Goal: Task Accomplishment & Management: Manage account settings

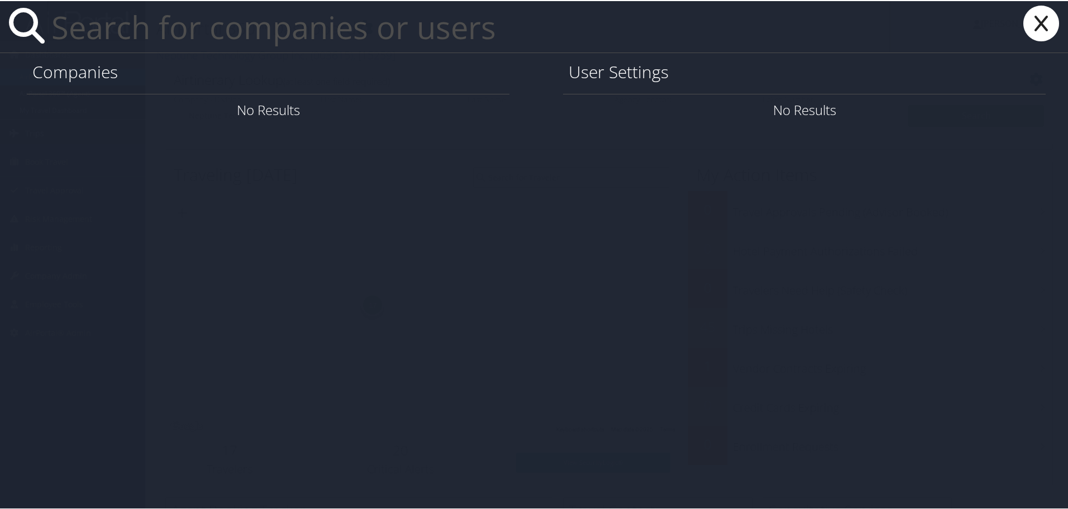
paste input "[EMAIL_ADDRESS][US_STATE][DOMAIN_NAME]"
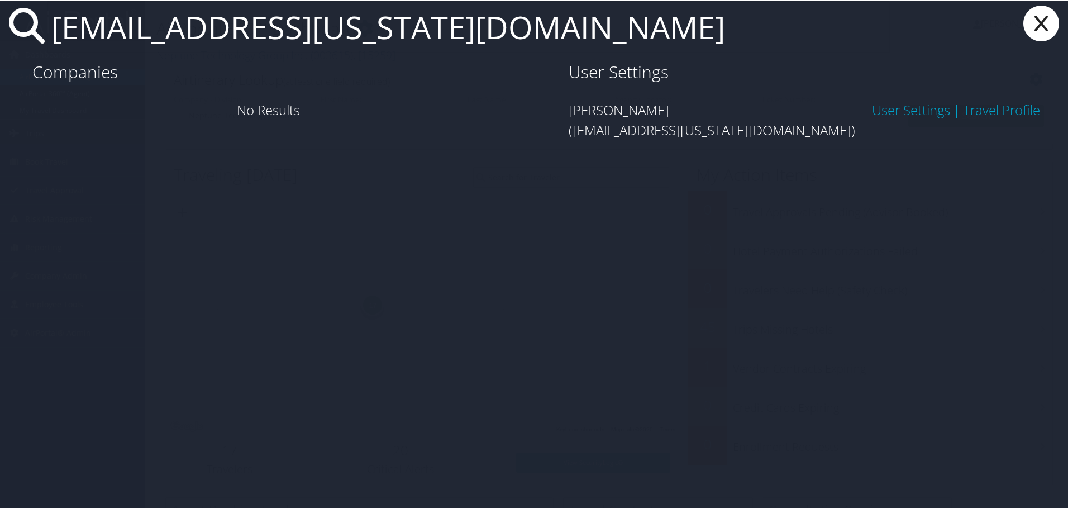
type input "kae9gd@virginia.edu"
click at [900, 114] on link "User Settings" at bounding box center [911, 108] width 78 height 18
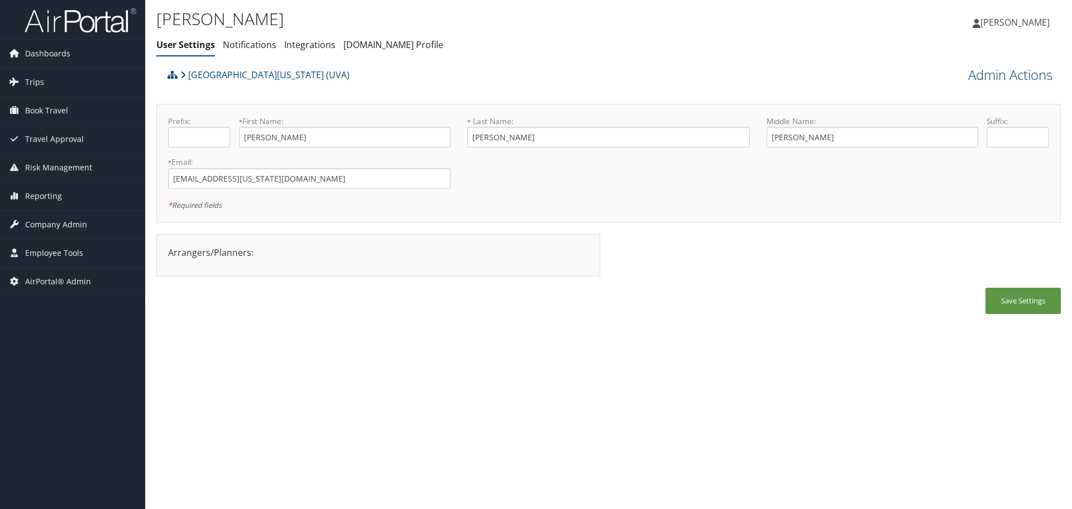
click at [1026, 74] on link "Admin Actions" at bounding box center [1010, 74] width 84 height 19
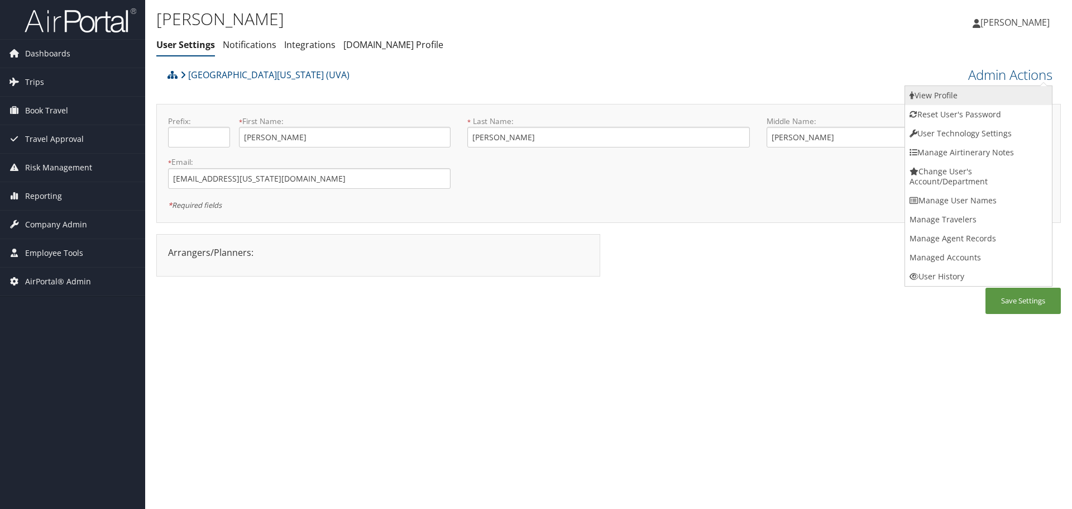
click at [1010, 87] on link "View Profile" at bounding box center [978, 95] width 147 height 19
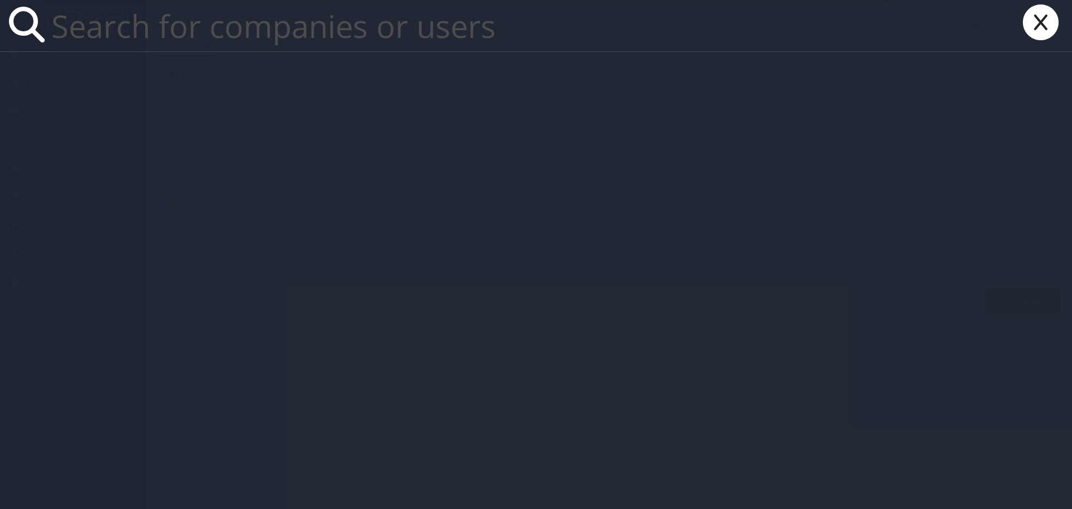
paste input "vt3xs@virginia.edu"
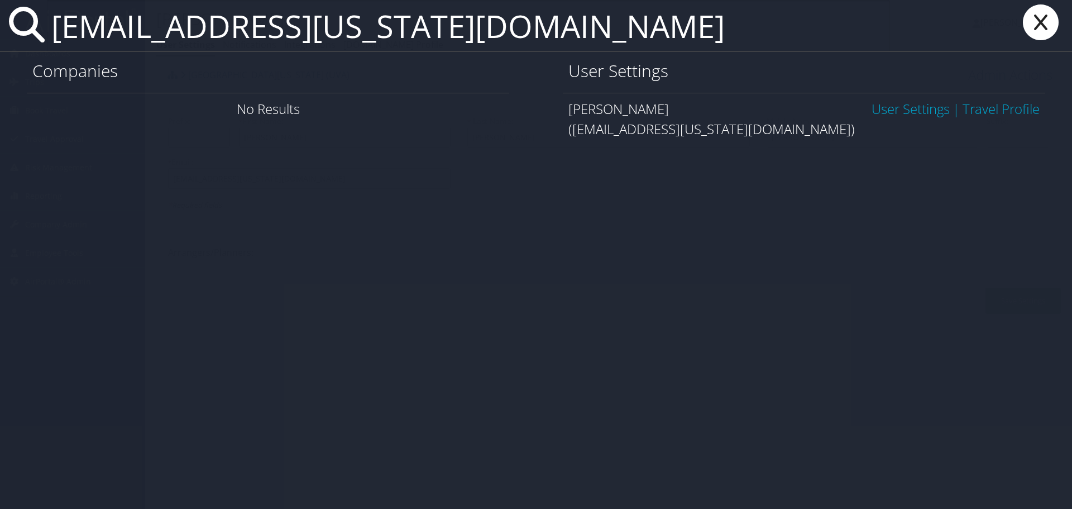
type input "vt3xs@virginia.edu"
click at [895, 106] on link "User Settings" at bounding box center [911, 108] width 78 height 18
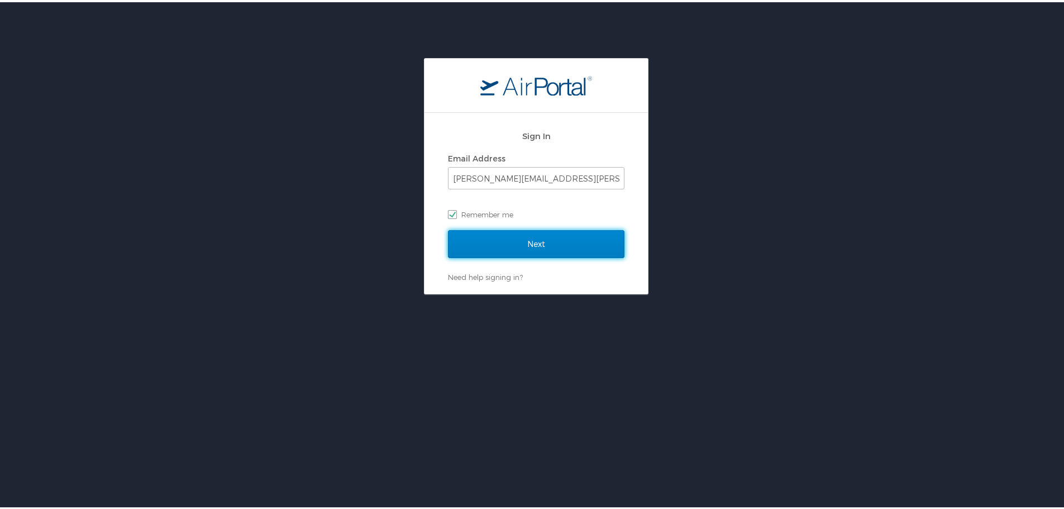
click at [522, 237] on input "Next" at bounding box center [536, 242] width 176 height 28
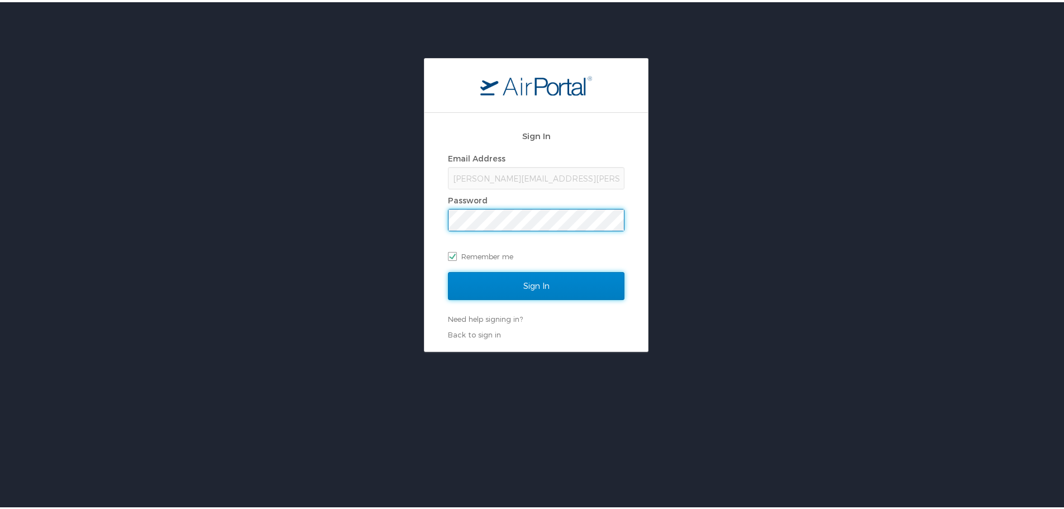
click at [538, 288] on input "Sign In" at bounding box center [536, 284] width 176 height 28
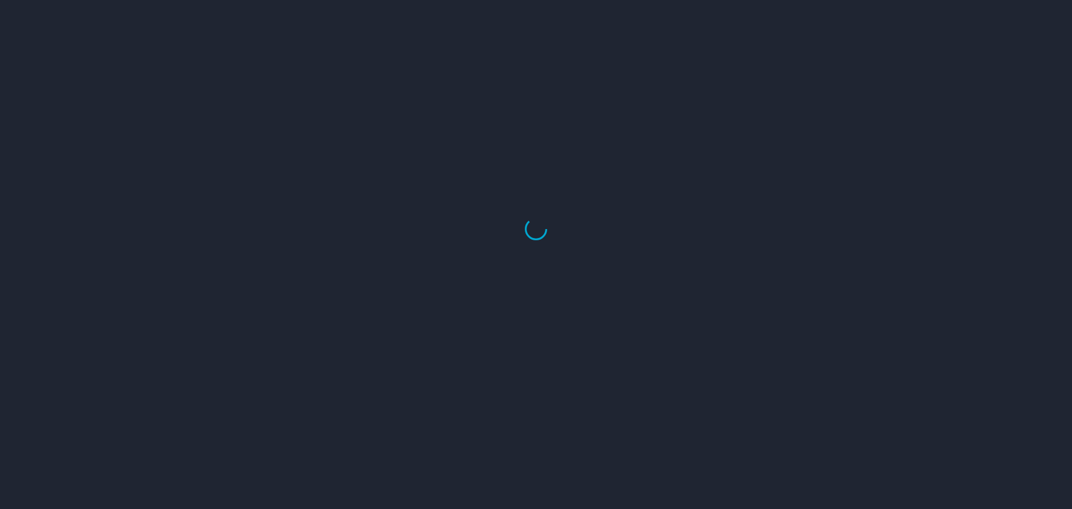
select select "US"
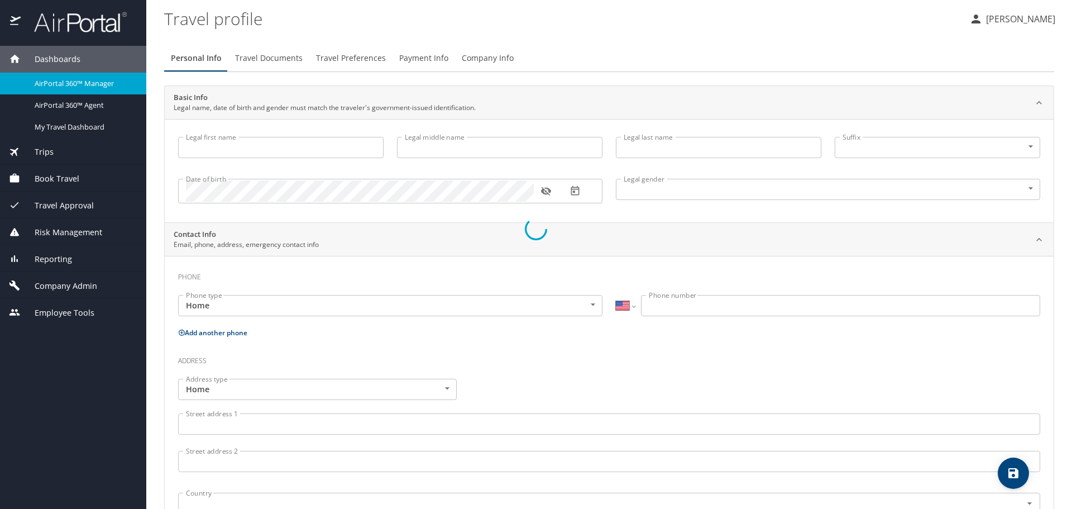
select select "AT"
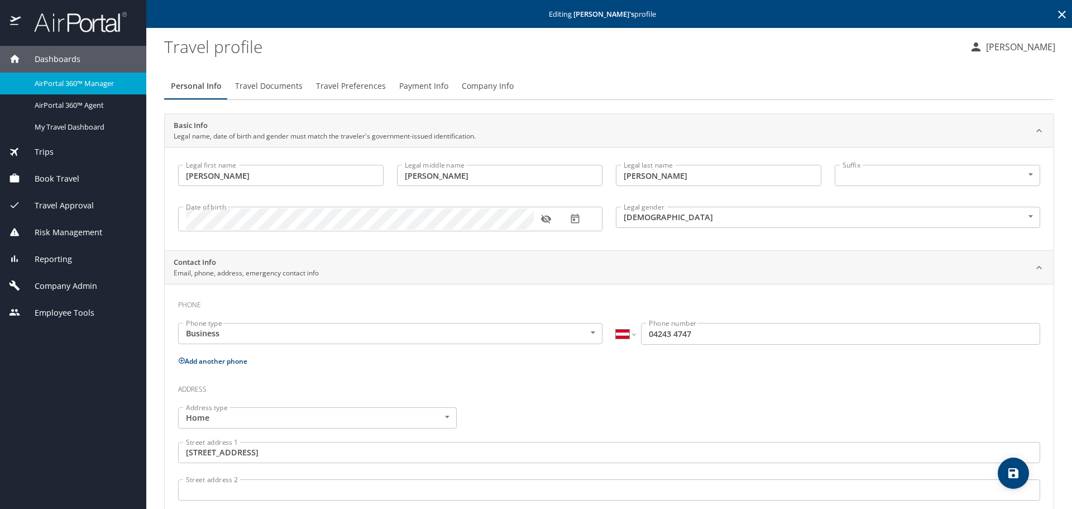
type input "Katherine"
type input "Erhart"
type input "Walker"
type input "Female"
click at [622, 335] on select "International [GEOGRAPHIC_DATA] [GEOGRAPHIC_DATA] [GEOGRAPHIC_DATA] [GEOGRAPHIC…" at bounding box center [625, 333] width 19 height 21
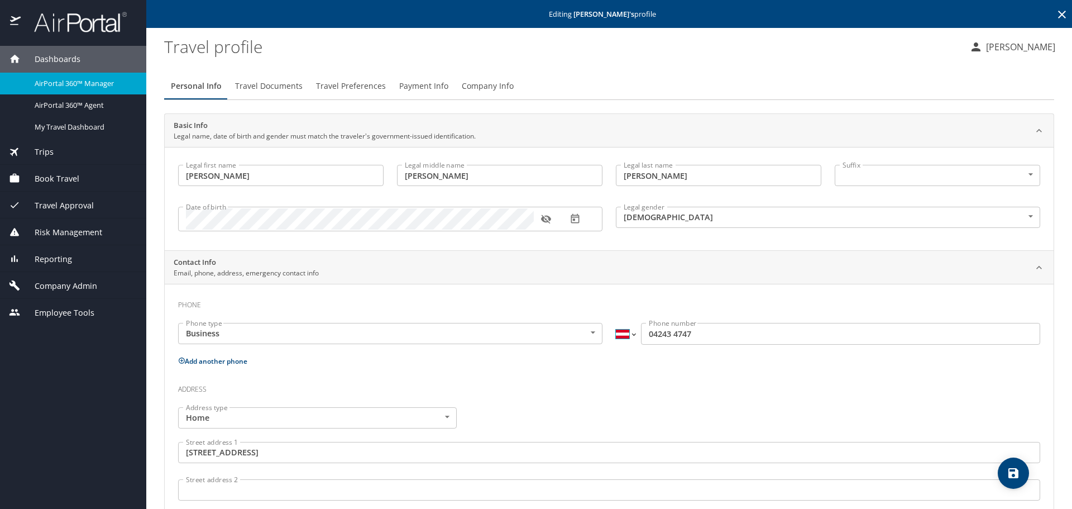
click at [622, 335] on select "International Afghanistan Åland Islands Albania Algeria American Samoa Andorra …" at bounding box center [625, 333] width 19 height 21
click at [702, 361] on p "Add another phone" at bounding box center [609, 361] width 862 height 14
click at [643, 336] on input "04243 4747" at bounding box center [840, 333] width 399 height 21
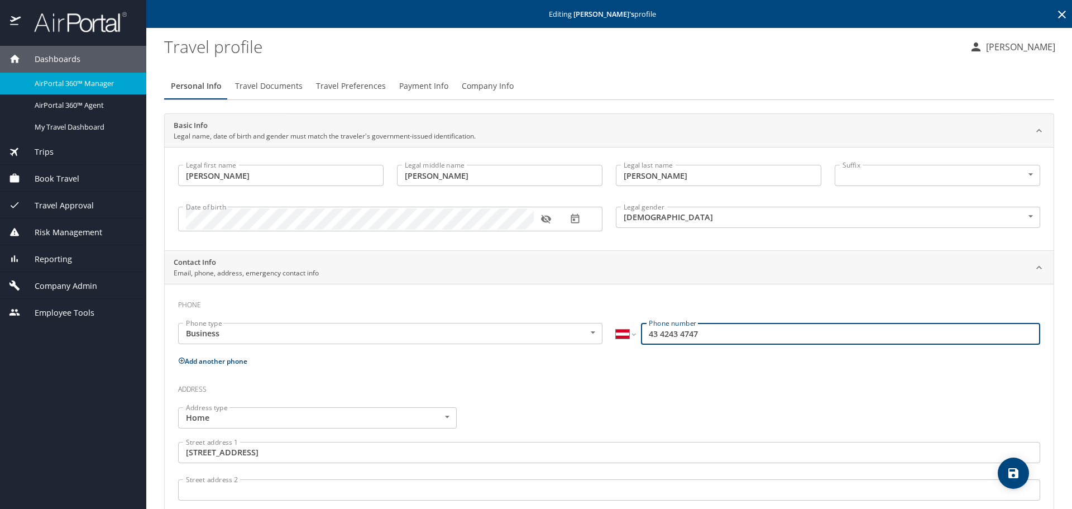
type input "43 4243 4747"
click at [623, 336] on select "International Afghanistan Åland Islands Albania Algeria American Samoa Andorra …" at bounding box center [625, 333] width 19 height 21
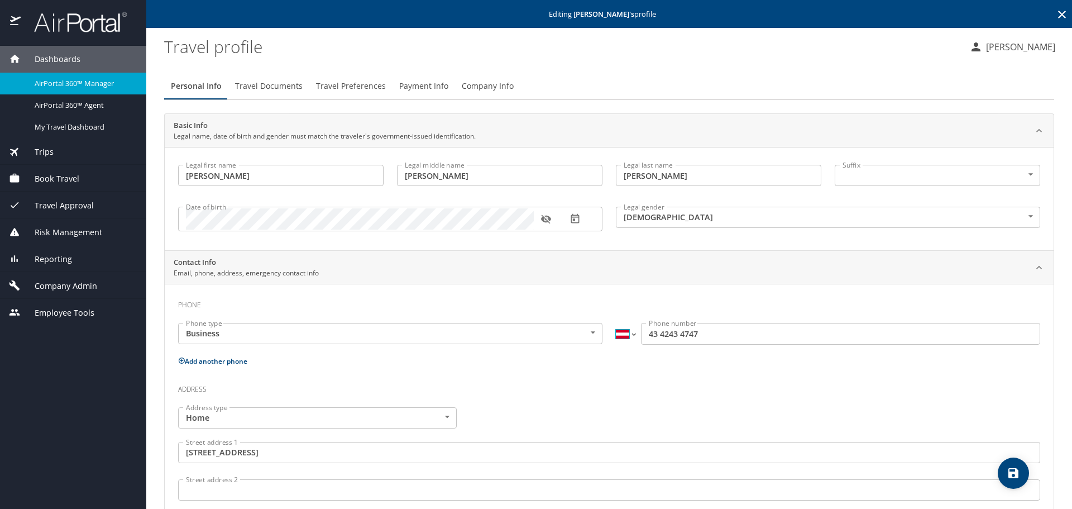
select select "US"
click at [616, 323] on select "International Afghanistan Åland Islands Albania Algeria American Samoa Andorra …" at bounding box center [625, 333] width 19 height 21
type input "(434) 243-4747"
click at [658, 380] on h3 "Address" at bounding box center [609, 386] width 862 height 19
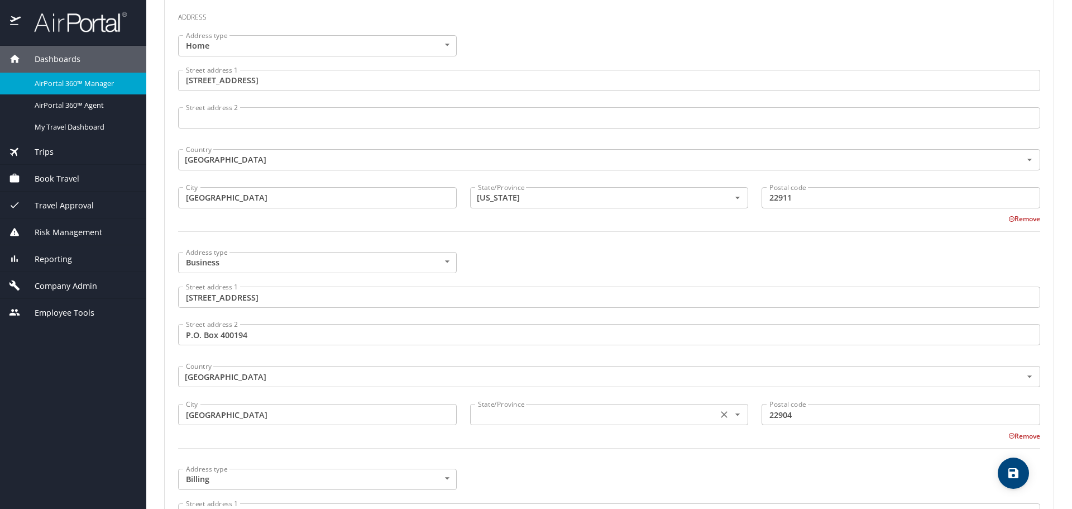
scroll to position [391, 0]
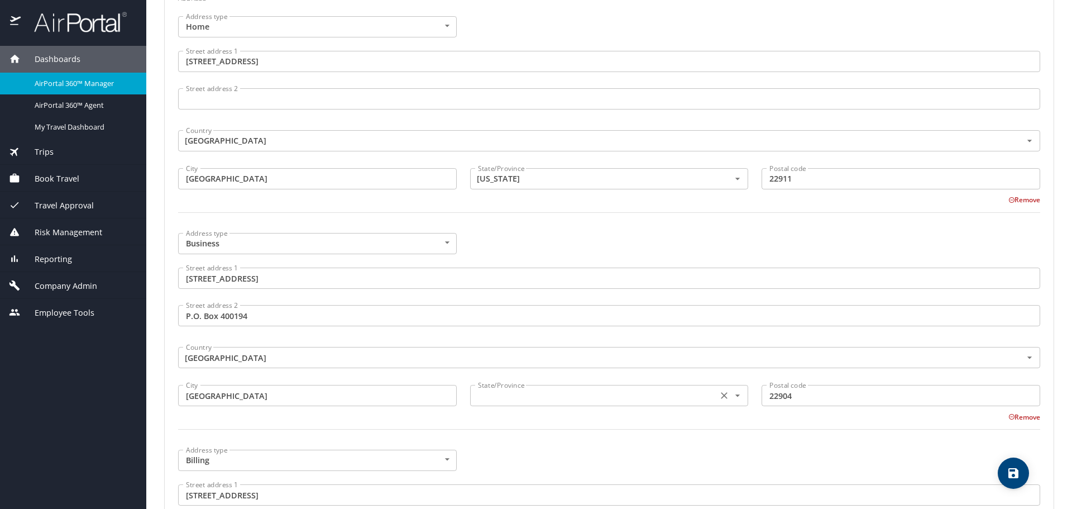
click at [553, 387] on div "State/Province" at bounding box center [609, 395] width 279 height 21
type input "[US_STATE]"
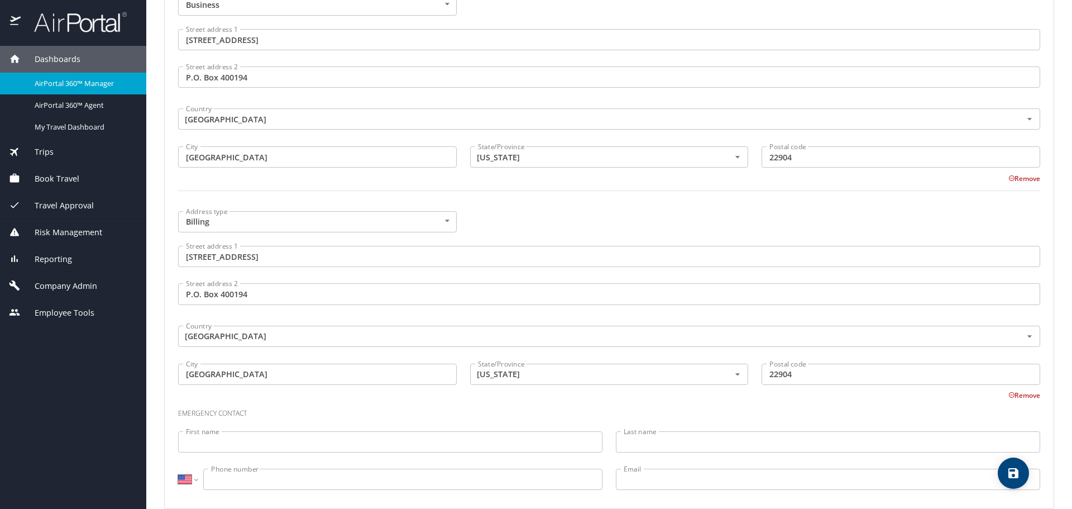
scroll to position [647, 0]
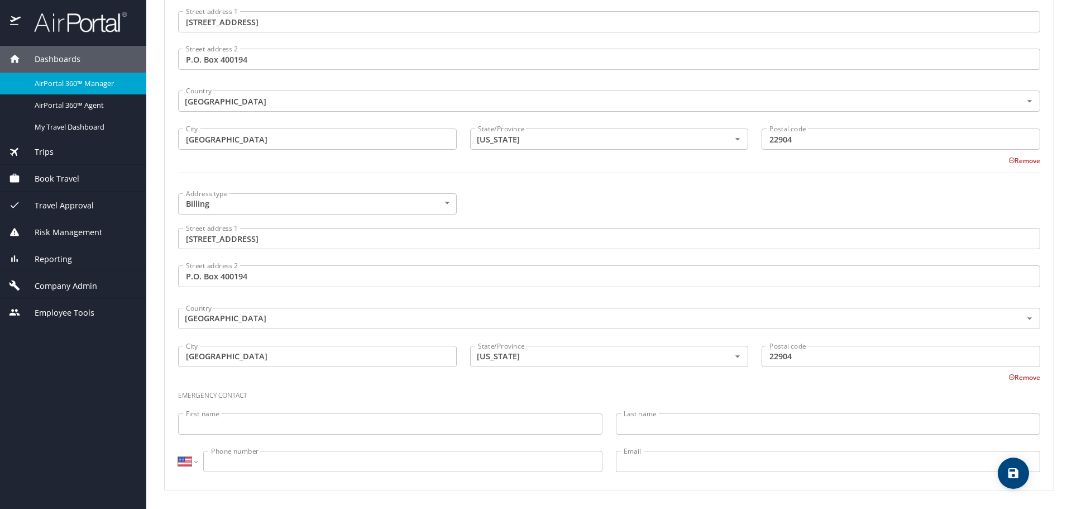
click at [1004, 468] on span "save" at bounding box center [1013, 472] width 31 height 13
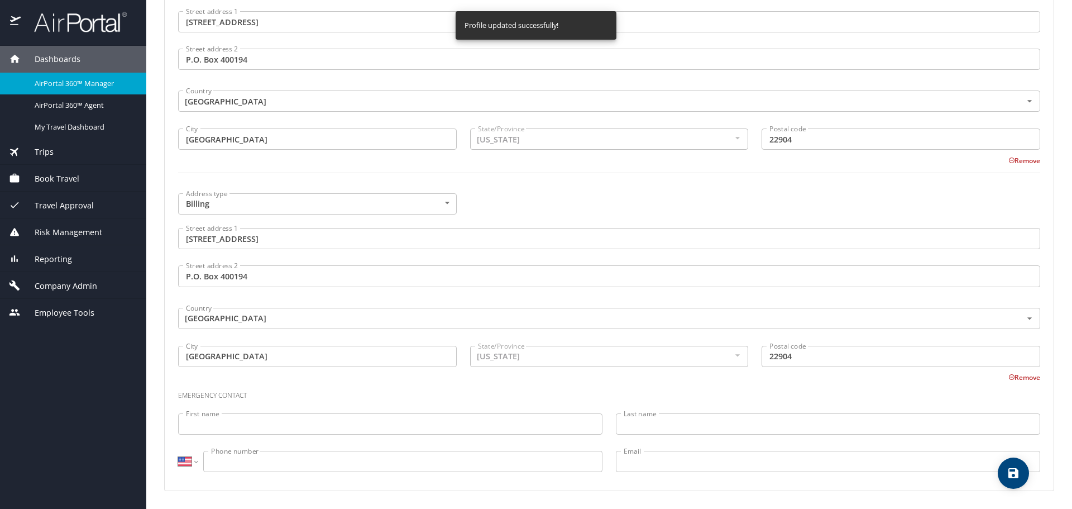
select select "US"
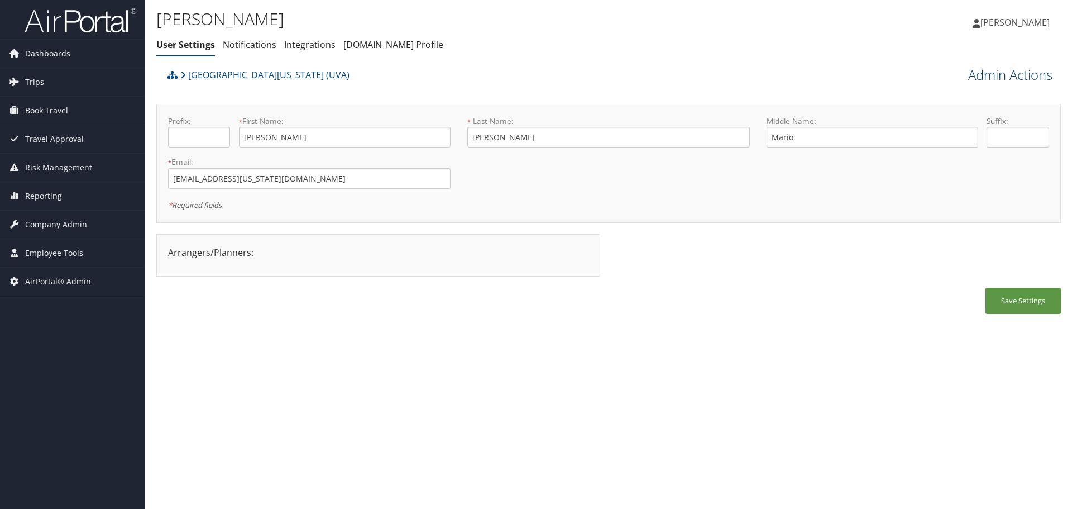
click at [1002, 75] on link "Admin Actions" at bounding box center [1010, 74] width 84 height 19
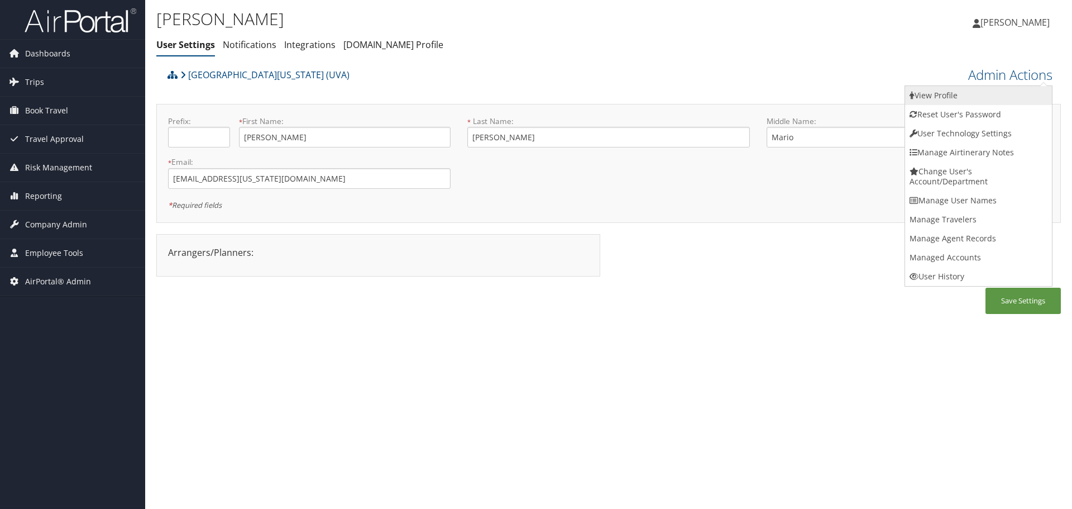
click at [998, 97] on link "View Profile" at bounding box center [978, 95] width 147 height 19
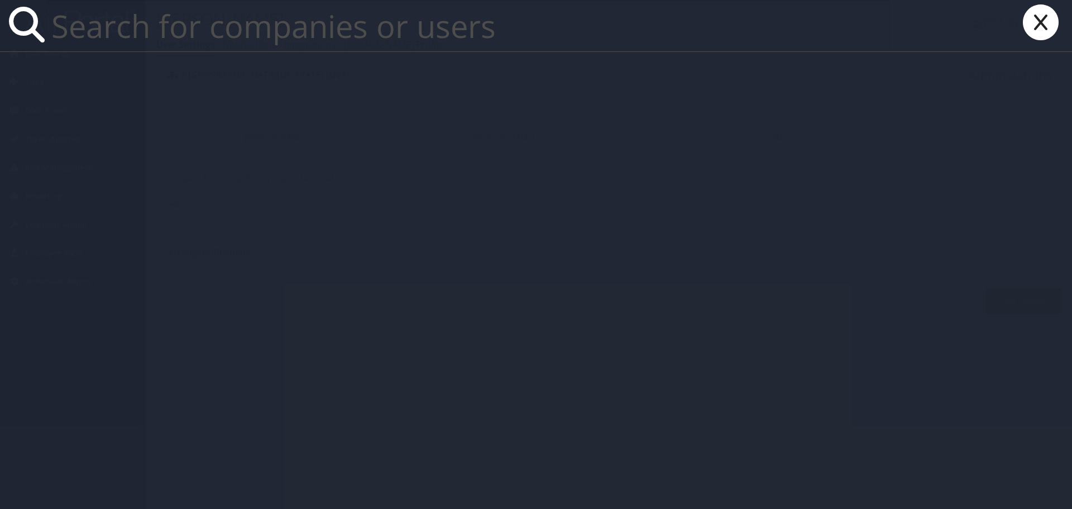
paste input "amead@hagerty.com"
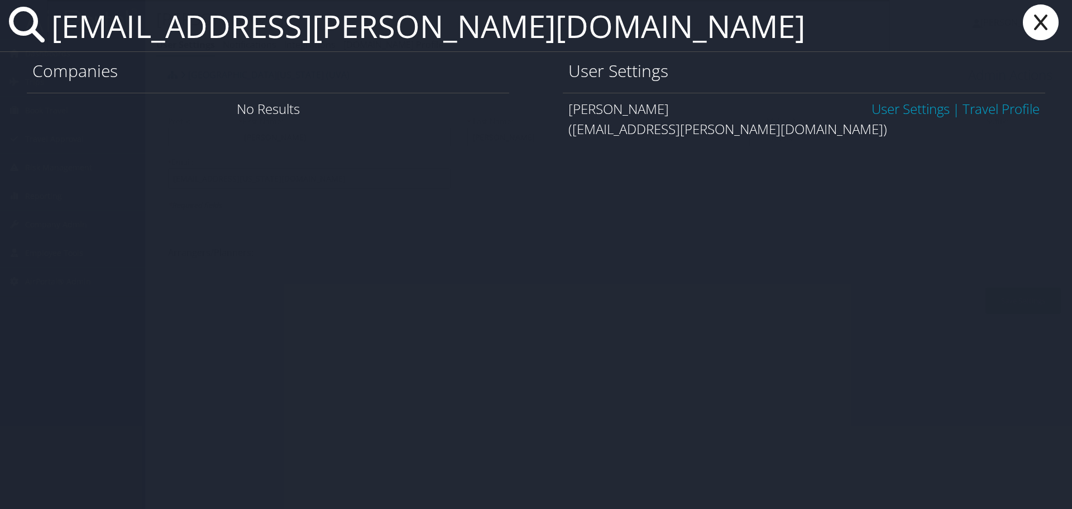
type input "amead@hagerty.com"
click at [887, 107] on link "User Settings" at bounding box center [911, 108] width 78 height 18
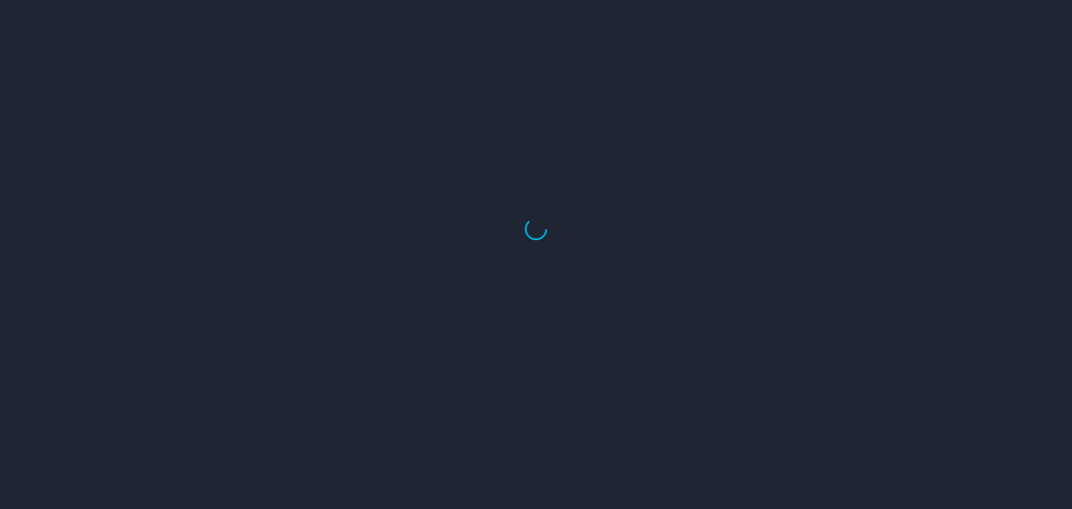
select select "US"
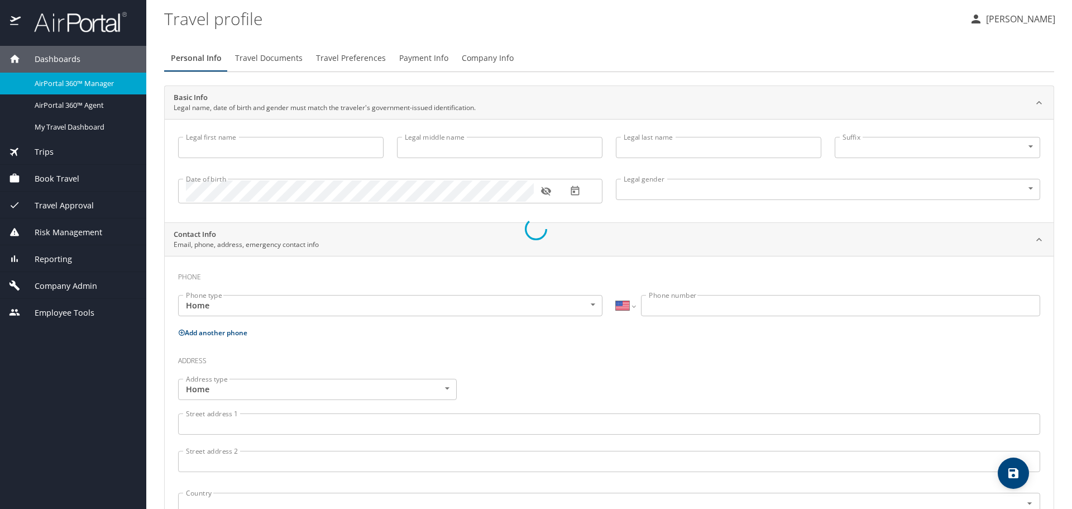
type input "[PERSON_NAME]"
type input "Mario"
type input "[PERSON_NAME]"
type input "[DEMOGRAPHIC_DATA]"
select select "US"
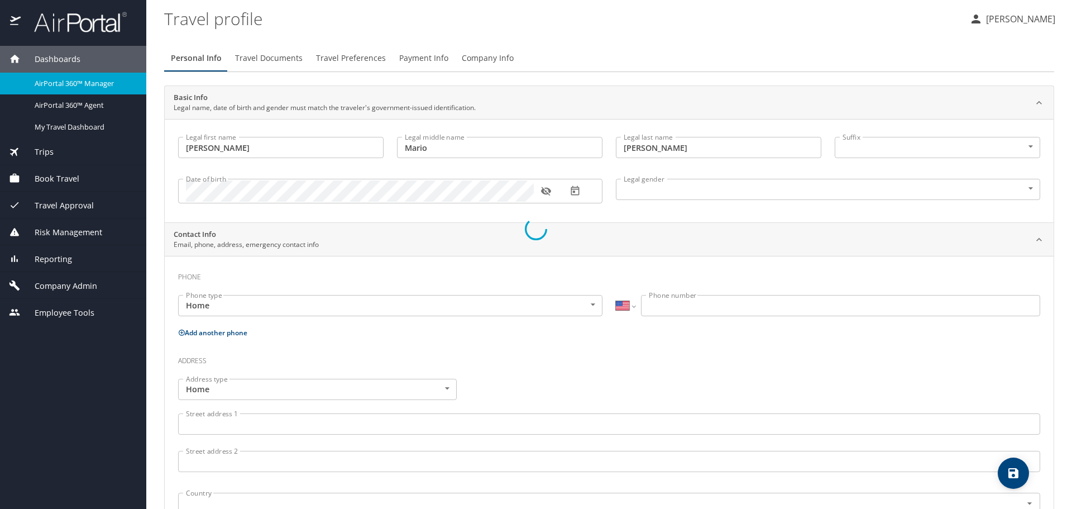
select select "PL"
select select "US"
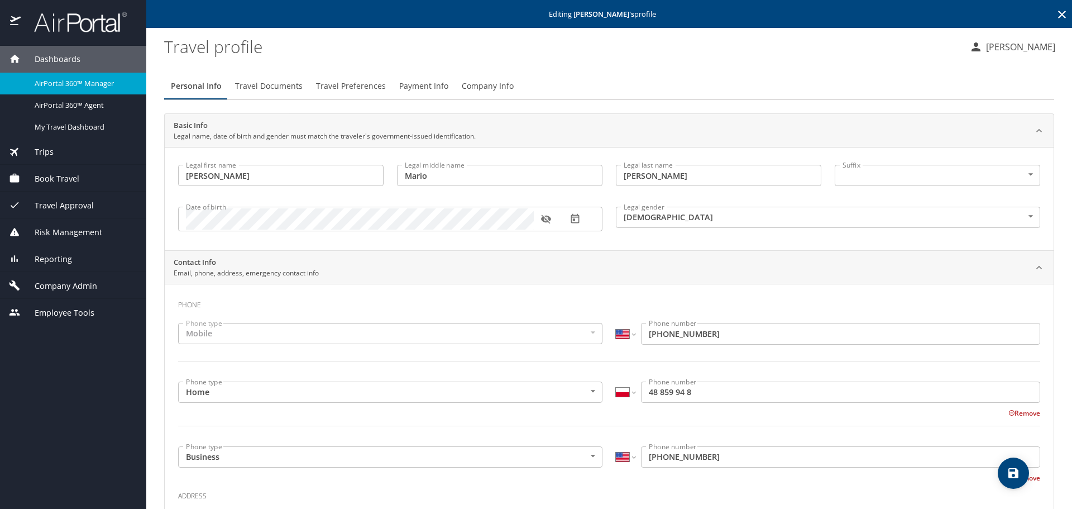
click at [609, 398] on div "International Afghanistan Åland Islands Albania Algeria American Samoa Andorra …" at bounding box center [828, 393] width 438 height 37
click at [617, 396] on select "International Afghanistan Åland Islands Albania Algeria American Samoa Andorra …" at bounding box center [625, 391] width 19 height 21
click at [642, 393] on input "48 859 94 8" at bounding box center [840, 391] width 399 height 21
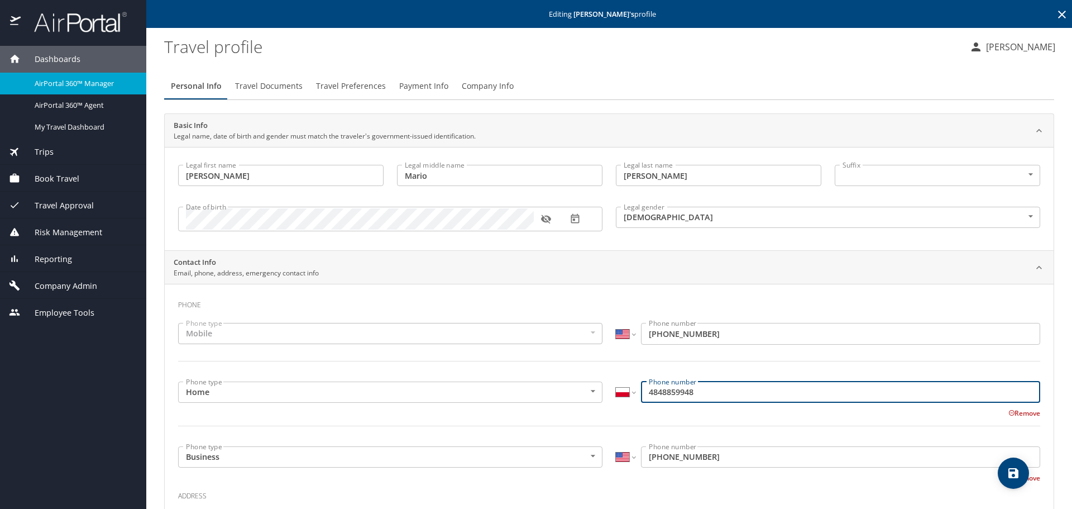
type input "4848859948"
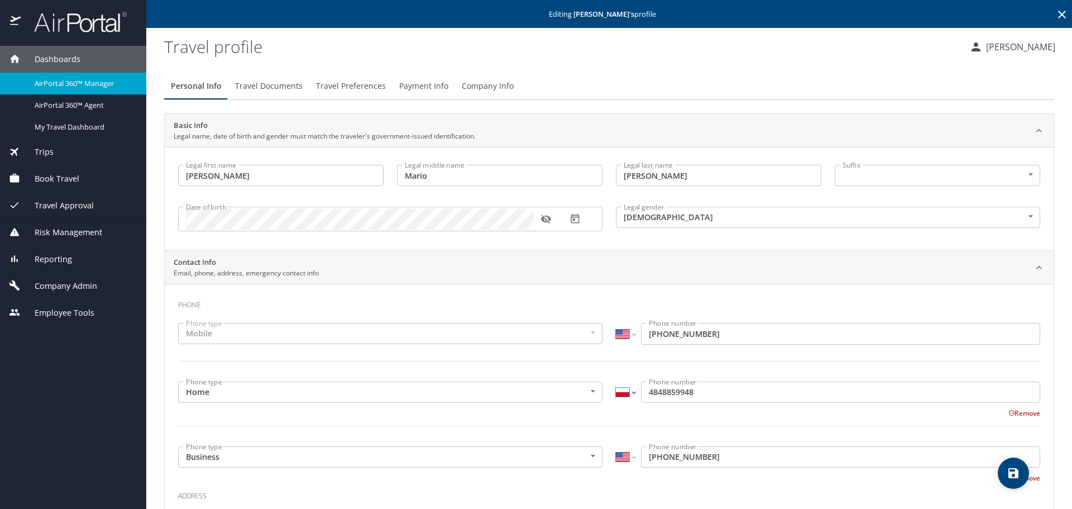
click at [618, 391] on select "International [GEOGRAPHIC_DATA] [GEOGRAPHIC_DATA] [GEOGRAPHIC_DATA] [GEOGRAPHIC…" at bounding box center [625, 391] width 19 height 21
select select "US"
click at [616, 381] on select "International [GEOGRAPHIC_DATA] [GEOGRAPHIC_DATA] [GEOGRAPHIC_DATA] [GEOGRAPHIC…" at bounding box center [625, 391] width 19 height 21
type input "(484) 885-9948"
click at [627, 433] on div at bounding box center [609, 432] width 876 height 27
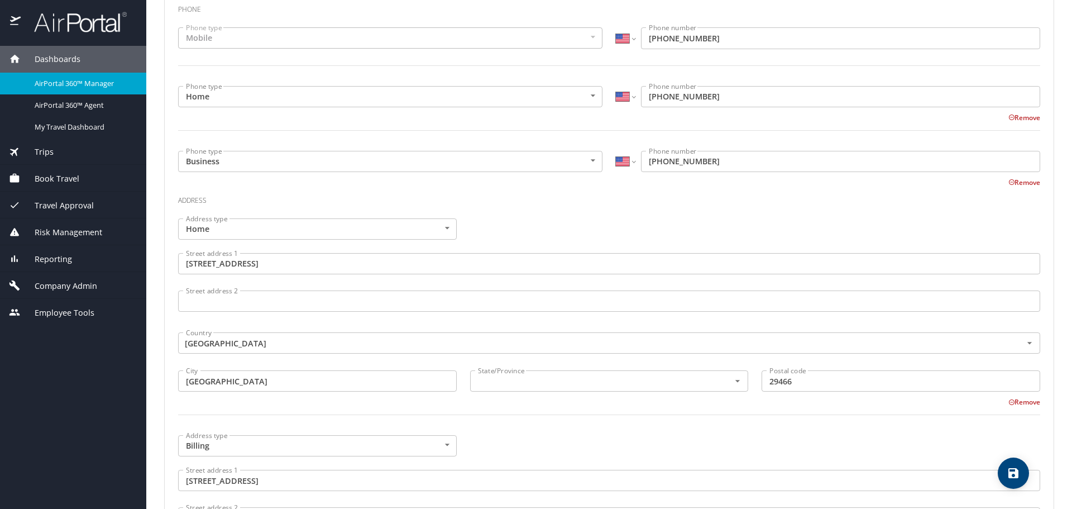
scroll to position [335, 0]
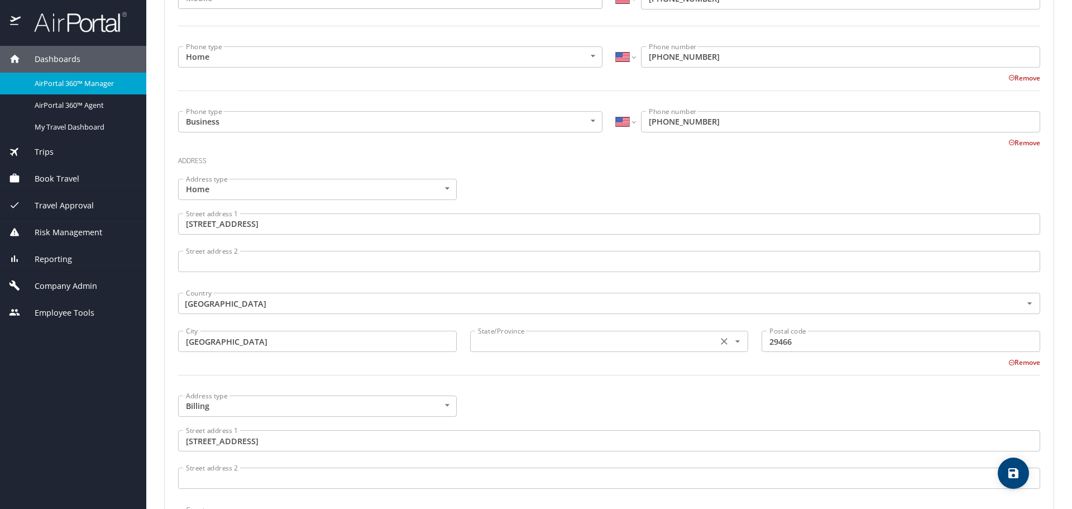
click at [565, 346] on input "text" at bounding box center [593, 341] width 239 height 15
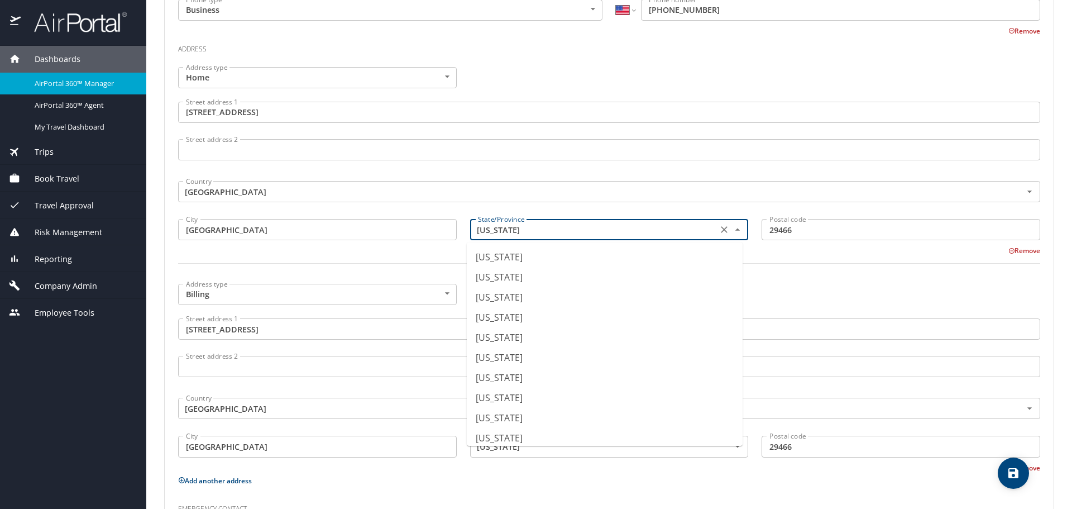
scroll to position [748, 0]
drag, startPoint x: 526, startPoint y: 228, endPoint x: 447, endPoint y: 234, distance: 79.5
click at [447, 234] on div "Address type Home Home Address type Street address 1 3725 Maidstone Dr Street a…" at bounding box center [609, 171] width 876 height 223
type input "[US_STATE]"
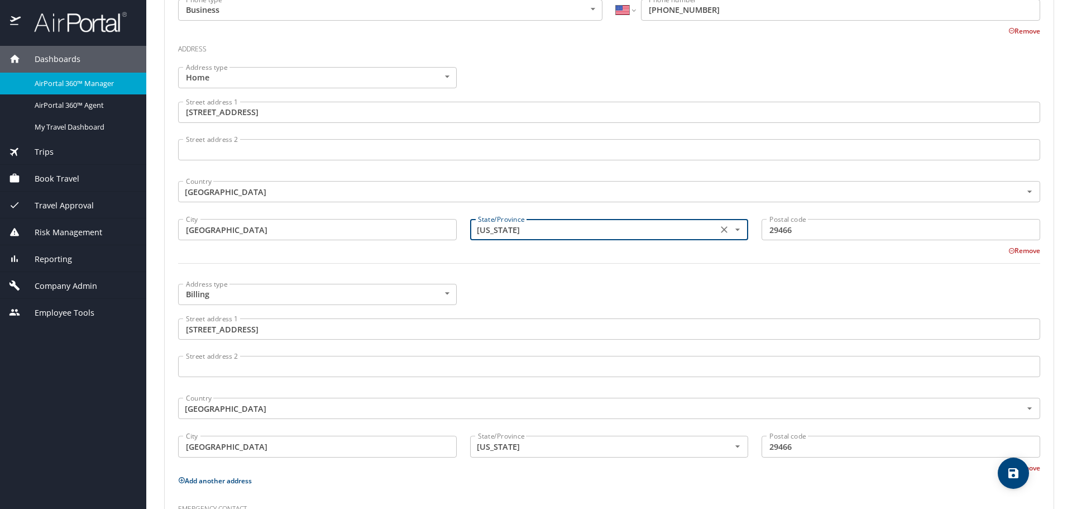
click at [527, 278] on div at bounding box center [609, 269] width 876 height 27
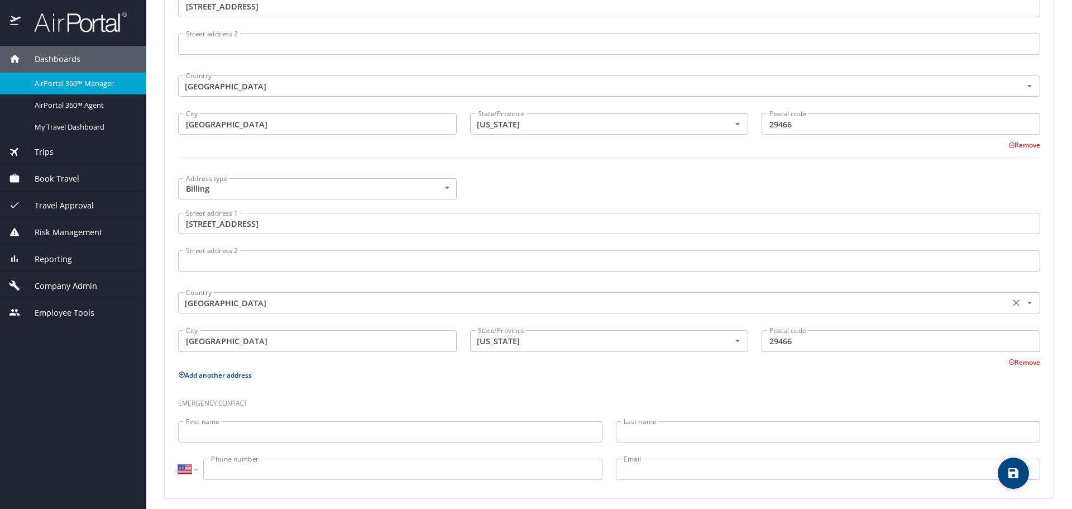
scroll to position [560, 0]
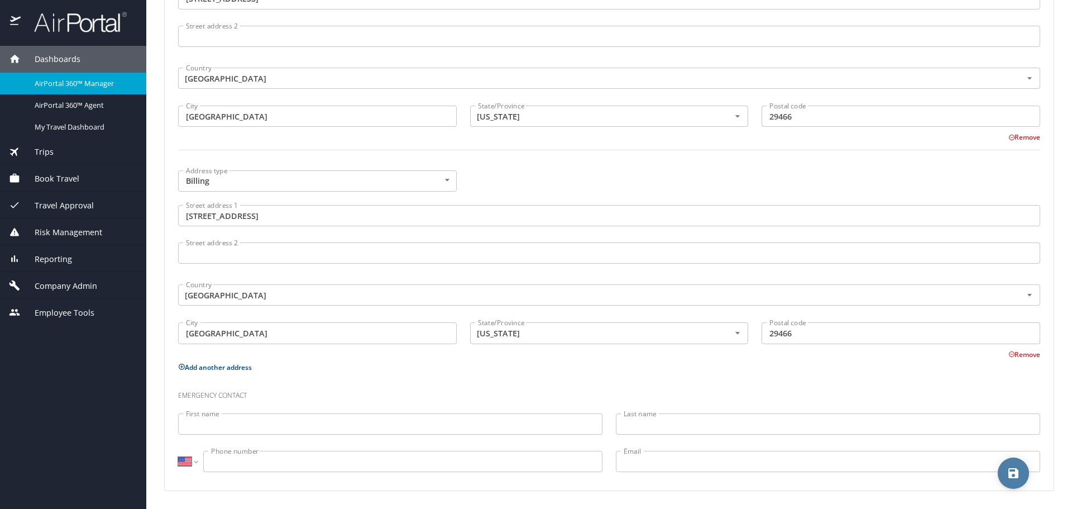
click at [1008, 470] on icon "save" at bounding box center [1013, 472] width 13 height 13
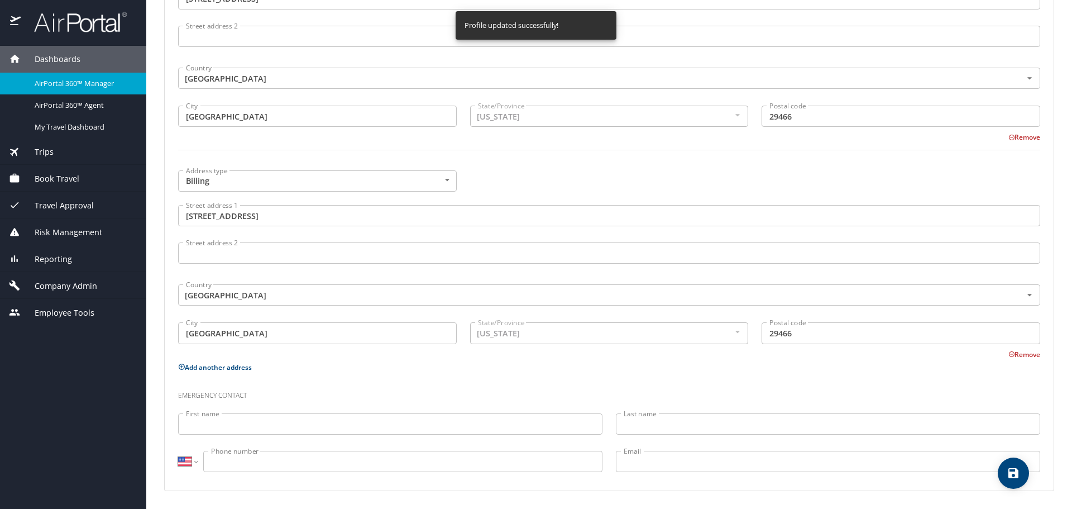
select select "US"
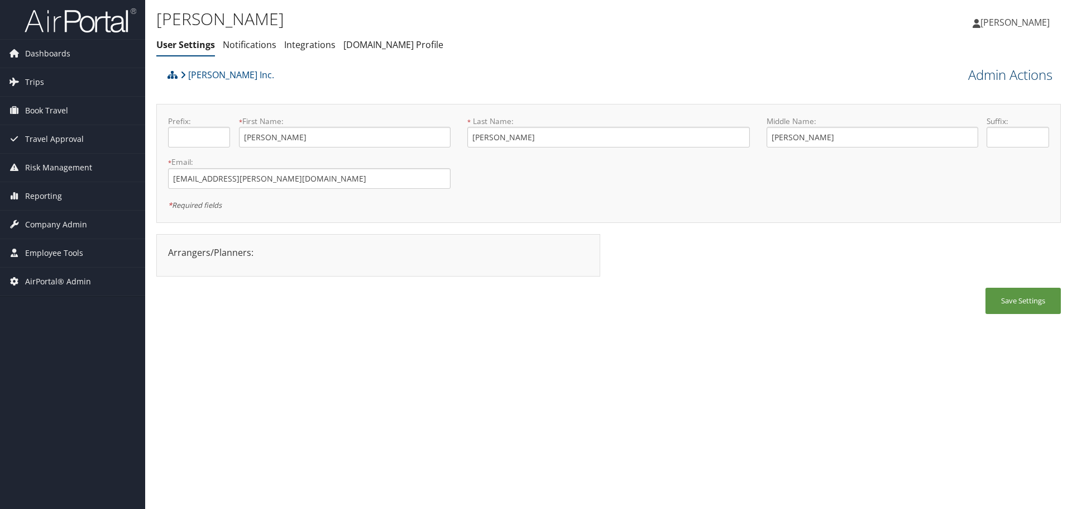
click at [979, 80] on link "Admin Actions" at bounding box center [1010, 74] width 84 height 19
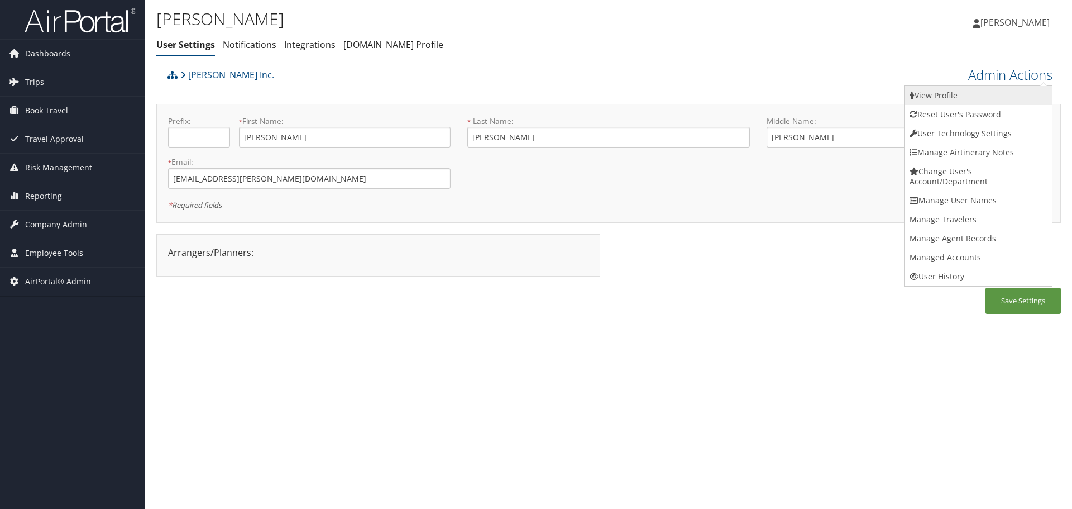
click at [982, 86] on link "View Profile" at bounding box center [978, 95] width 147 height 19
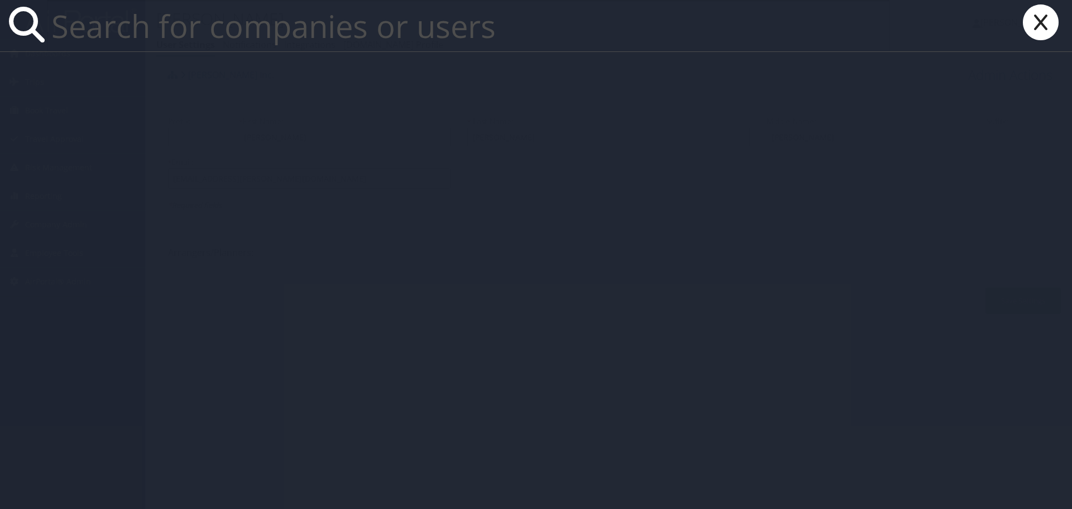
paste input "[EMAIL_ADDRESS][PERSON_NAME][DOMAIN_NAME]"
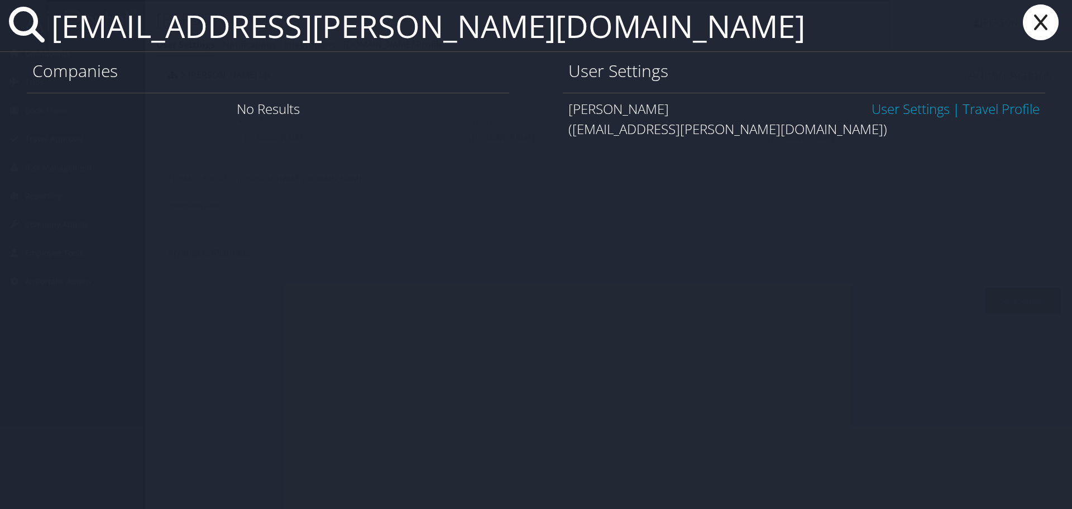
type input "[EMAIL_ADDRESS][PERSON_NAME][DOMAIN_NAME]"
click at [920, 109] on link "User Settings" at bounding box center [911, 108] width 78 height 18
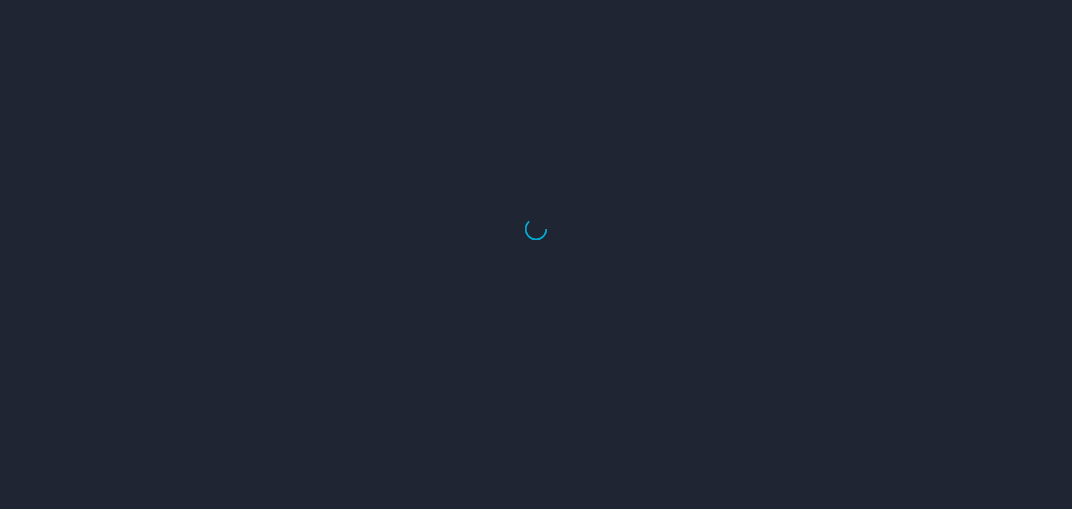
select select "US"
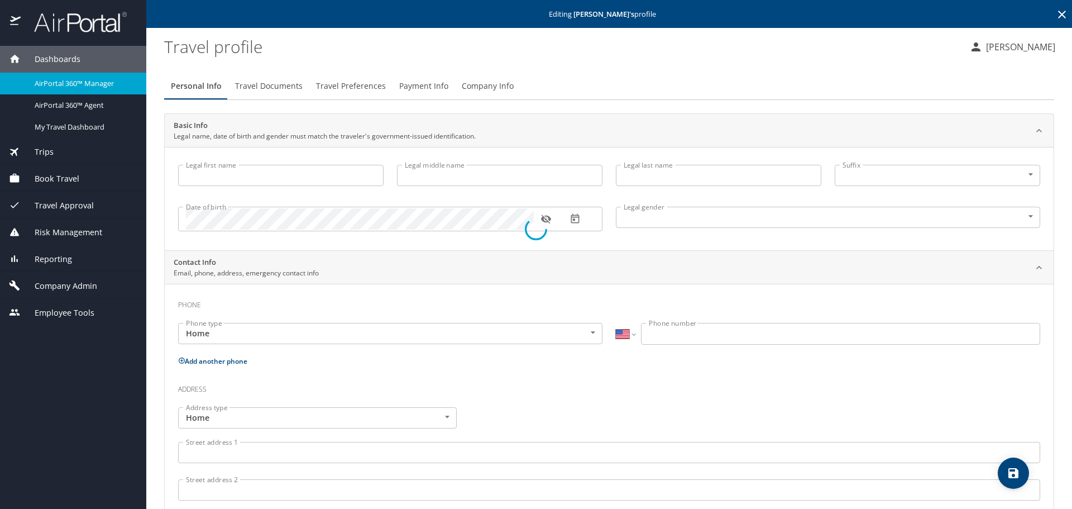
type input "[PERSON_NAME]"
type input "Thanh-Truc"
type input "Mead"
type input "Female"
type input "Tanya"
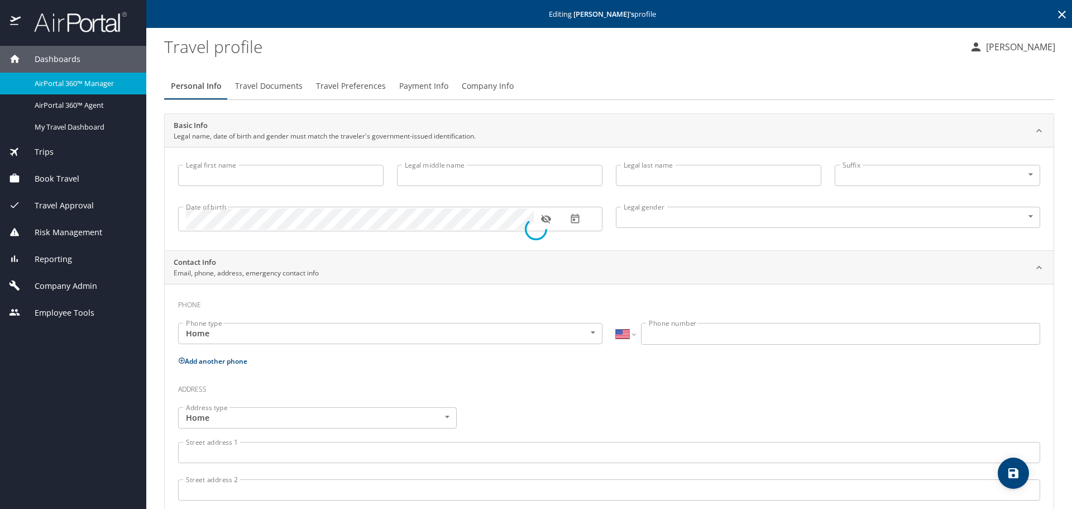
type input "Mead"
select select "EG"
type input "063 845957"
select select "US"
select select "EG"
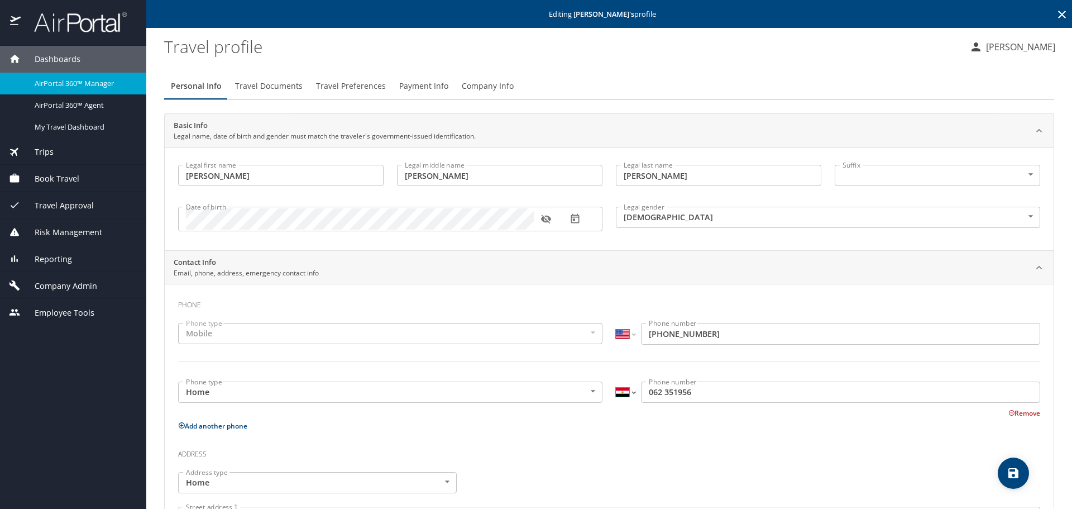
click at [622, 391] on select "International Afghanistan Åland Islands Albania Algeria American Samoa Andorra …" at bounding box center [625, 391] width 19 height 21
click at [642, 395] on input "062 351956" at bounding box center [840, 391] width 399 height 21
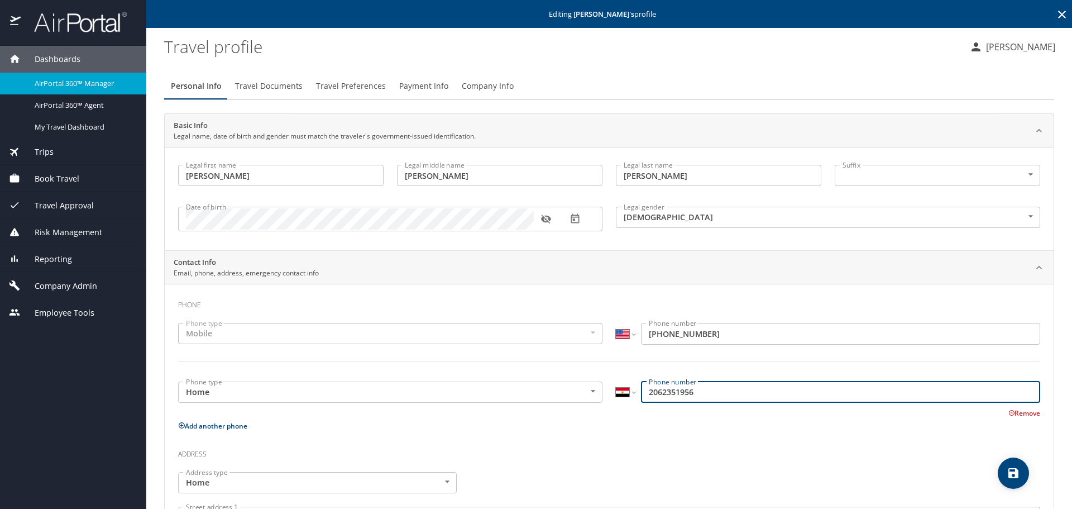
type input "2062351956"
click at [622, 394] on select "International Afghanistan Åland Islands Albania Algeria American Samoa Andorra …" at bounding box center [625, 391] width 19 height 21
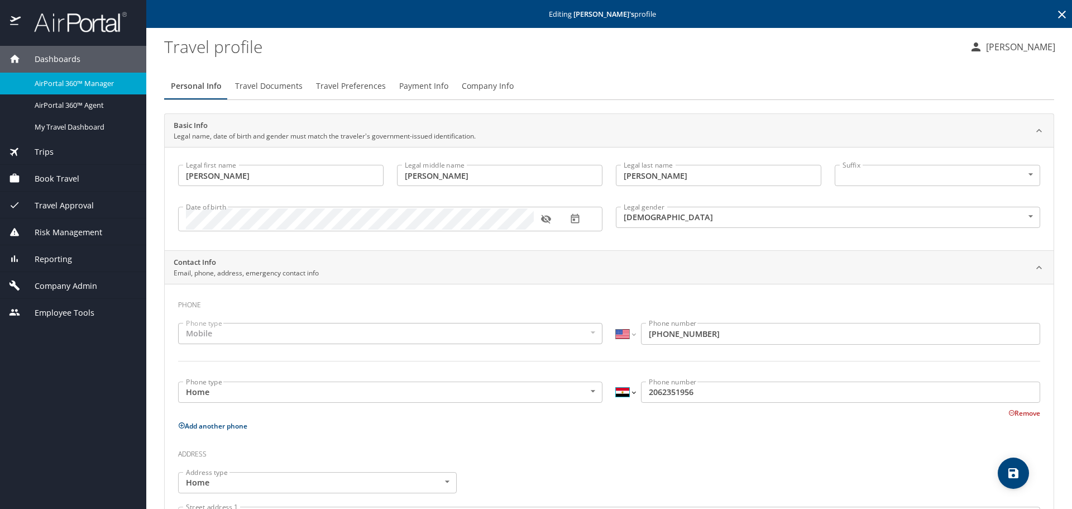
select select "US"
click at [616, 381] on select "International Afghanistan Åland Islands Albania Algeria American Samoa Andorra …" at bounding box center [625, 391] width 19 height 21
type input "(206) 235-1956"
click at [681, 455] on h3 "Address" at bounding box center [609, 451] width 862 height 19
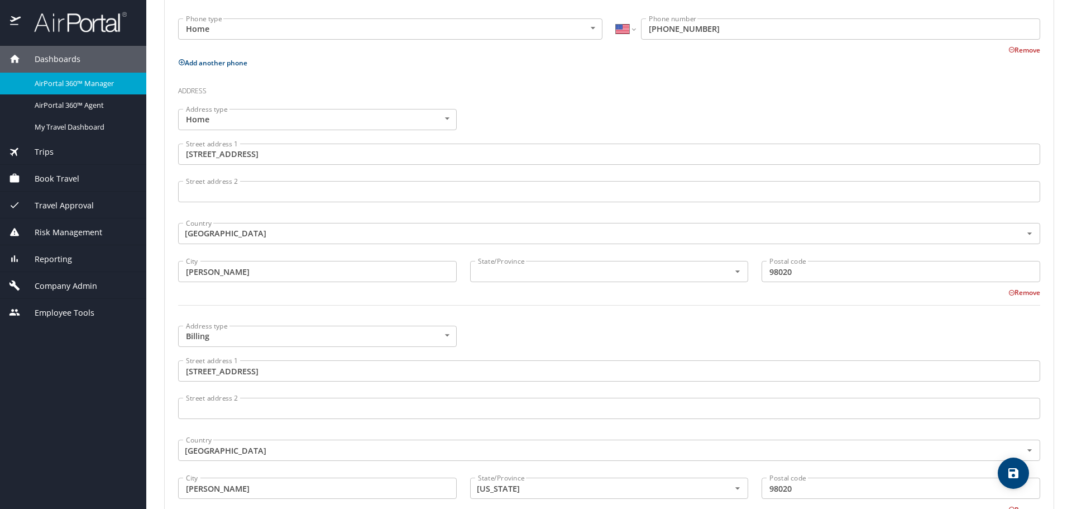
scroll to position [447, 0]
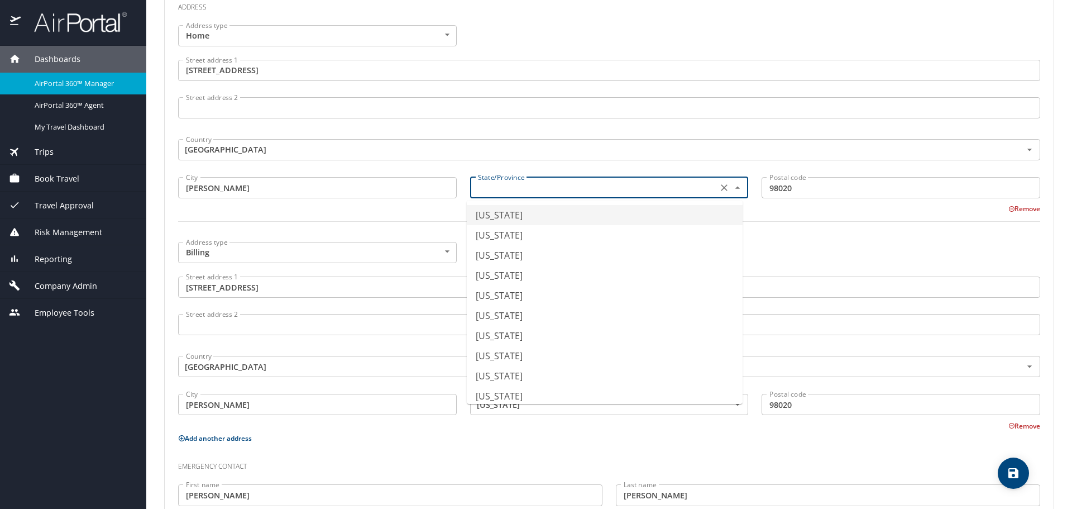
click at [523, 190] on input "text" at bounding box center [593, 187] width 239 height 15
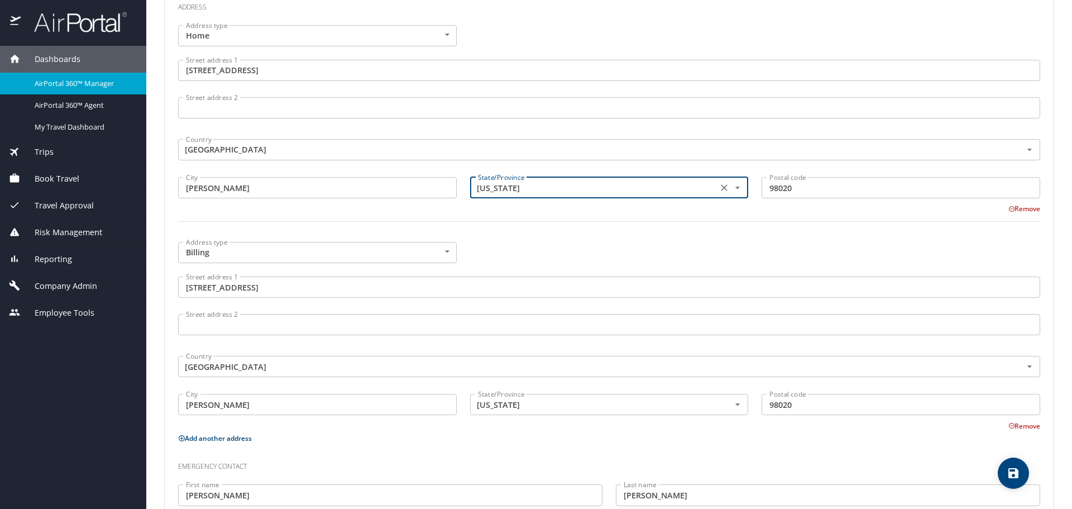
type input "Washington"
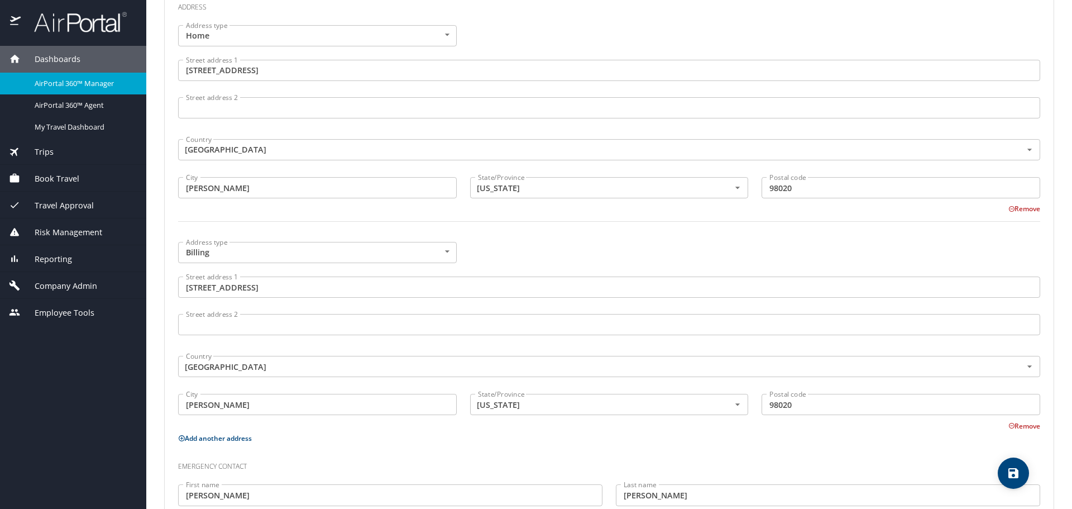
click at [558, 235] on div at bounding box center [609, 227] width 876 height 27
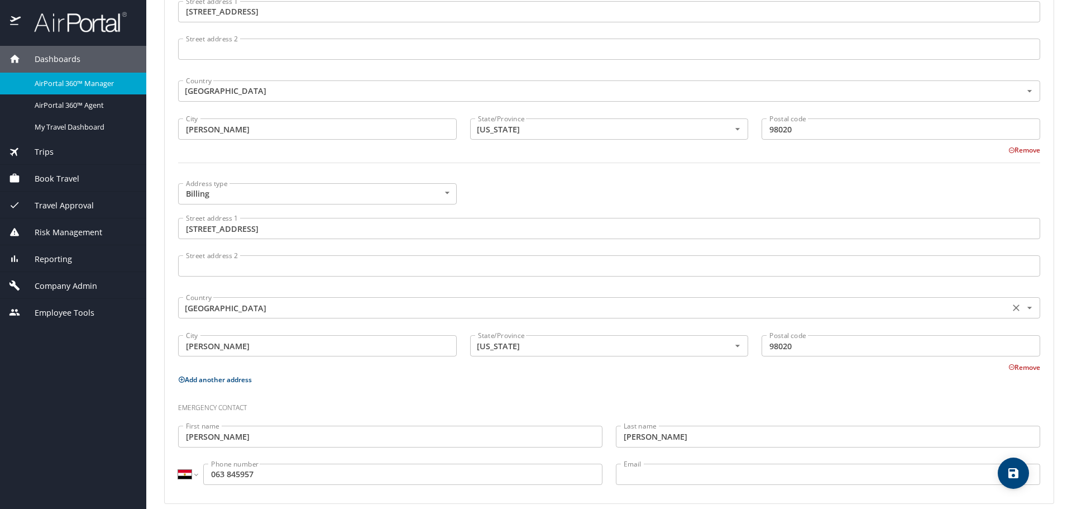
scroll to position [518, 0]
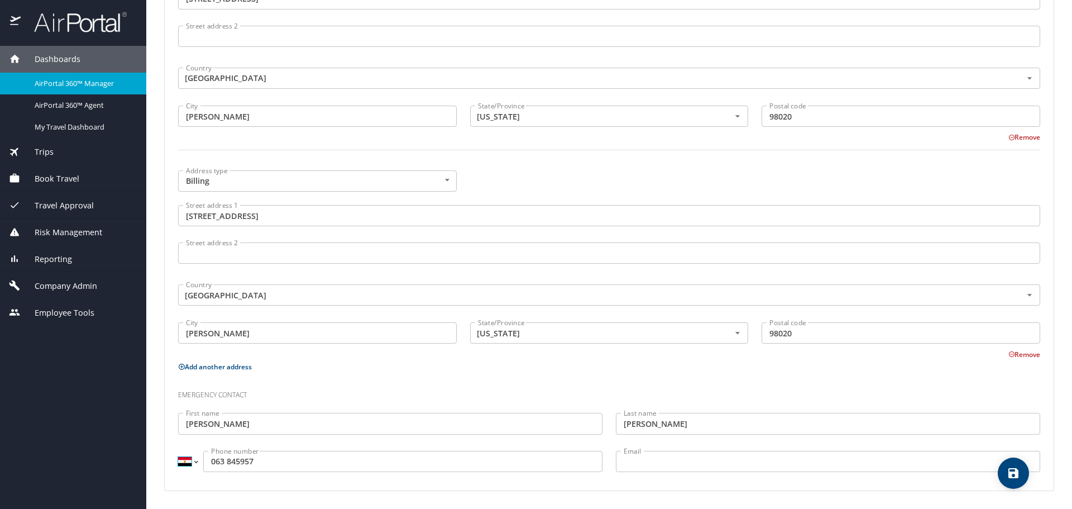
click at [190, 463] on select "International Afghanistan Åland Islands Albania Algeria American Samoa Andorra …" at bounding box center [187, 461] width 19 height 21
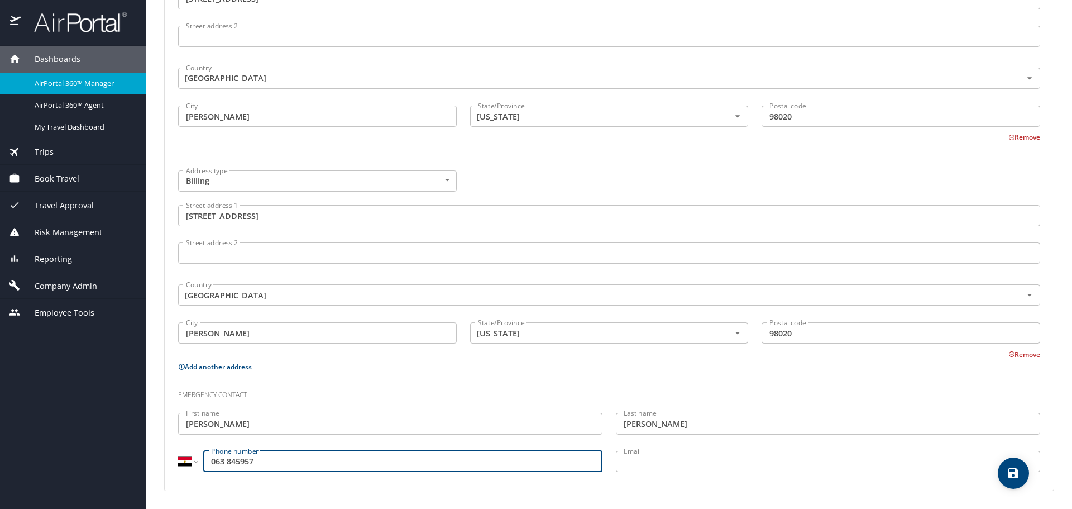
click at [207, 460] on input "063 845957" at bounding box center [402, 461] width 399 height 21
type input "2063845957"
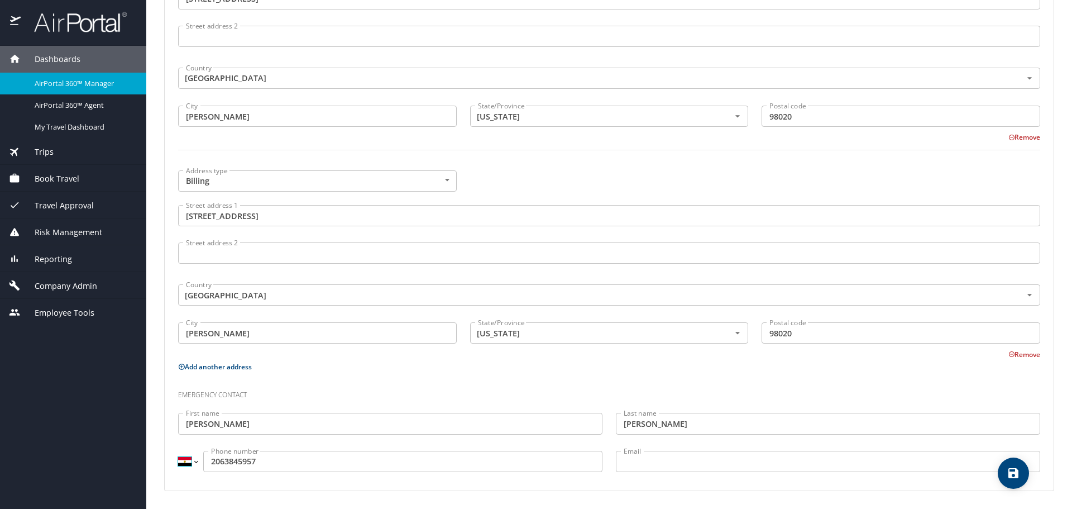
click at [181, 462] on select "International Afghanistan Åland Islands Albania Algeria American Samoa Andorra …" at bounding box center [187, 461] width 19 height 21
select select "US"
click at [178, 451] on select "International Afghanistan Åland Islands Albania Algeria American Samoa Andorra …" at bounding box center [187, 461] width 19 height 21
type input "(206) 384-5957"
click at [1009, 470] on icon "save" at bounding box center [1013, 473] width 10 height 10
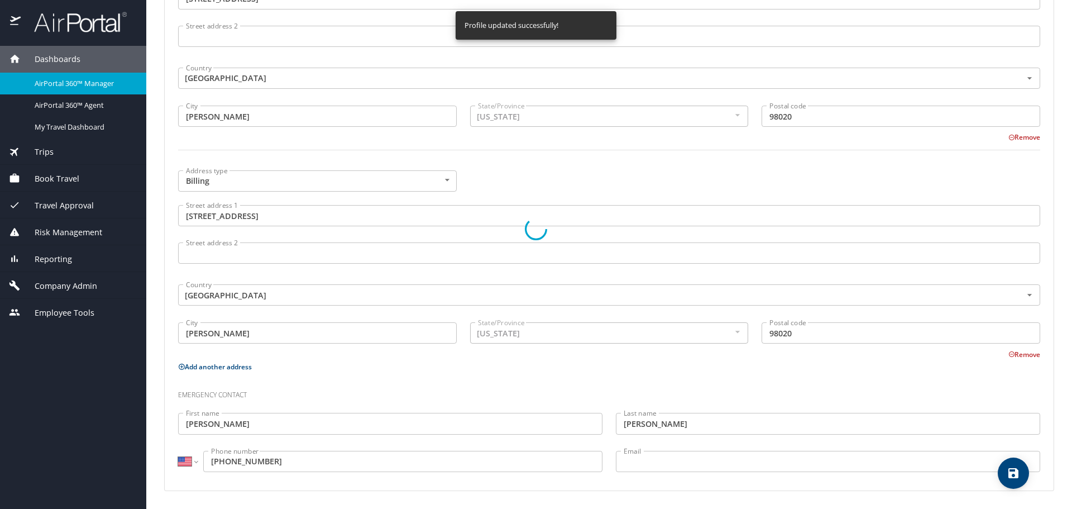
select select "US"
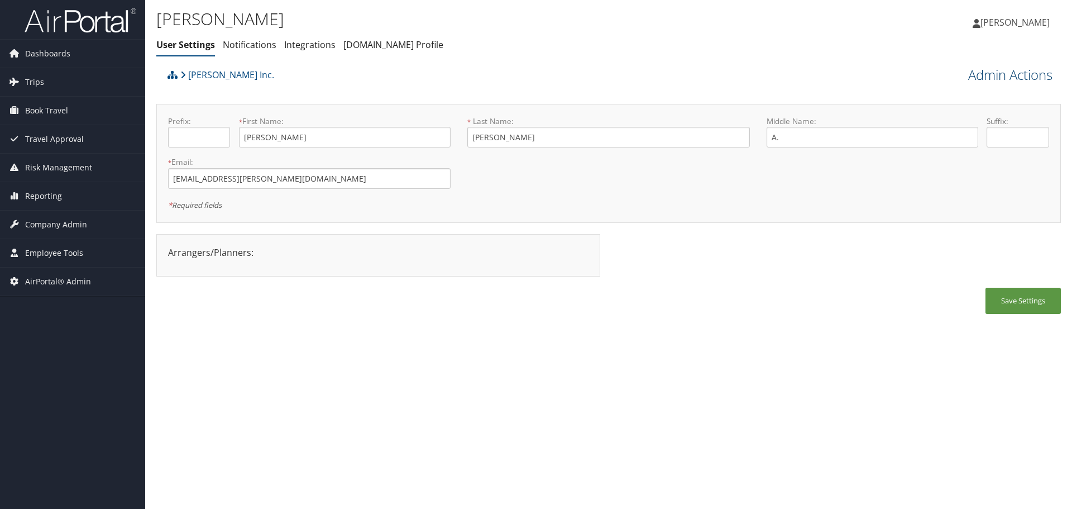
drag, startPoint x: 988, startPoint y: 76, endPoint x: 994, endPoint y: 89, distance: 14.5
click at [989, 76] on link "Admin Actions" at bounding box center [1010, 74] width 84 height 19
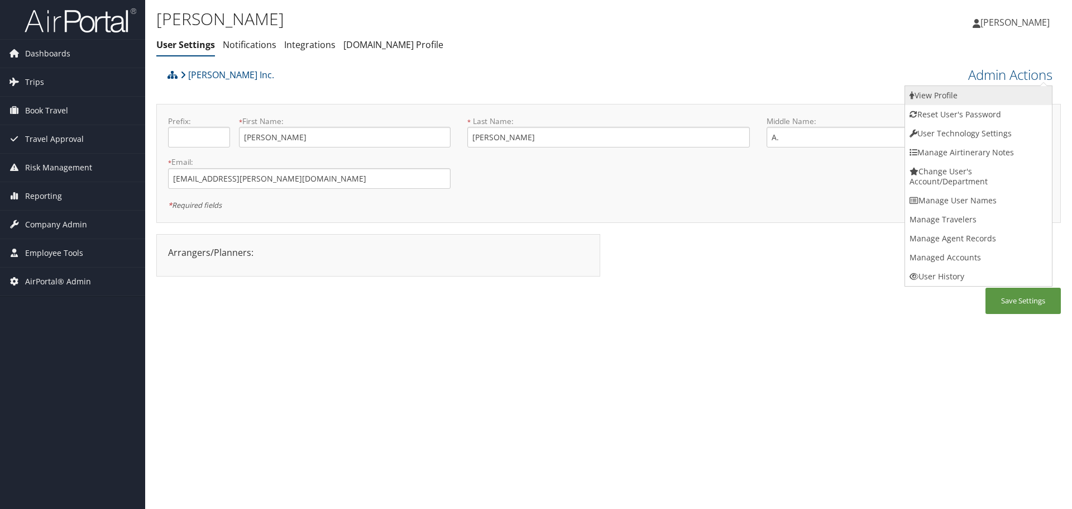
click at [995, 92] on link "View Profile" at bounding box center [978, 95] width 147 height 19
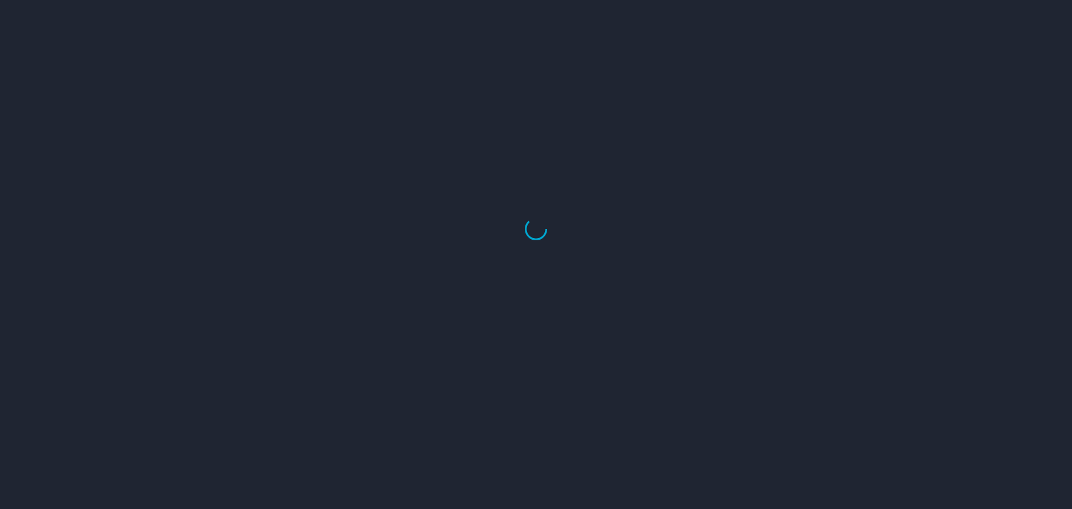
select select "US"
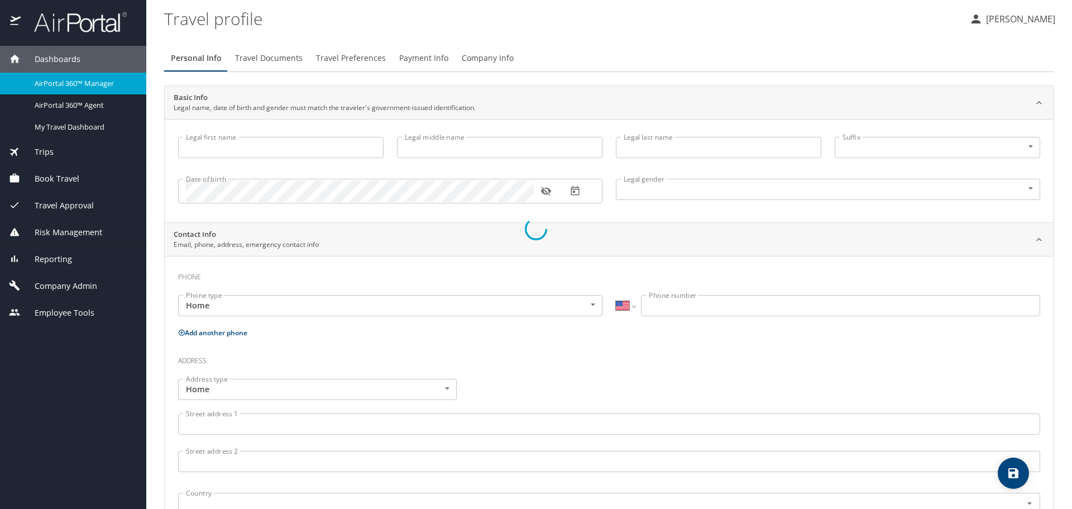
type input "[PERSON_NAME]"
type input "A."
type input "[PERSON_NAME]"
type input "[DEMOGRAPHIC_DATA]"
type input "[PERSON_NAME]"
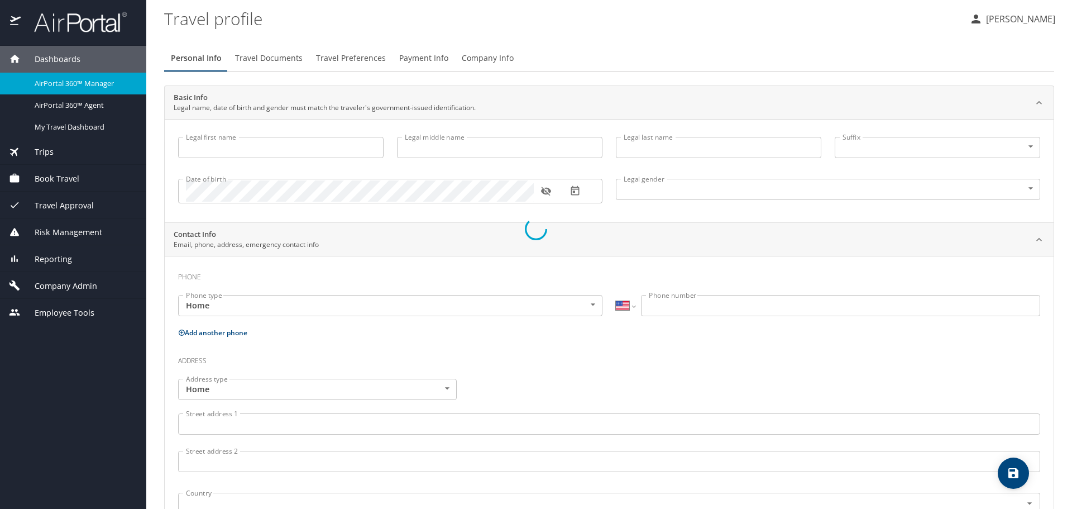
type input "[PERSON_NAME]"
type input "[PHONE_NUMBER]"
select select "US"
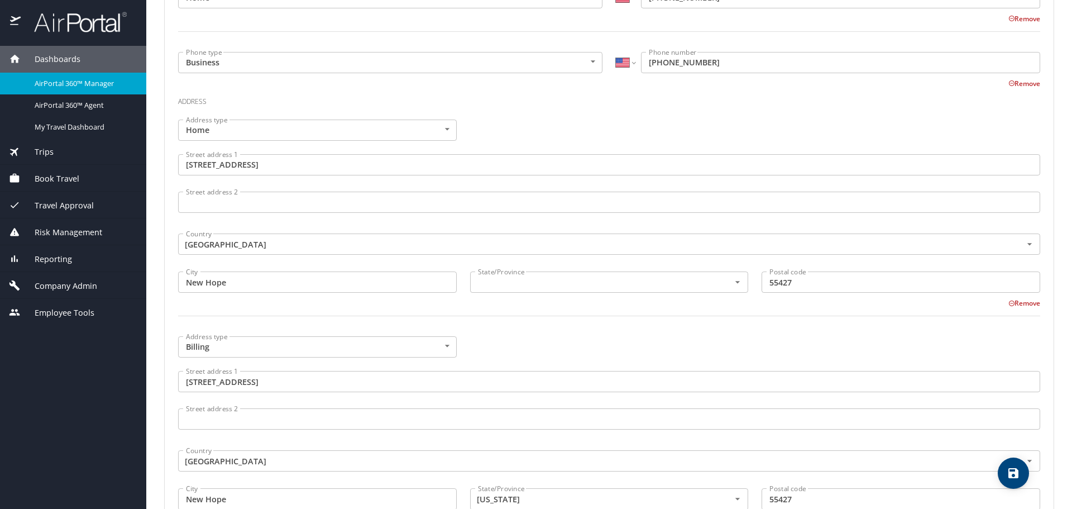
scroll to position [503, 0]
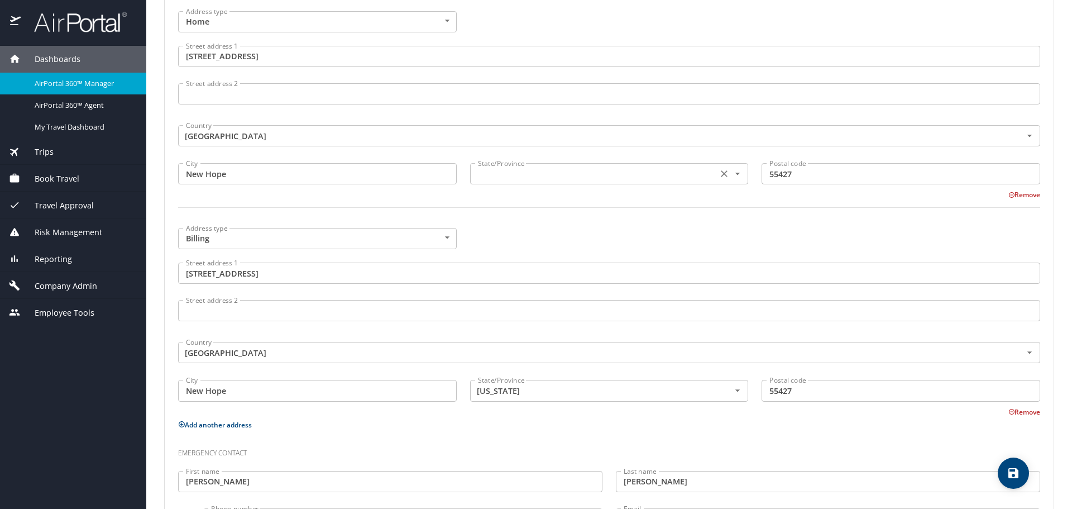
click at [511, 170] on input "text" at bounding box center [593, 173] width 239 height 15
type input "Minnesota"
click at [919, 442] on h3 "Emergency contact" at bounding box center [609, 450] width 862 height 19
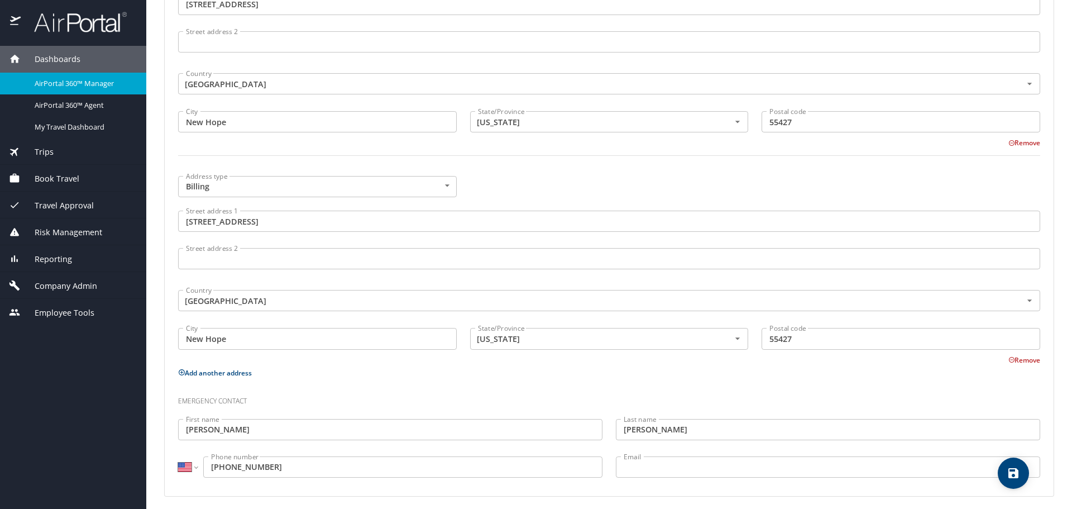
scroll to position [560, 0]
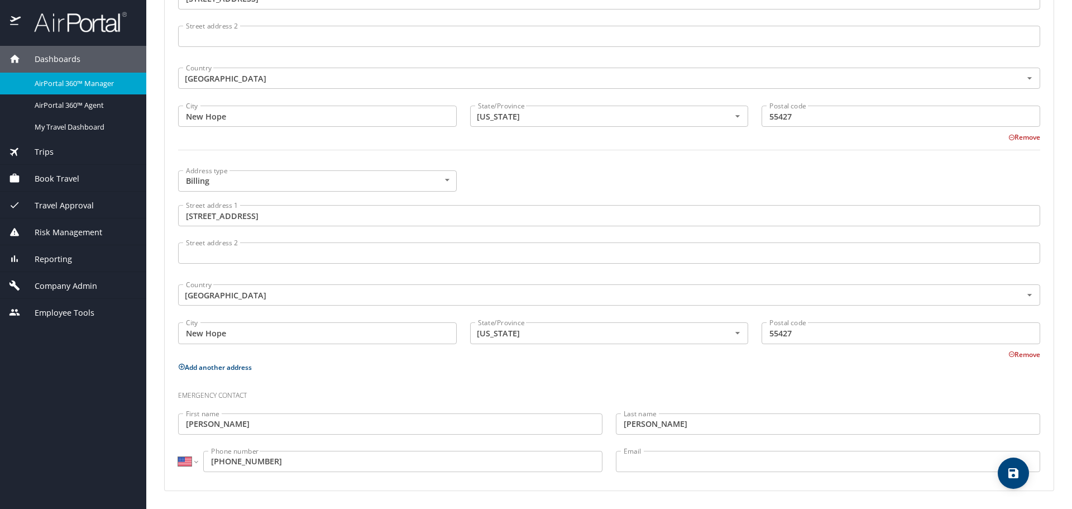
click at [1017, 471] on icon "save" at bounding box center [1013, 473] width 10 height 10
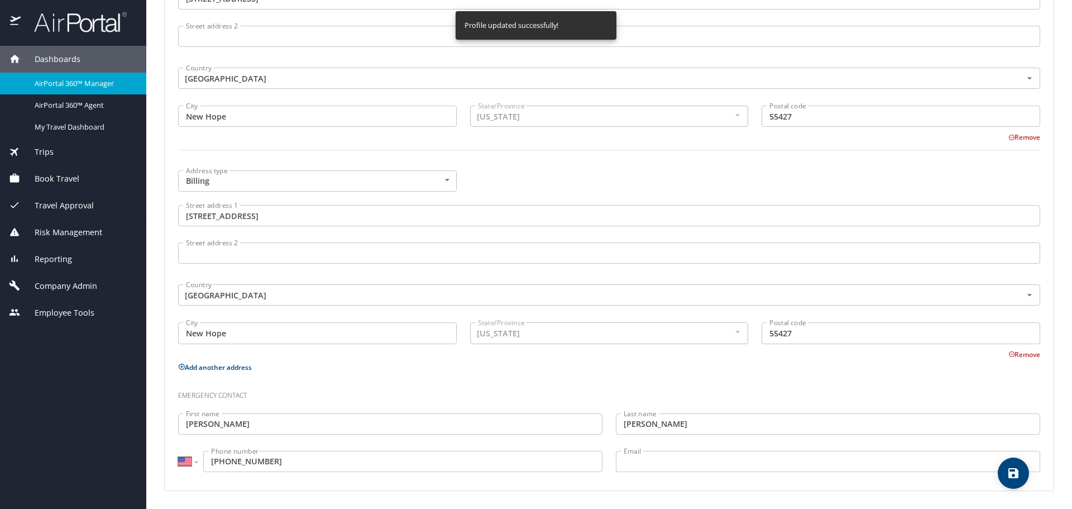
select select "US"
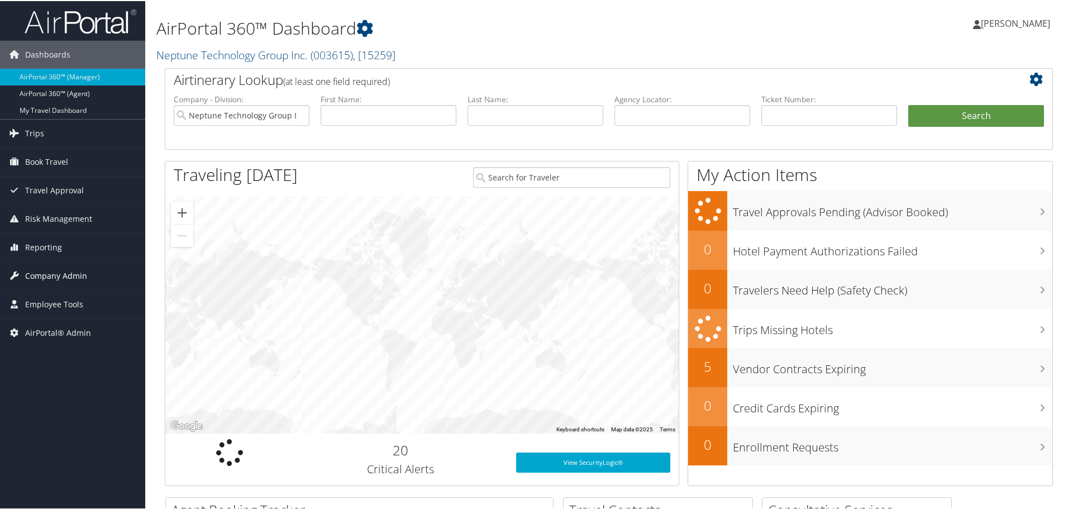
click at [57, 272] on span "Company Admin" at bounding box center [56, 275] width 62 height 28
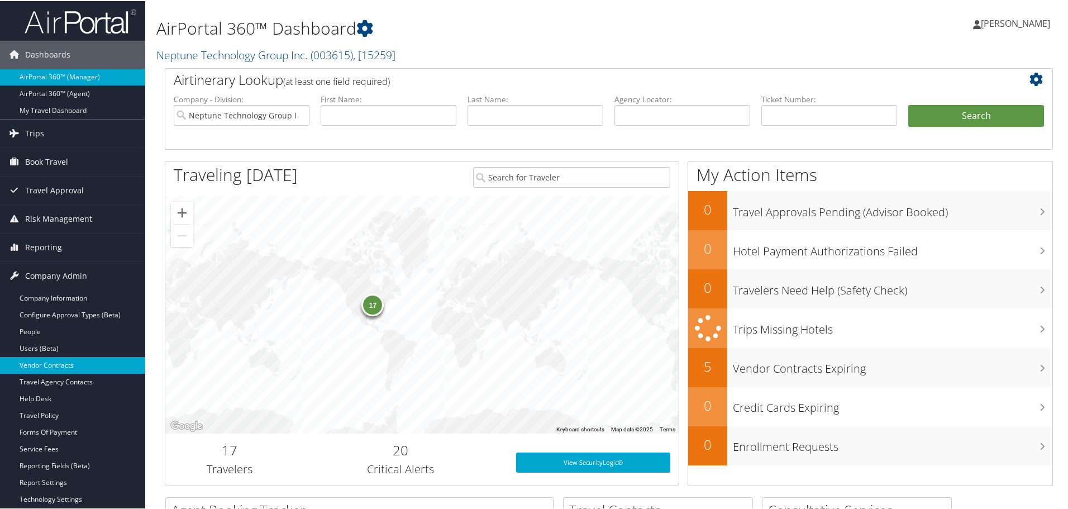
click at [49, 360] on link "Vendor Contracts" at bounding box center [72, 364] width 145 height 17
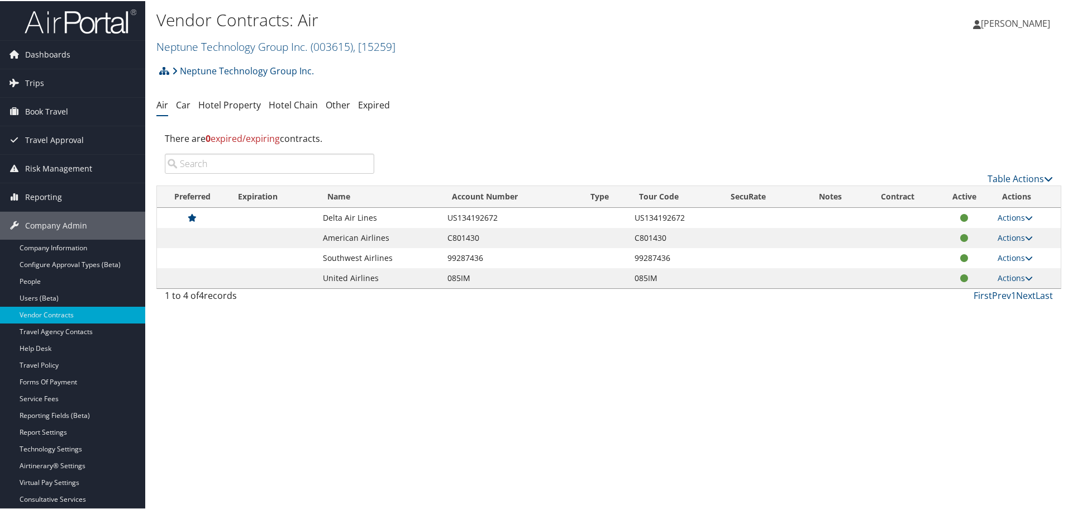
click at [215, 162] on input "search" at bounding box center [269, 162] width 209 height 20
click at [264, 46] on link "Neptune Technology Group Inc. ( 003615 ) , [ 15259 ]" at bounding box center [275, 45] width 239 height 15
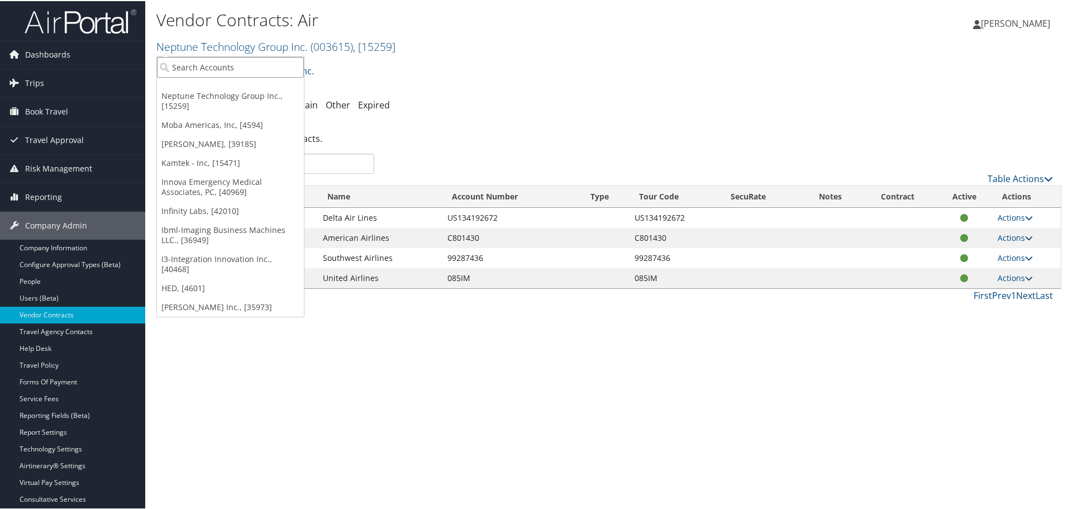
click at [247, 66] on input "search" at bounding box center [230, 66] width 147 height 21
type input "cornerst"
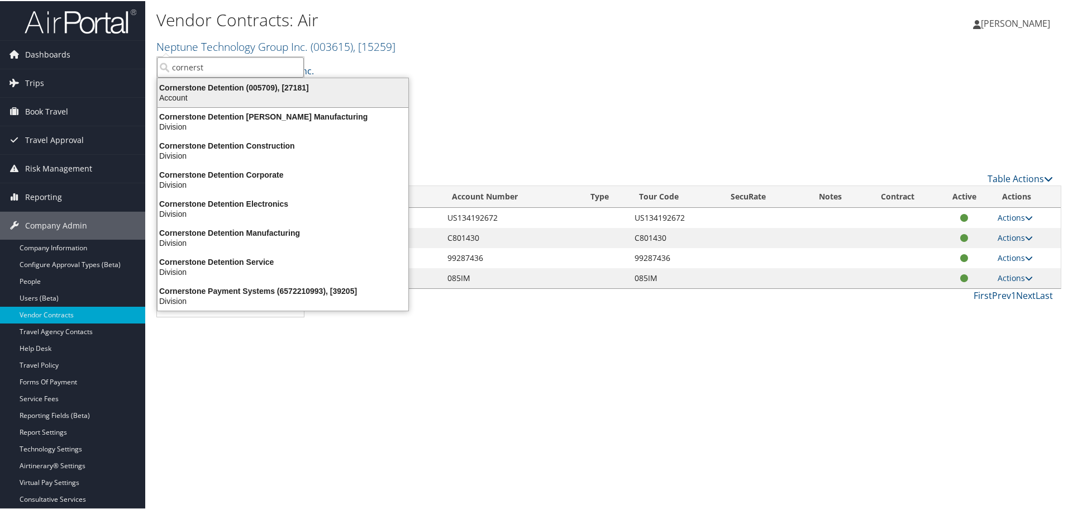
click at [238, 87] on div "Cornerstone Detention (005709), [27181]" at bounding box center [283, 87] width 264 height 10
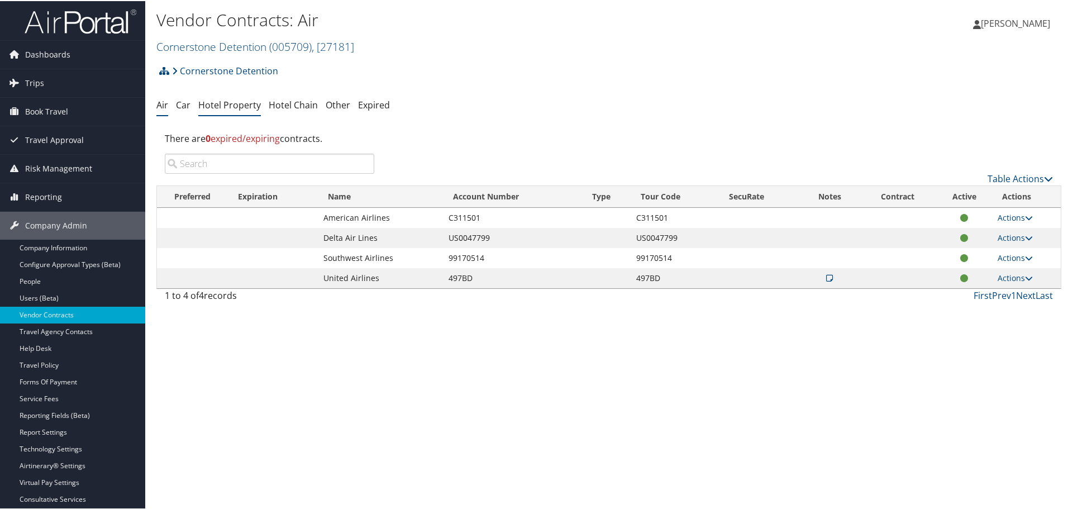
click at [224, 100] on link "Hotel Property" at bounding box center [229, 104] width 63 height 12
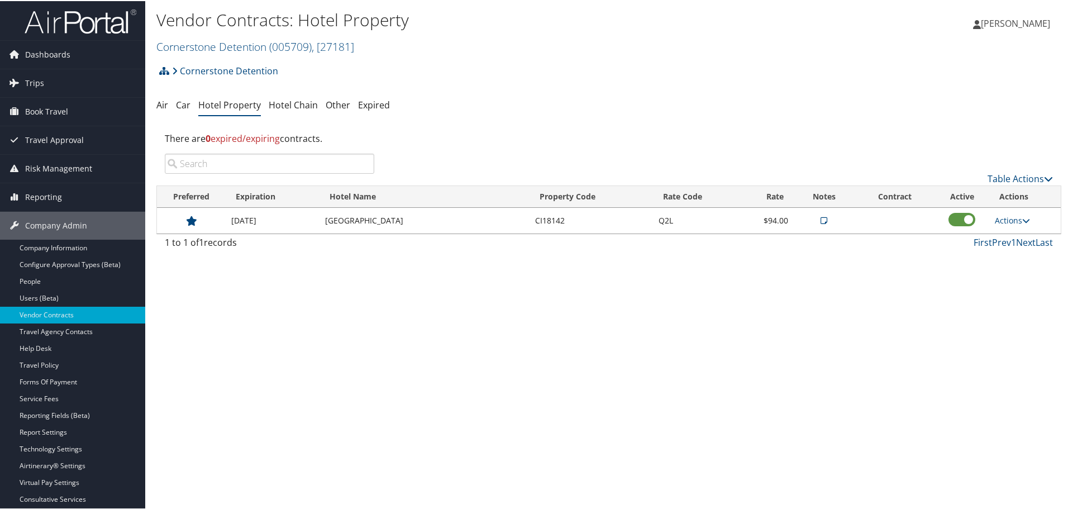
click at [635, 322] on div "Vendor Contracts: Hotel Property Cornerstone Detention ( 005709 ) , [ 27181 ] N…" at bounding box center [608, 254] width 927 height 509
click at [552, 220] on td "CI18142" at bounding box center [590, 220] width 123 height 26
click at [1033, 179] on link "Table Actions" at bounding box center [1019, 177] width 65 height 12
click at [986, 233] on link "Column Visibility" at bounding box center [982, 232] width 147 height 19
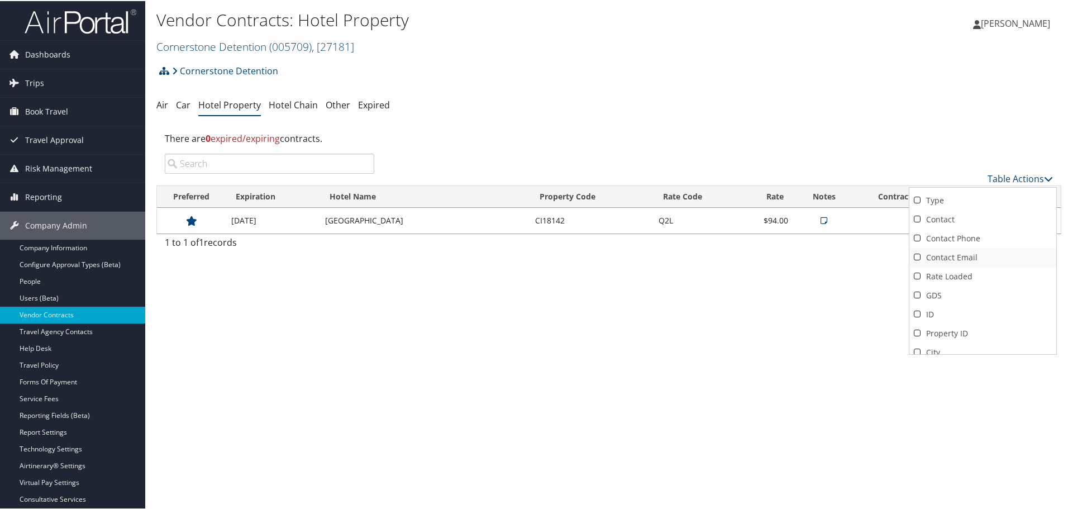
scroll to position [223, 0]
click at [940, 294] on link "City" at bounding box center [982, 295] width 147 height 19
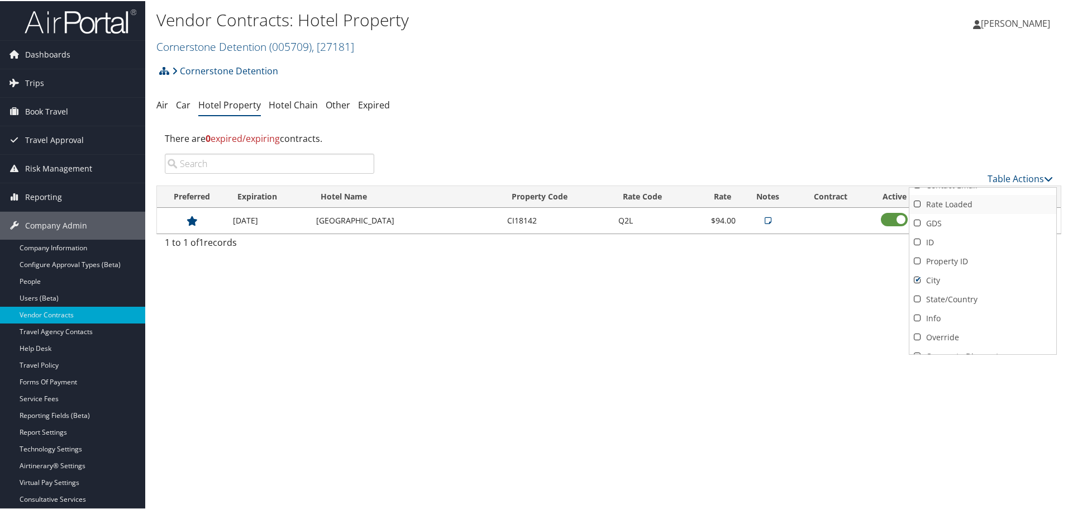
scroll to position [251, 0]
click at [955, 245] on link "Property ID" at bounding box center [982, 248] width 147 height 19
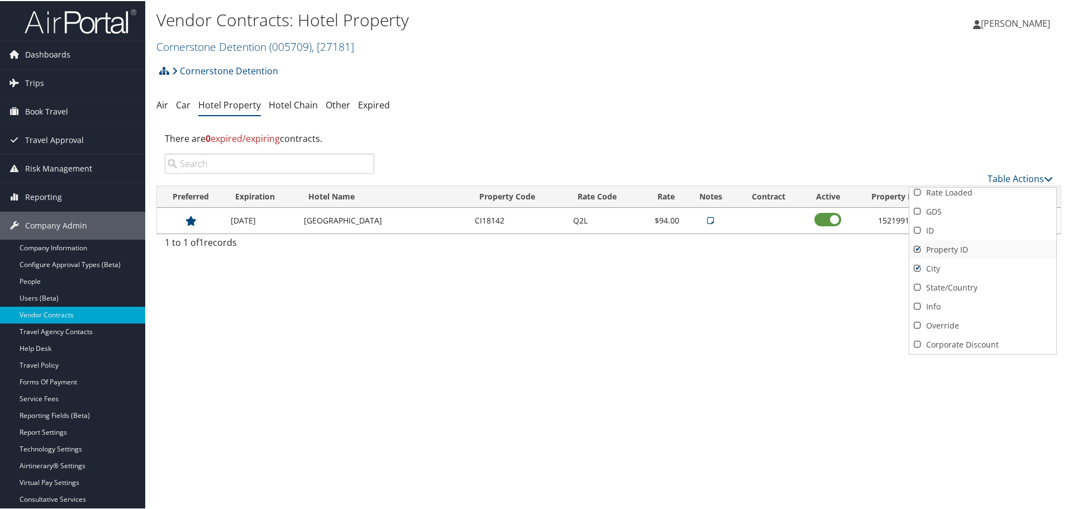
click at [954, 246] on link "Property ID" at bounding box center [982, 248] width 147 height 19
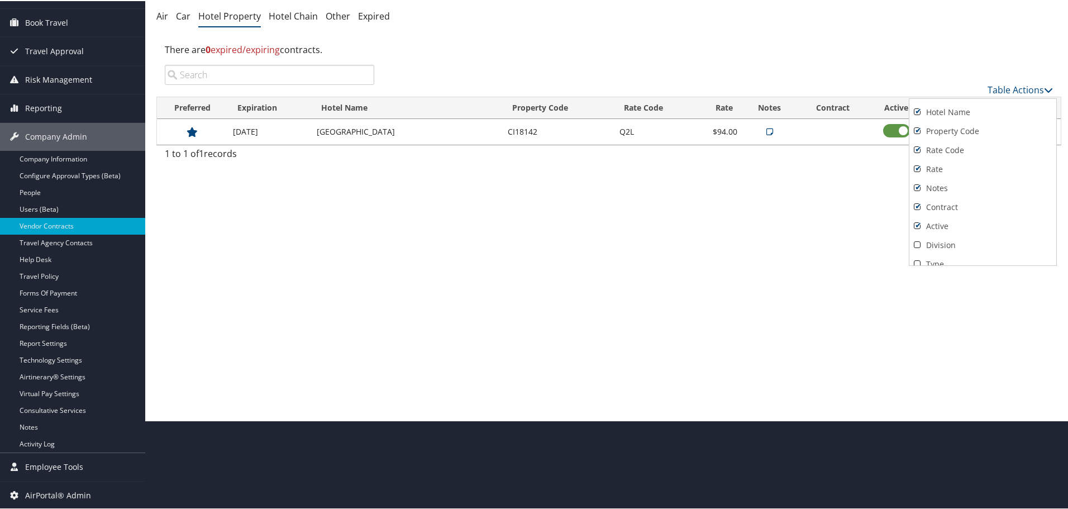
scroll to position [0, 0]
click at [1017, 84] on div at bounding box center [536, 254] width 1072 height 509
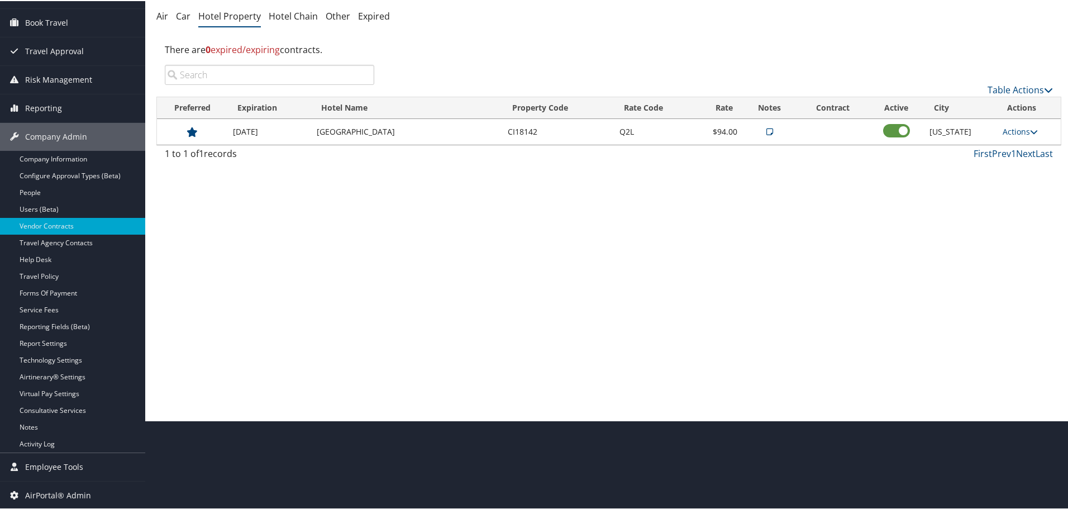
click at [1016, 198] on div "Vendor Contracts: Hotel Property Cornerstone Detention ( 005709 ) , [ 27181 ] N…" at bounding box center [608, 165] width 927 height 509
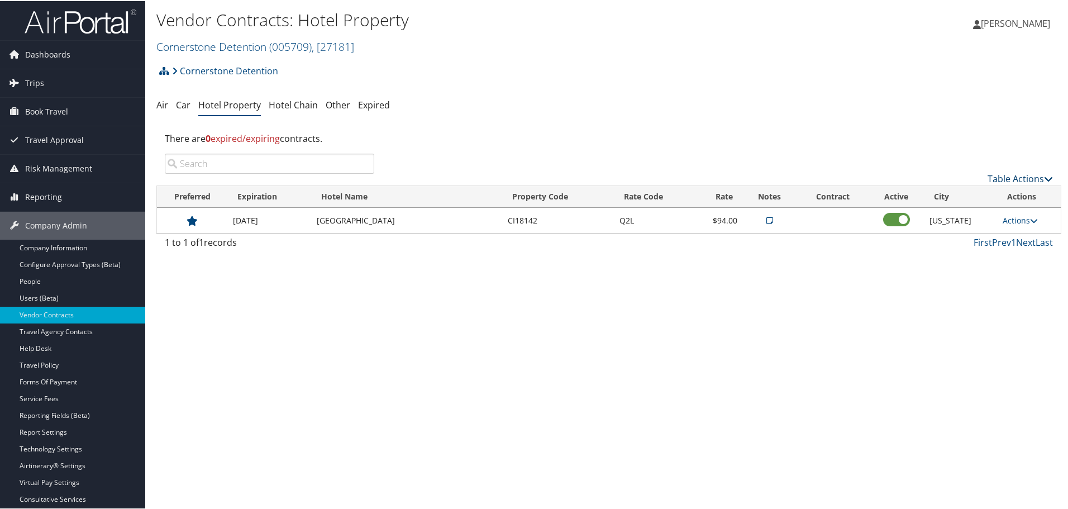
click at [1036, 176] on link "Table Actions" at bounding box center [1019, 177] width 65 height 12
click at [974, 192] on link "Add New Contract" at bounding box center [982, 194] width 147 height 19
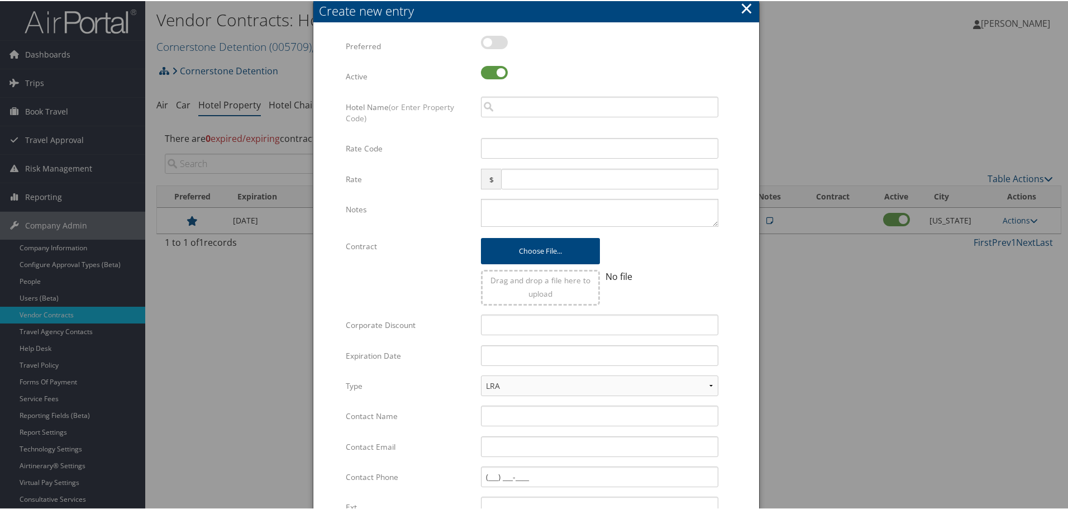
click at [494, 41] on label at bounding box center [494, 41] width 27 height 13
click at [494, 41] on input "checkbox" at bounding box center [489, 43] width 7 height 7
checkbox input "true"
click at [590, 110] on input "search" at bounding box center [599, 105] width 237 height 21
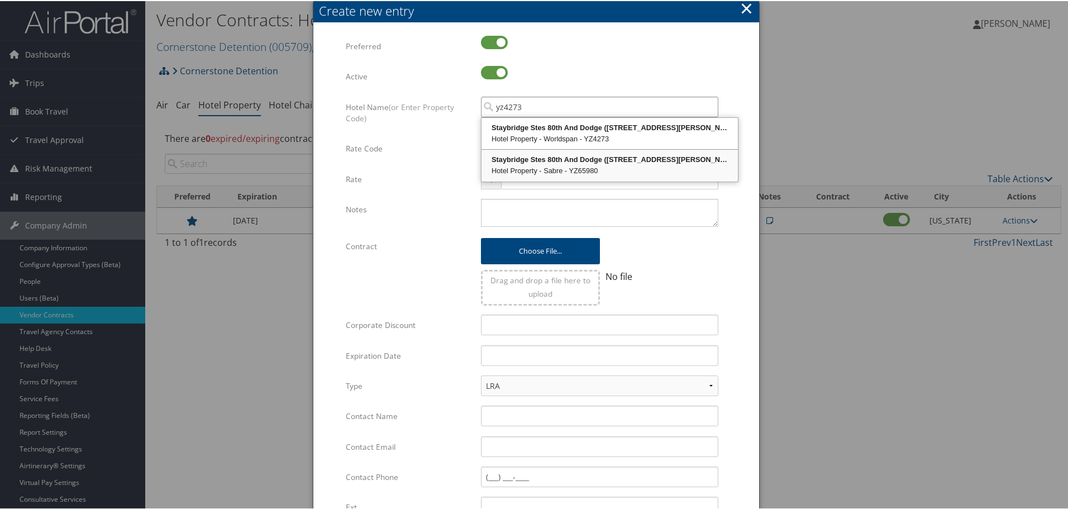
click at [653, 174] on div "Hotel Property - Sabre - YZ65980" at bounding box center [609, 169] width 253 height 11
type input "Staybridge Stes 80th And Dodge"
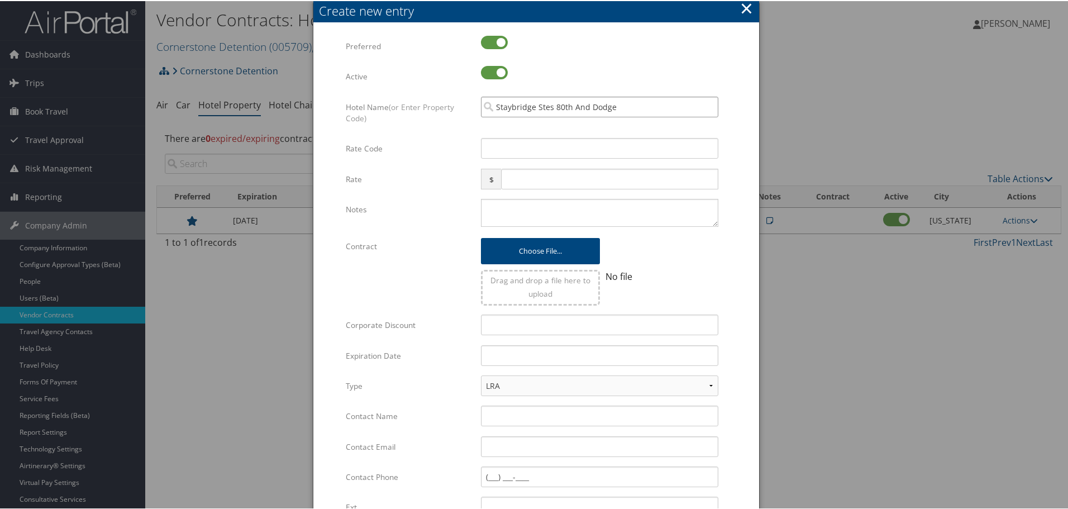
click at [707, 107] on input "Staybridge Stes 80th And Dodge" at bounding box center [599, 105] width 237 height 21
click at [686, 112] on input "search" at bounding box center [599, 105] width 237 height 21
type input "y"
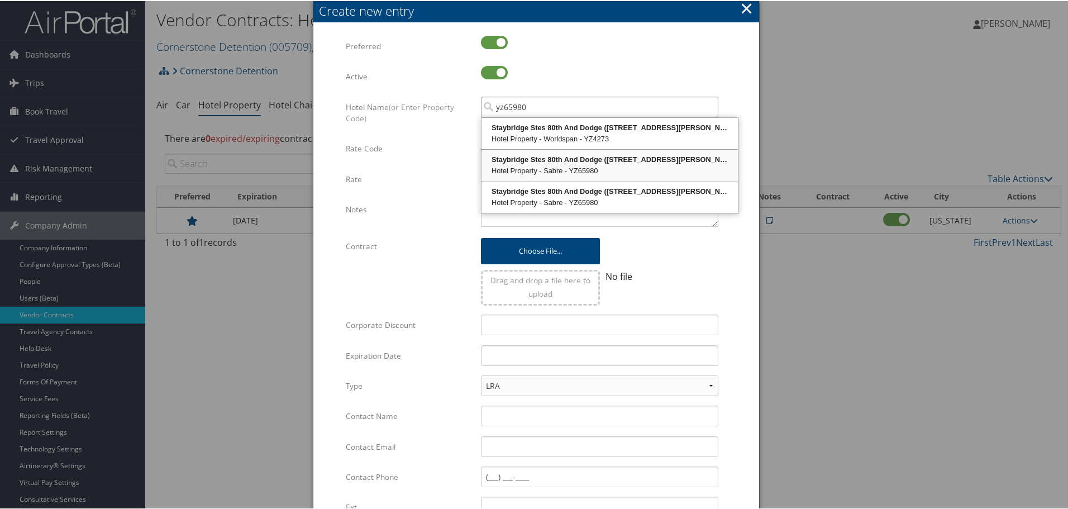
click at [668, 165] on div "Hotel Property - Sabre - YZ65980" at bounding box center [609, 169] width 253 height 11
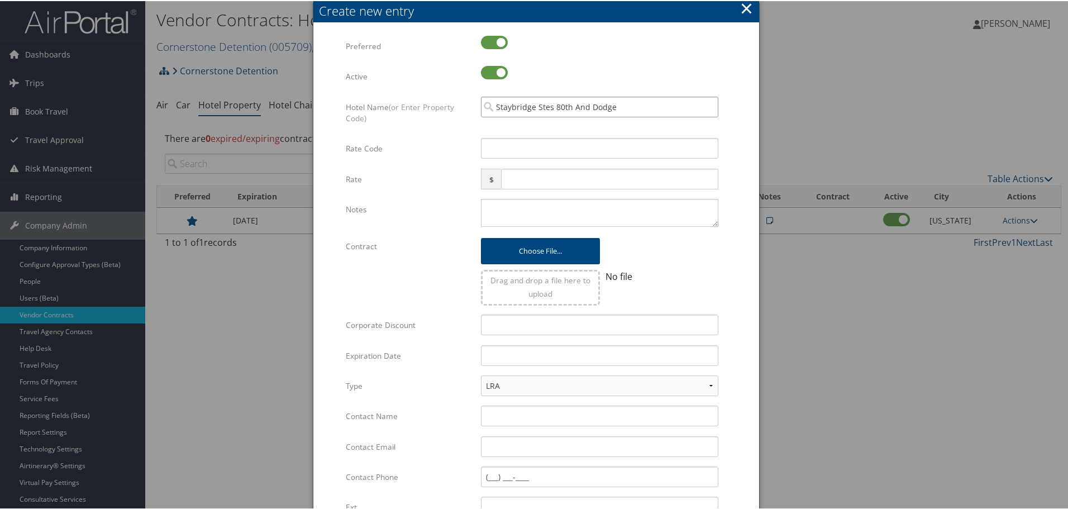
type input "Staybridge Stes 80th And Dodge"
click at [638, 146] on input "Rate Code" at bounding box center [599, 147] width 237 height 21
type input "0k5"
click at [551, 179] on input "text" at bounding box center [609, 178] width 217 height 21
click at [742, 9] on button "×" at bounding box center [746, 7] width 13 height 22
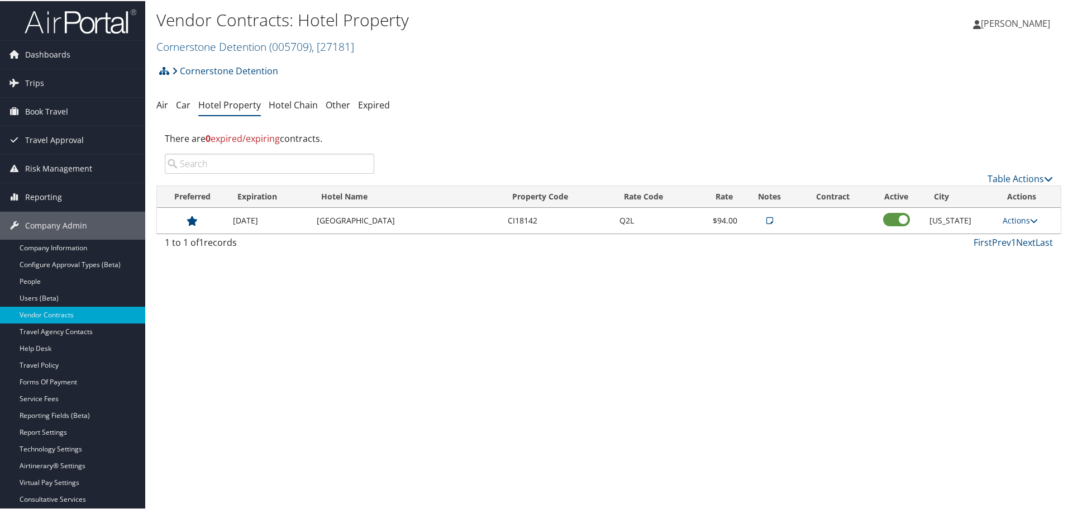
click at [566, 104] on ul "Air Car Hotel Property Hotel Chain Other Expired" at bounding box center [608, 104] width 905 height 20
click at [1024, 179] on link "Table Actions" at bounding box center [1019, 177] width 65 height 12
click at [978, 195] on link "Add New Contract" at bounding box center [982, 194] width 147 height 19
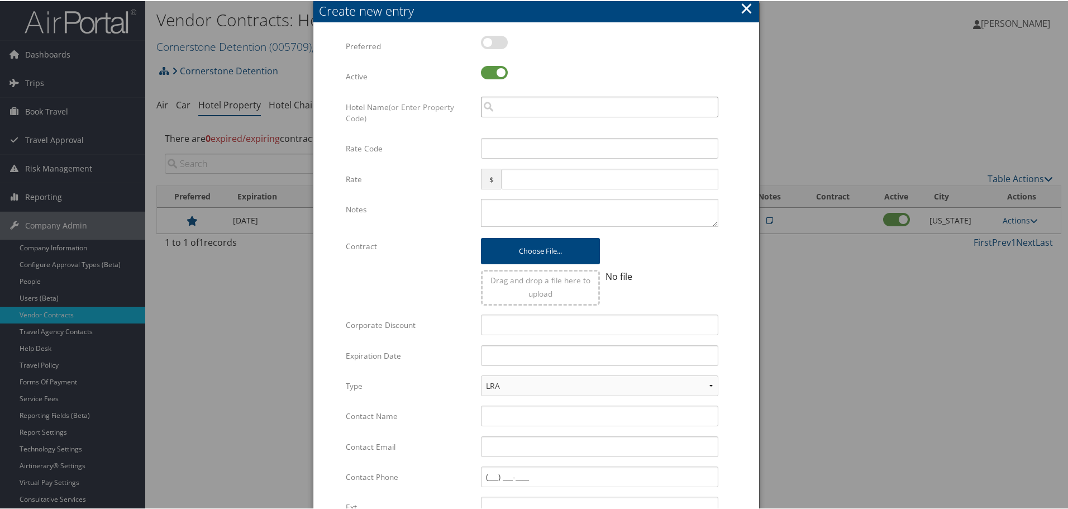
click at [541, 106] on input "search" at bounding box center [599, 105] width 237 height 21
paste input "YZ65980"
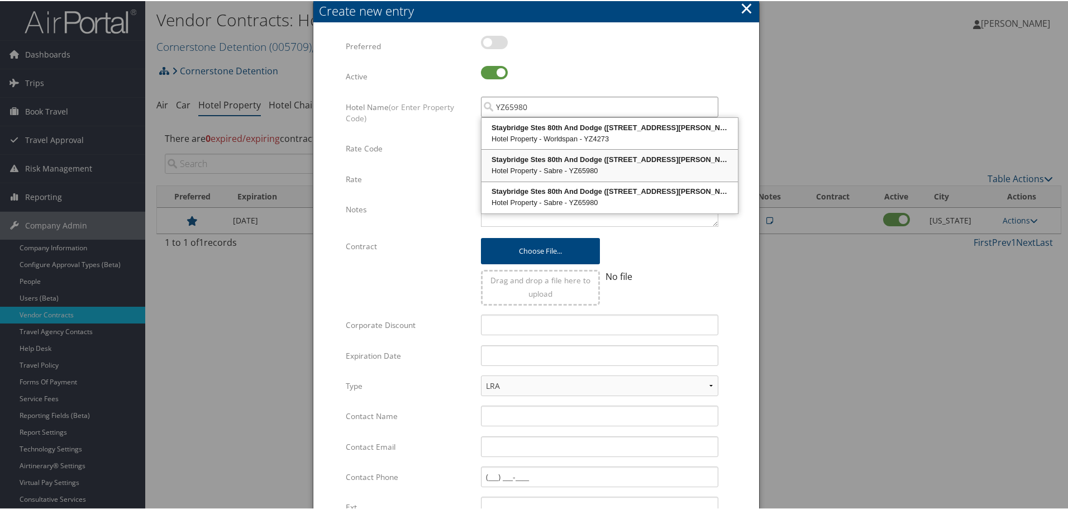
click at [636, 163] on div "Staybridge Stes 80th And Dodge (7825 Davenport Street)" at bounding box center [609, 158] width 253 height 11
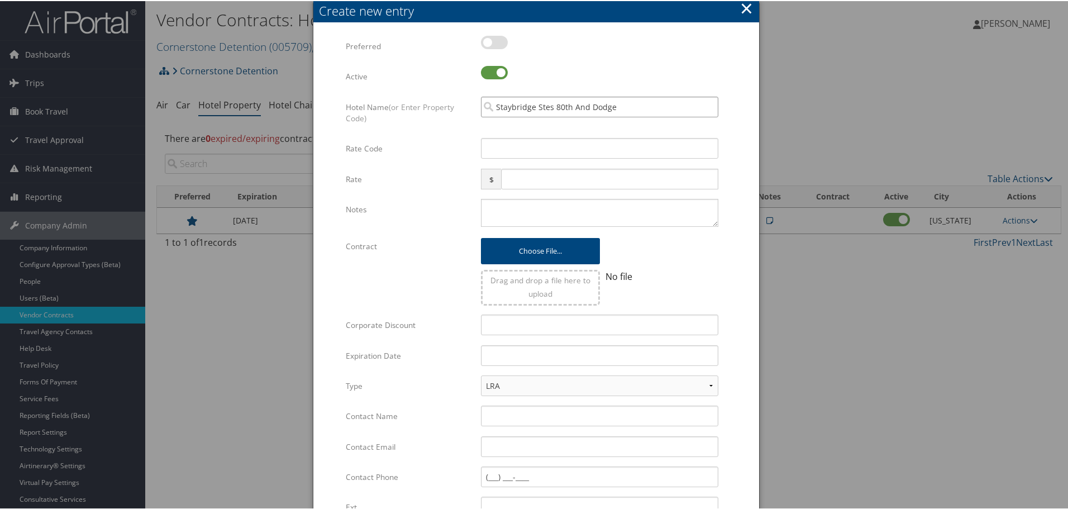
type input "Staybridge Stes 80th And Dodge"
click at [494, 43] on label at bounding box center [494, 41] width 27 height 13
click at [494, 43] on input "checkbox" at bounding box center [489, 43] width 7 height 7
checkbox input "true"
click at [557, 154] on input "Rate Code" at bounding box center [599, 147] width 237 height 21
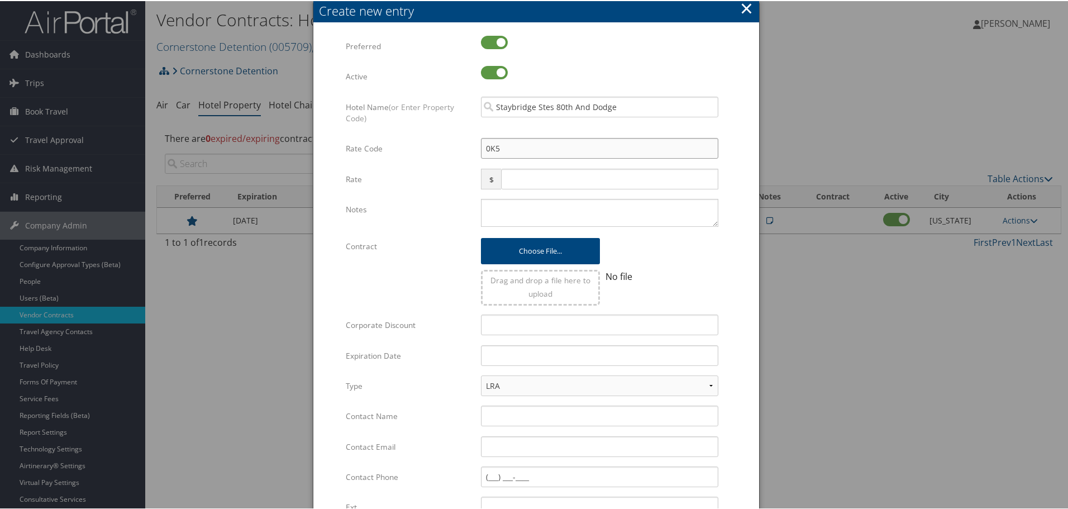
type input "0K5"
click at [523, 217] on textarea "Notes" at bounding box center [599, 212] width 237 height 28
paste textarea "Rates tested in [GEOGRAPHIC_DATA] [DATE];"
click at [608, 204] on textarea "Rates tested in [GEOGRAPHIC_DATA] [DATE];" at bounding box center [599, 212] width 237 height 28
type textarea "Rates tested in [GEOGRAPHIC_DATA] [DATE];"
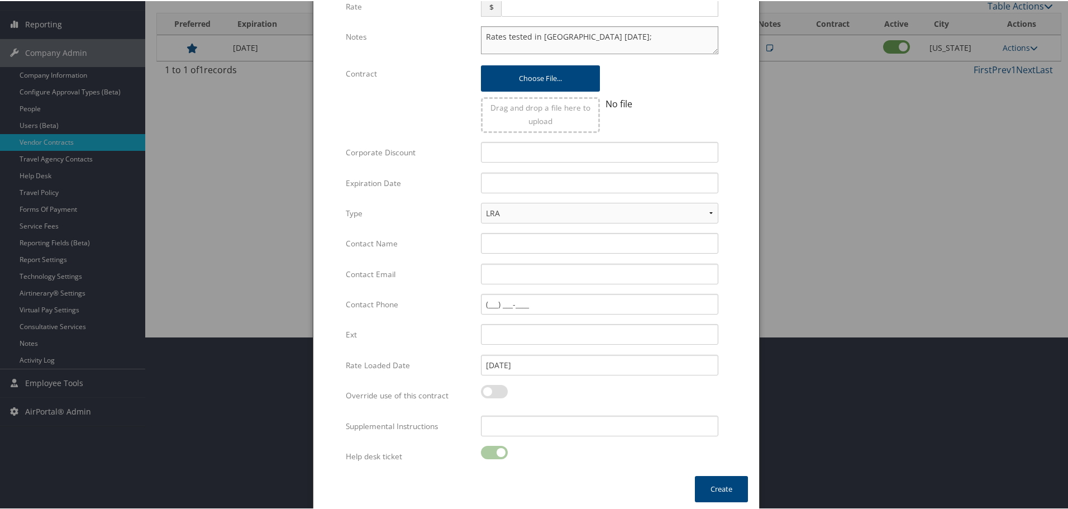
scroll to position [176, 0]
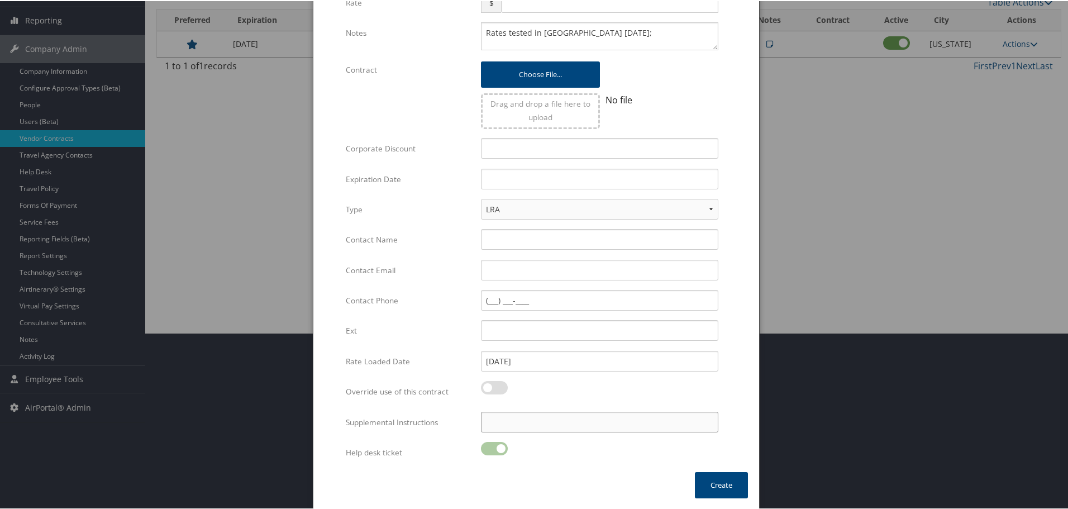
click at [545, 428] on input "Supplemental Instructions" at bounding box center [599, 420] width 237 height 21
paste input "SAB Prop ID -"
paste input "65980"
type input "SAB Prop ID - 65980"
click at [506, 184] on input "text" at bounding box center [599, 178] width 237 height 21
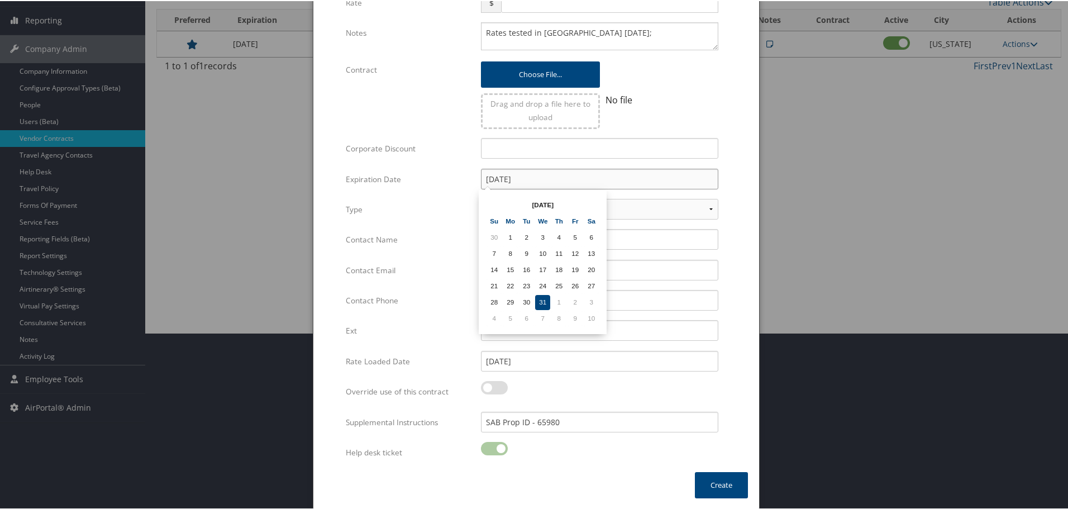
type input "[DATE]"
click at [529, 156] on input "Corporate Discount" at bounding box center [599, 147] width 237 height 21
click at [491, 237] on input "Contact Name" at bounding box center [599, 238] width 237 height 21
paste input "Scott Alves"
type input "Scott Alves"
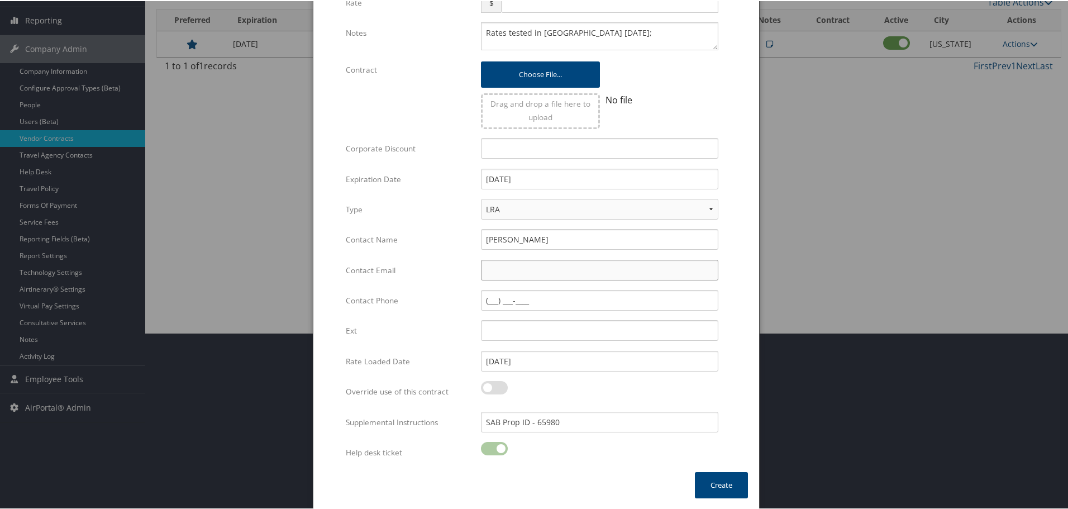
click at [557, 264] on input "Contact Email" at bounding box center [599, 269] width 237 height 21
paste input "gm@staybridgeomaha.com"
type input "gm@staybridgeomaha.com"
click at [563, 305] on input "Contact Phone" at bounding box center [599, 299] width 237 height 21
paste input "(402) 933-8901"
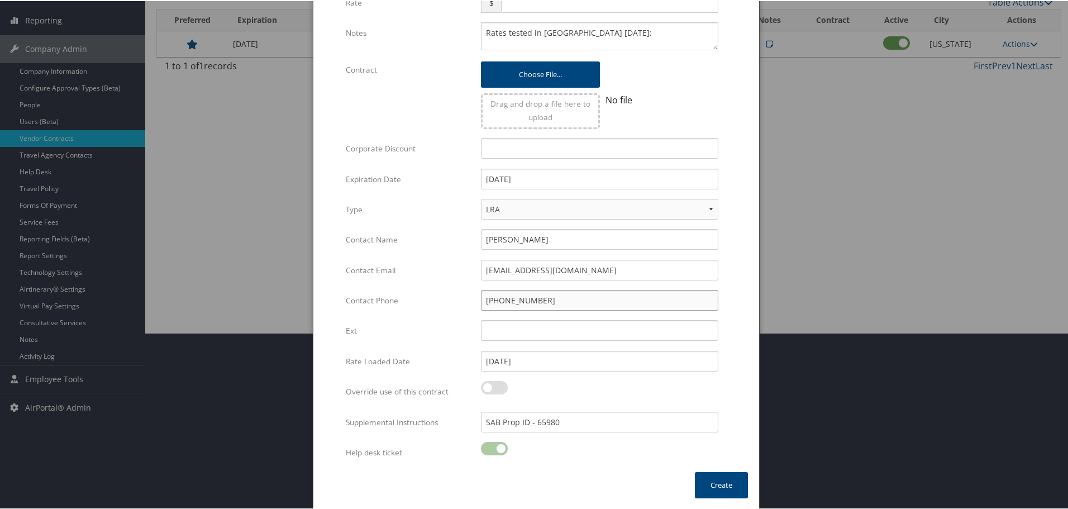
type input "(402) 933-8901"
click at [519, 207] on select "LRA NLRA" at bounding box center [599, 208] width 237 height 21
select select "NLRA"
click at [481, 198] on select "LRA NLRA" at bounding box center [599, 208] width 237 height 21
click at [738, 251] on form "Multiple values The selected items contain different values for this input. To …" at bounding box center [535, 164] width 423 height 613
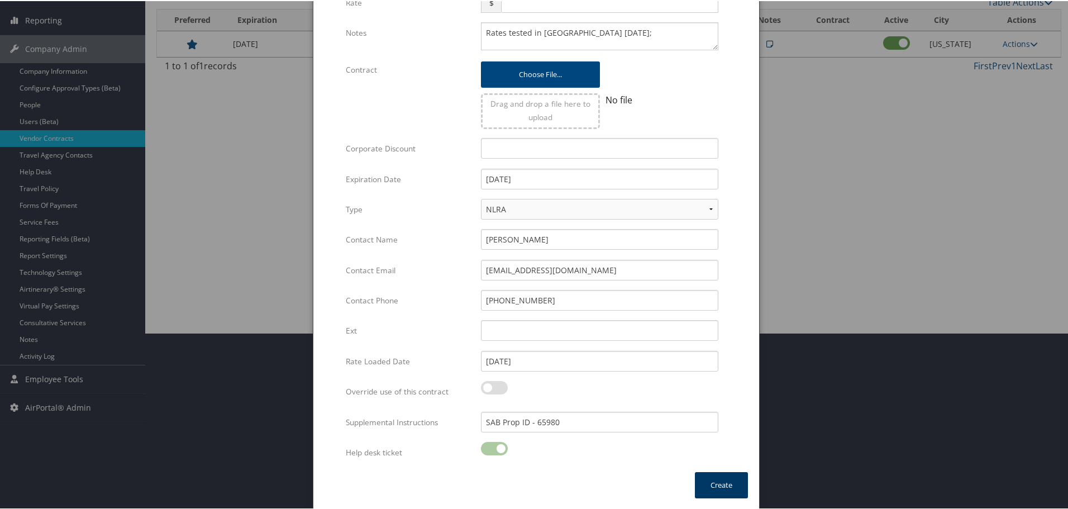
click at [713, 481] on button "Create" at bounding box center [721, 484] width 53 height 26
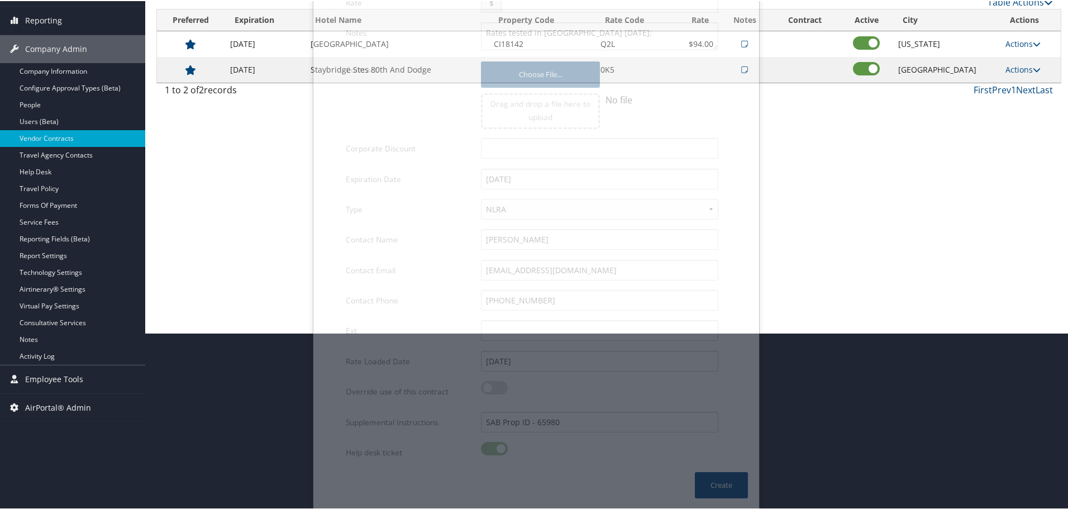
scroll to position [89, 0]
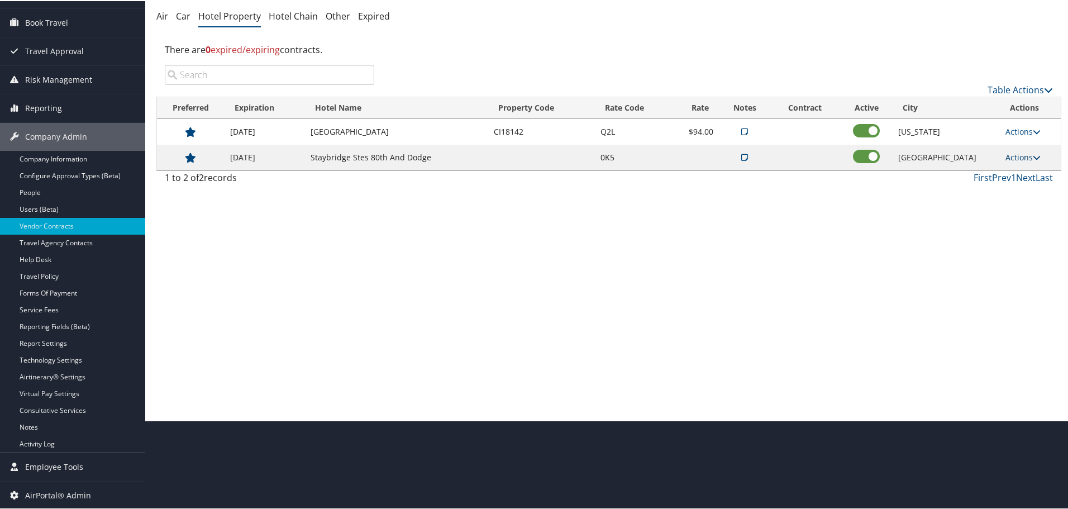
click at [1024, 156] on link "Actions" at bounding box center [1022, 156] width 35 height 11
click at [1019, 188] on link "Edit" at bounding box center [1029, 191] width 60 height 19
select select "NLRA"
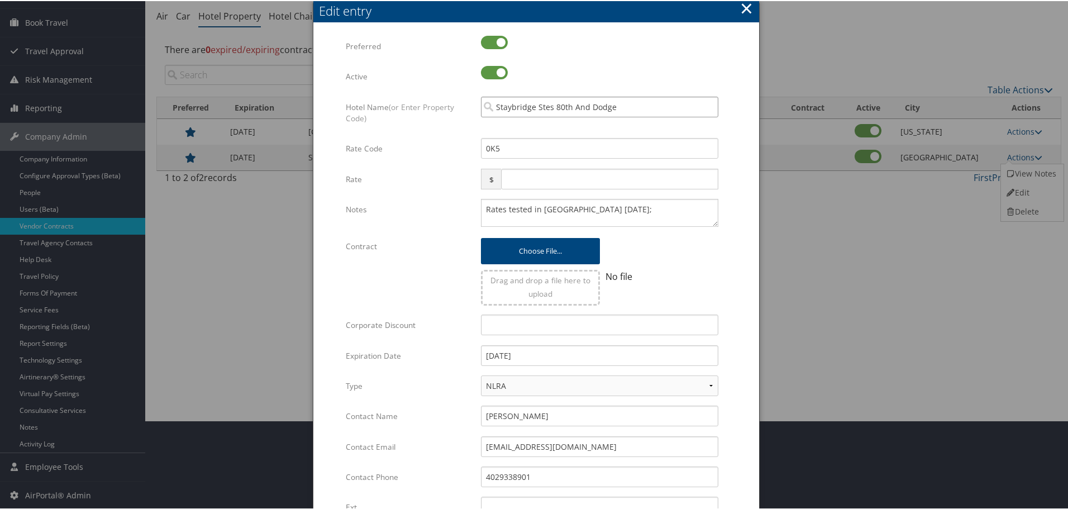
drag, startPoint x: 647, startPoint y: 108, endPoint x: 443, endPoint y: 113, distance: 203.3
click at [443, 113] on div "Hotel Name (or Enter Property Code) Staybridge Stes 80th And Dodge Multiple val…" at bounding box center [536, 116] width 381 height 42
paste input "66494"
type input "pc66494"
click at [707, 103] on input "pc66494" at bounding box center [599, 105] width 237 height 21
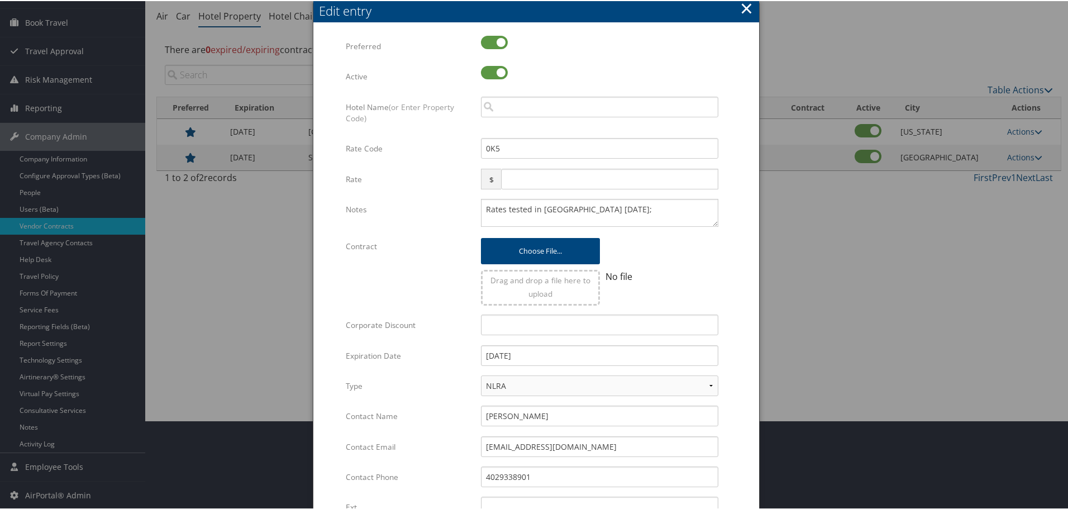
click at [750, 106] on div "Multiple values The selected items contain different values for this input. To …" at bounding box center [536, 335] width 446 height 624
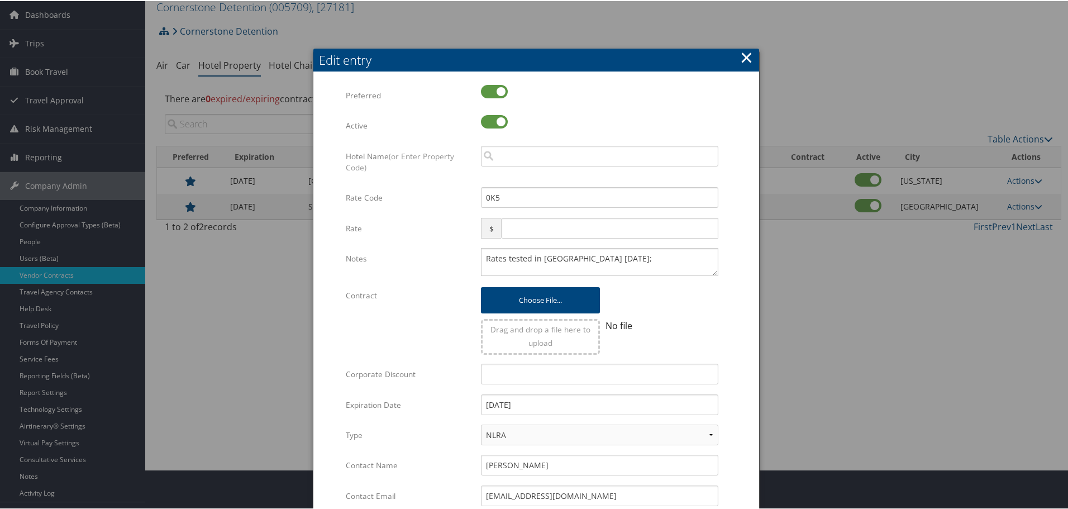
scroll to position [0, 0]
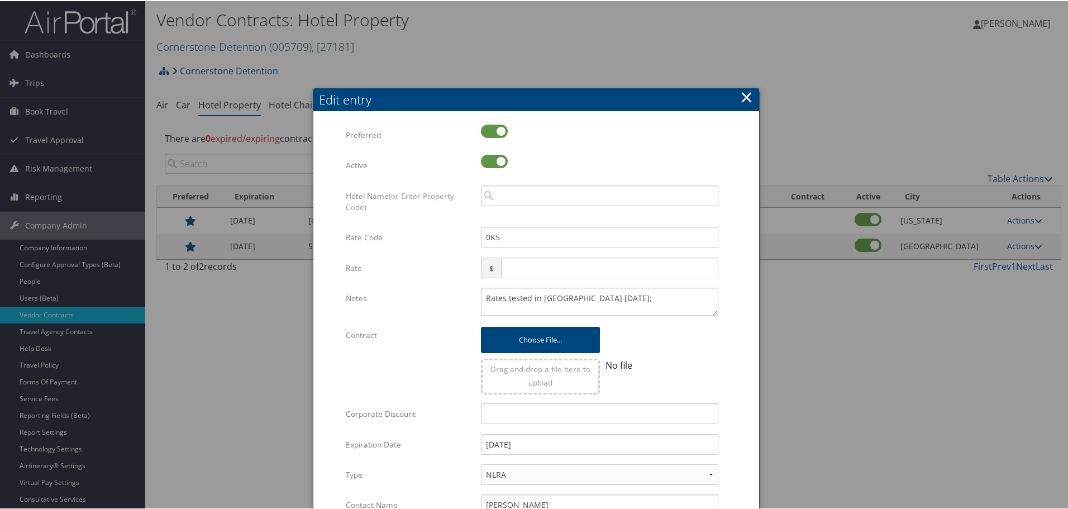
drag, startPoint x: 748, startPoint y: 97, endPoint x: 741, endPoint y: 98, distance: 7.3
click at [747, 97] on button "×" at bounding box center [746, 96] width 13 height 22
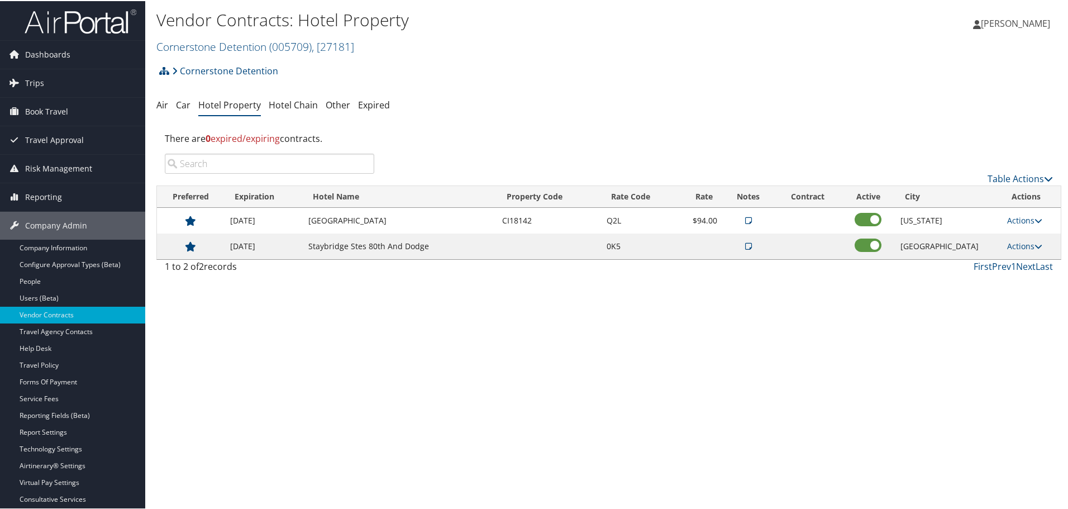
click at [776, 319] on div "Vendor Contracts: Hotel Property Cornerstone Detention ( 005709 ) , [ 27181 ] N…" at bounding box center [608, 254] width 927 height 509
drag, startPoint x: 435, startPoint y: 247, endPoint x: 317, endPoint y: 245, distance: 118.4
click at [317, 245] on td "Staybridge Stes 80th And Dodge" at bounding box center [399, 245] width 193 height 26
copy td "Staybridge Stes 80th And Dodge"
click at [1024, 241] on link "Actions" at bounding box center [1024, 245] width 35 height 11
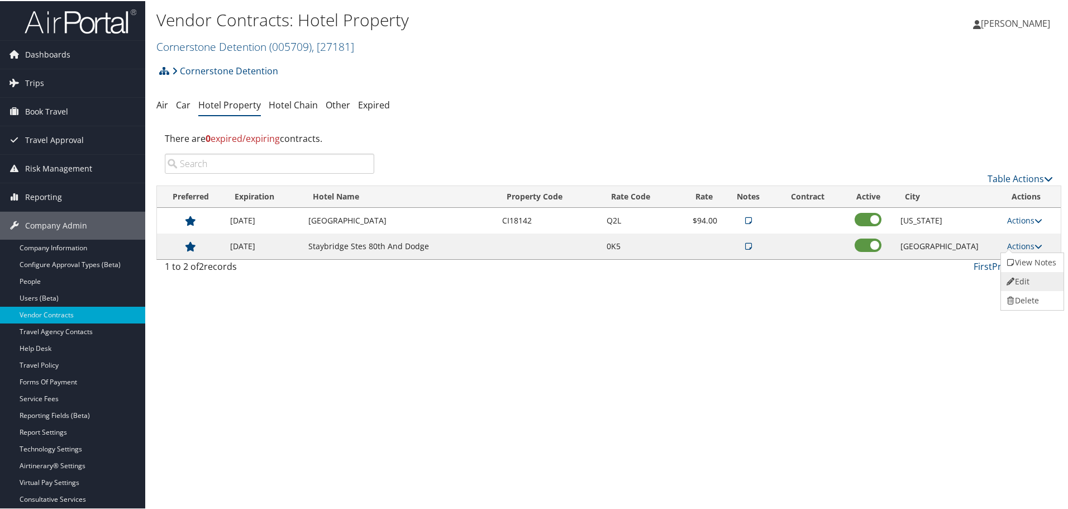
click at [1022, 276] on link "Edit" at bounding box center [1031, 280] width 60 height 19
select select "NLRA"
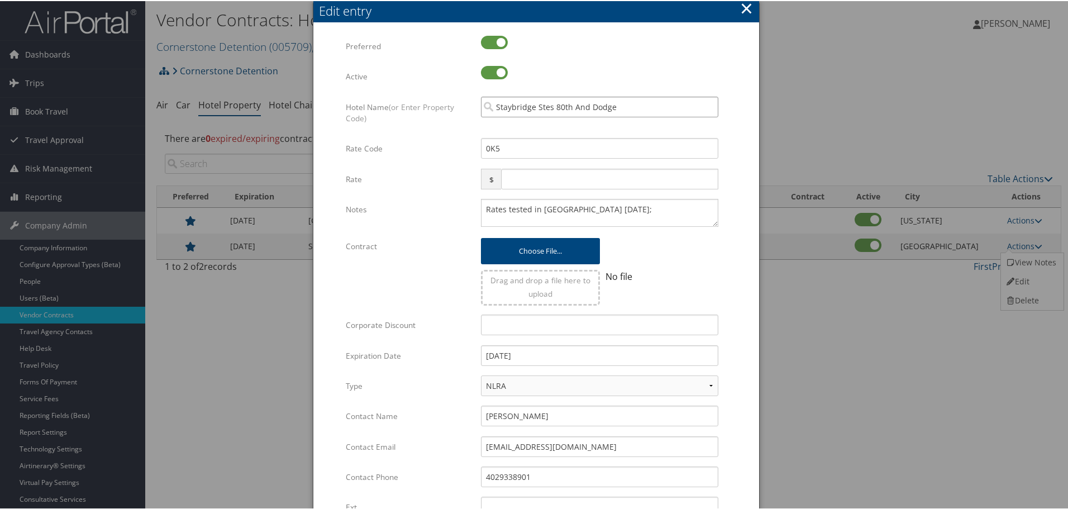
drag, startPoint x: 625, startPoint y: 110, endPoint x: 423, endPoint y: 122, distance: 202.0
click at [423, 122] on div "Hotel Name (or Enter Property Code) Staybridge Stes 80th And Dodge Multiple val…" at bounding box center [536, 116] width 381 height 42
click at [705, 106] on input "Staybridge Stes 80th And Dodge" at bounding box center [599, 105] width 237 height 21
click at [632, 105] on input "search" at bounding box center [599, 105] width 237 height 21
paste input "YZ 66494"
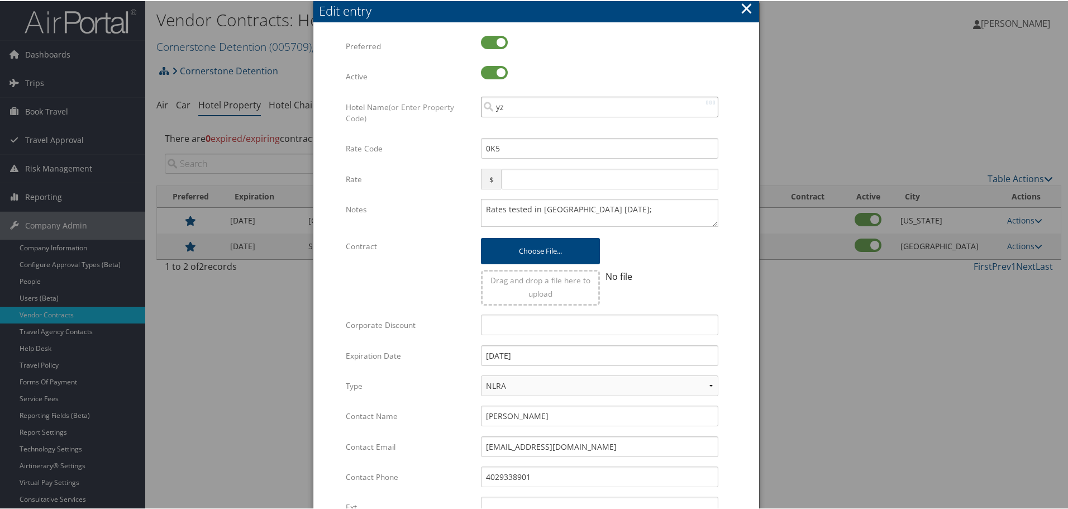
type input "yzYZ 66494"
click at [513, 106] on input "yzYZ 66494" at bounding box center [599, 105] width 237 height 21
type input "yz66494"
click at [707, 104] on input "yz66494" at bounding box center [599, 105] width 237 height 21
click at [742, 9] on button "×" at bounding box center [746, 7] width 13 height 22
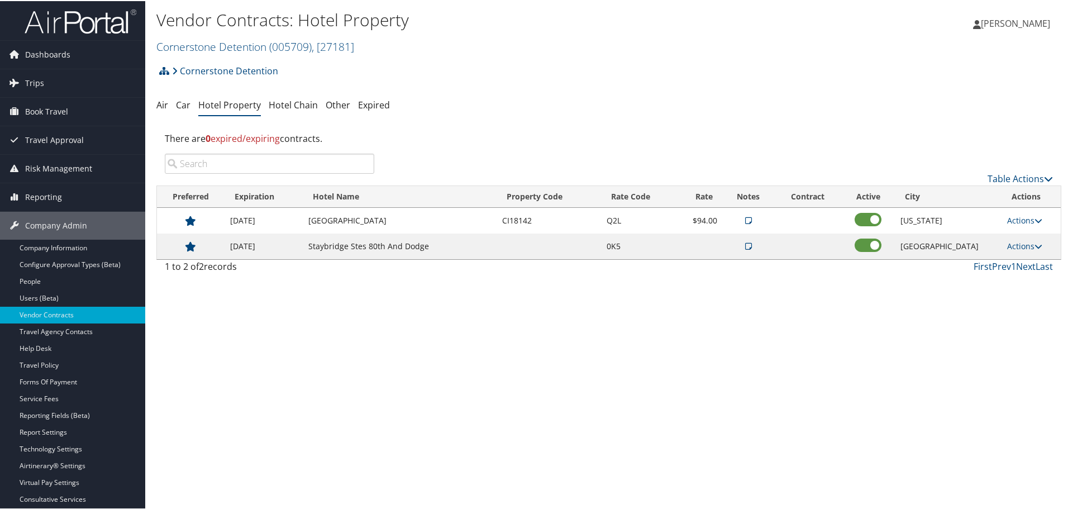
click at [733, 331] on div "Vendor Contracts: Hotel Property Cornerstone Detention ( 005709 ) , [ 27181 ] N…" at bounding box center [608, 254] width 927 height 509
click at [538, 352] on div "Vendor Contracts: Hotel Property Cornerstone Detention ( 005709 ) , [ 27181 ] N…" at bounding box center [608, 254] width 927 height 509
click at [212, 44] on link "Cornerstone Detention ( 005709 ) , [ 27181 ]" at bounding box center [255, 45] width 198 height 15
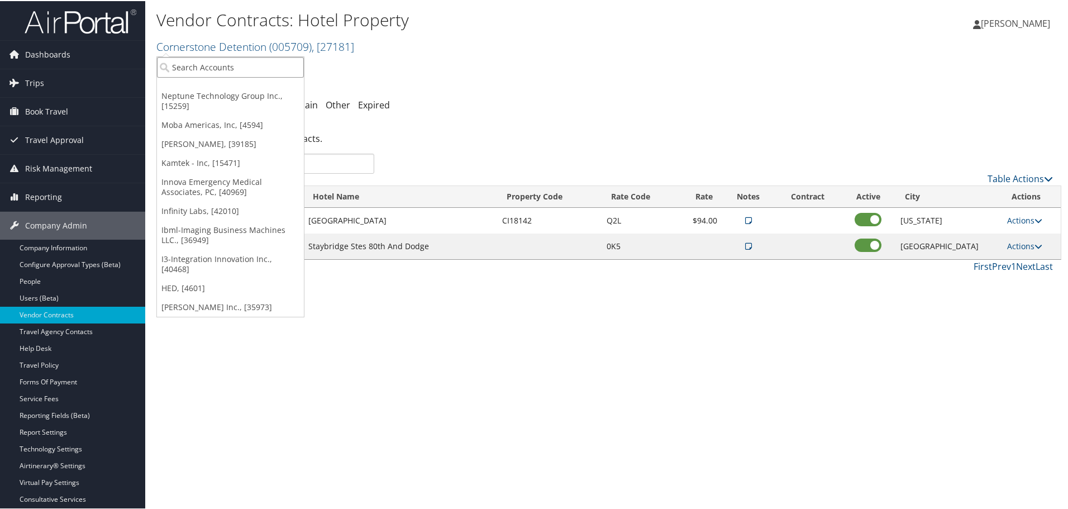
click at [200, 62] on input "search" at bounding box center [230, 66] width 147 height 21
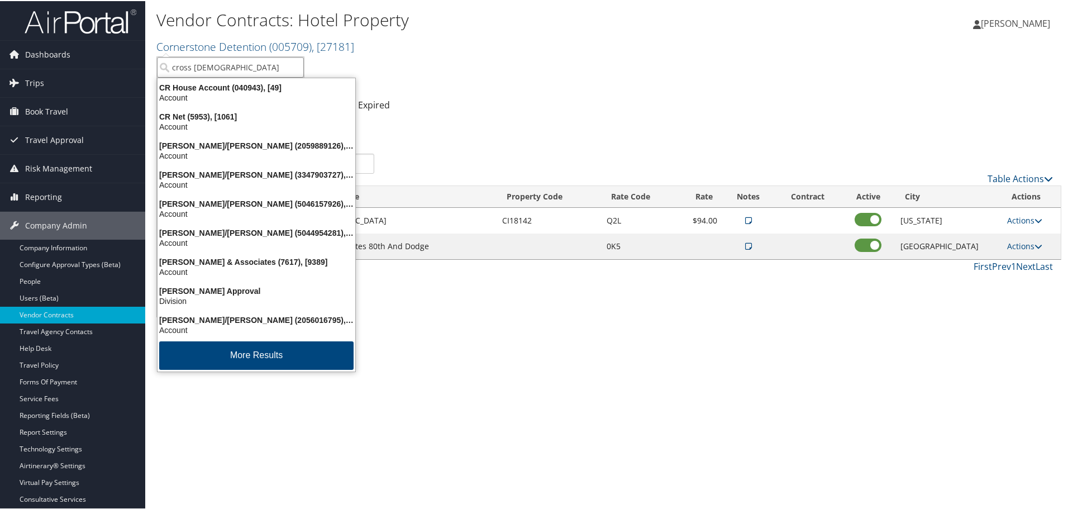
type input "cross catholi"
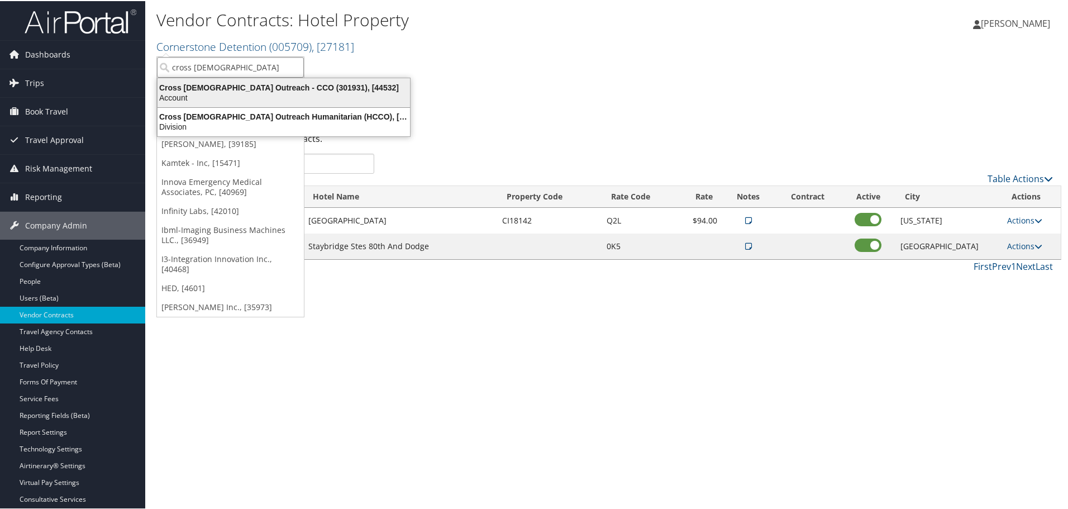
click at [227, 89] on div "Cross Catholic Outreach - CCO (301931), [44532]" at bounding box center [284, 87] width 266 height 10
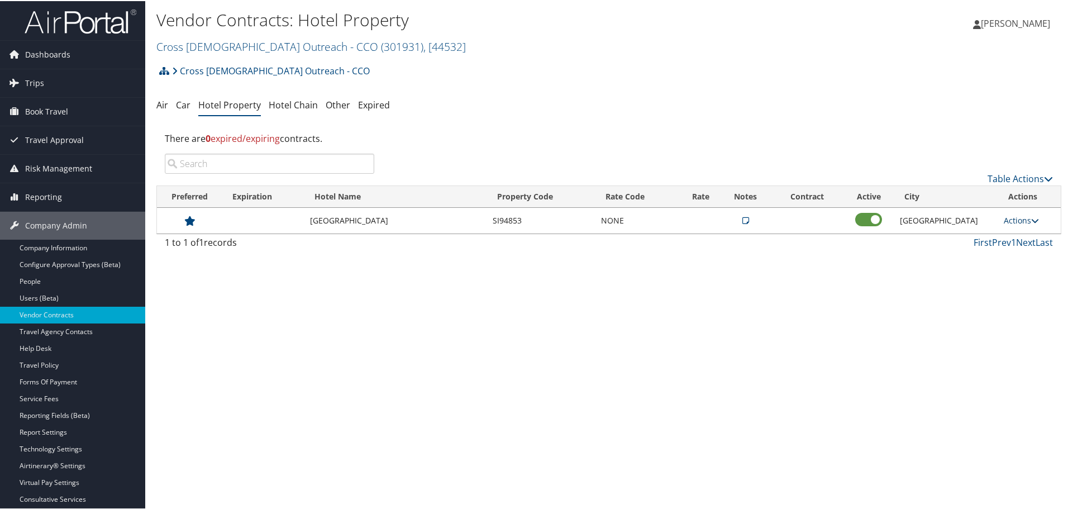
click at [1023, 218] on link "Actions" at bounding box center [1020, 219] width 35 height 11
click at [1019, 272] on link "Delete" at bounding box center [1026, 273] width 60 height 19
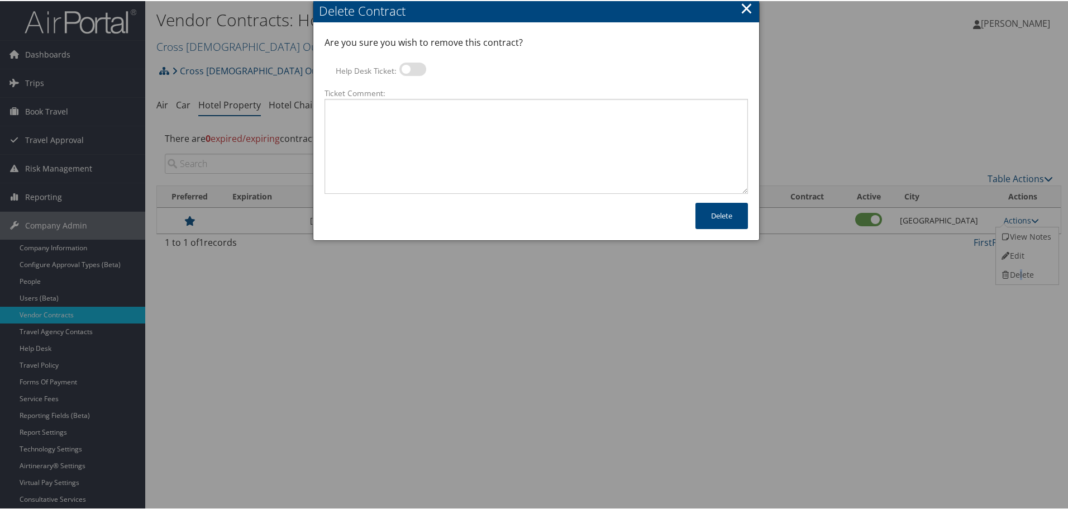
click at [411, 73] on label at bounding box center [412, 67] width 27 height 13
click at [411, 73] on input "Help Desk Ticket:" at bounding box center [408, 69] width 7 height 7
checkbox input "true"
click at [446, 128] on textarea "Ticket Comment:" at bounding box center [535, 145] width 423 height 95
paste textarea "Rates no longer active; remove from profile and preferred status."
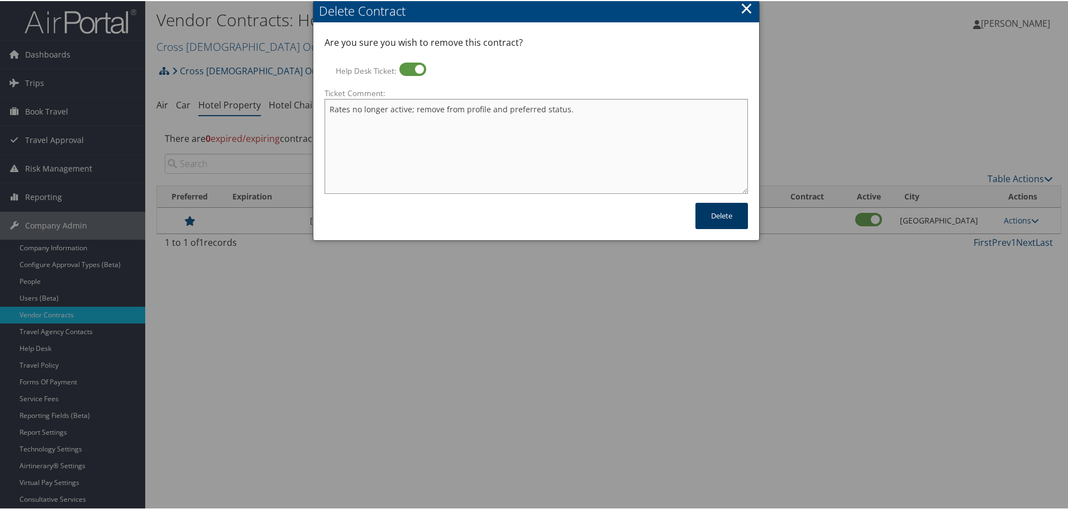
type textarea "Rates no longer active; remove from profile and preferred status."
click at [724, 214] on button "Delete" at bounding box center [721, 215] width 52 height 26
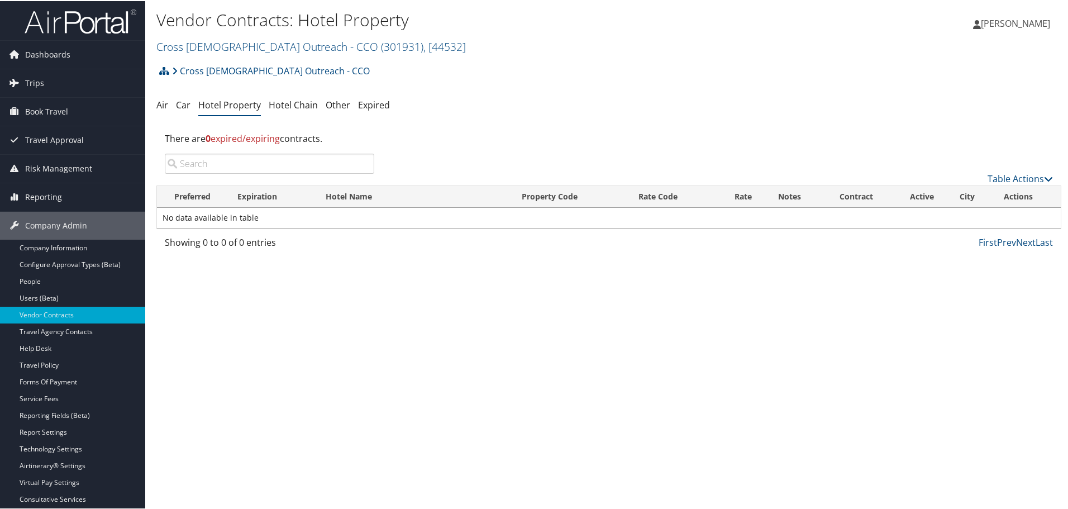
click at [490, 248] on div "Showing 0 to 0 of 0 entries First Prev Next Last" at bounding box center [608, 244] width 905 height 19
click at [239, 46] on link "Cross [DEMOGRAPHIC_DATA] Outreach - CCO ( 301931 ) , [ 44532 ]" at bounding box center [310, 45] width 309 height 15
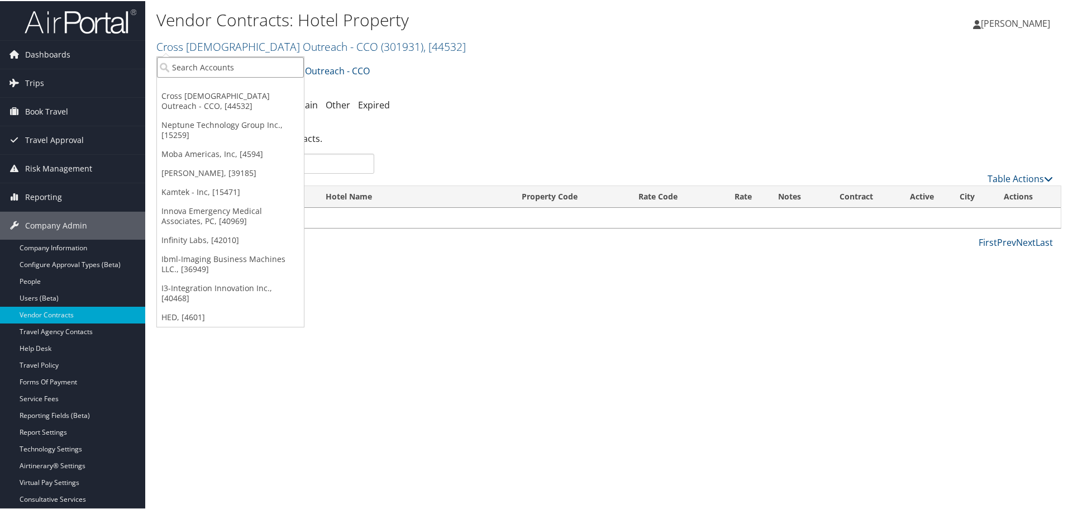
click at [234, 63] on input "search" at bounding box center [230, 66] width 147 height 21
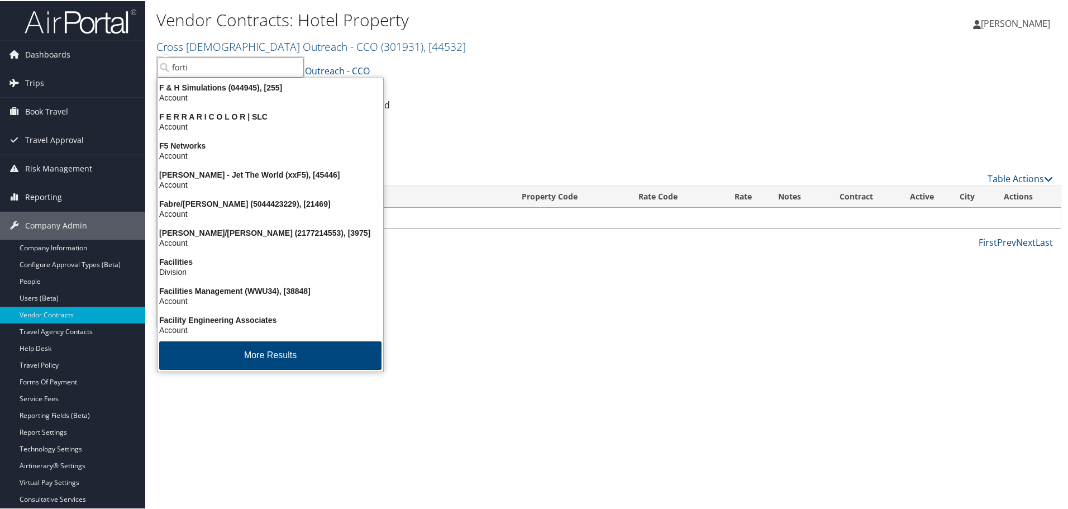
type input "fortis"
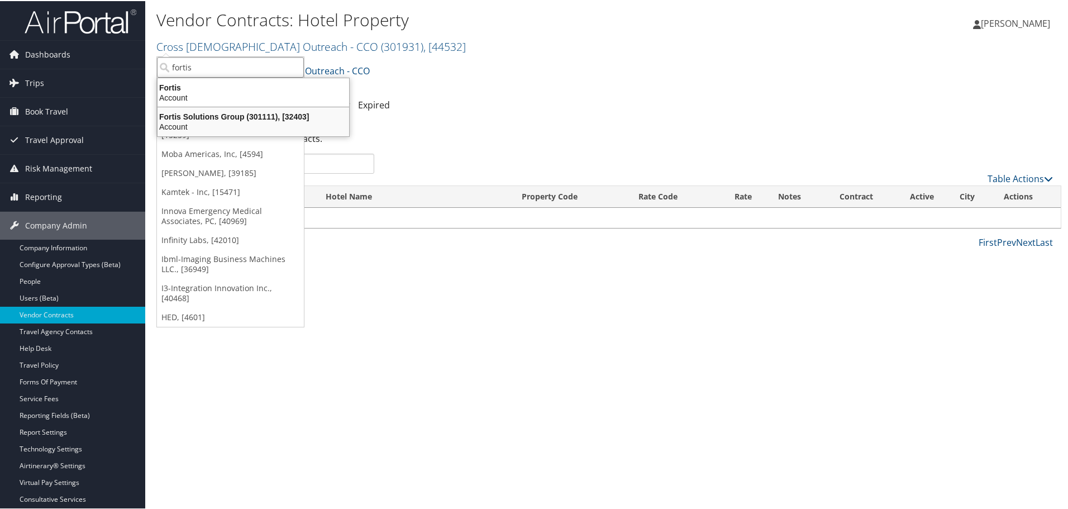
click at [217, 116] on div "Fortis Solutions Group (301111), [32403]" at bounding box center [253, 116] width 205 height 10
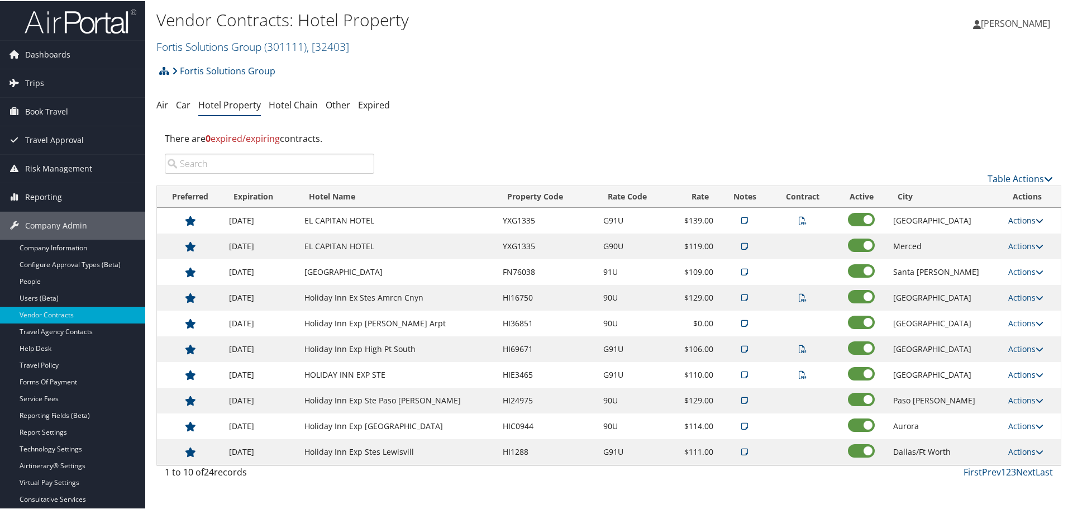
click at [1025, 218] on link "Actions" at bounding box center [1025, 219] width 35 height 11
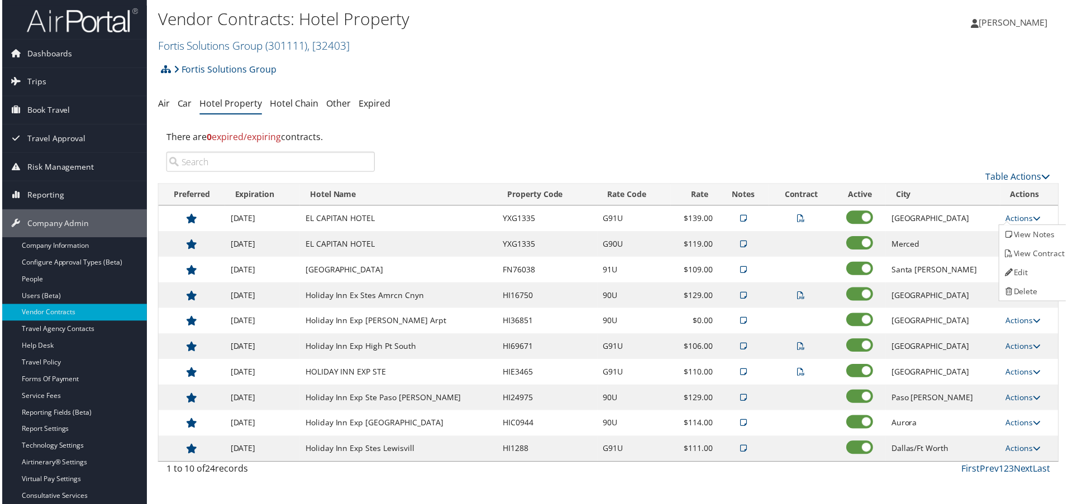
click at [918, 128] on div "There are 0 expired/expiring contracts." at bounding box center [608, 137] width 905 height 30
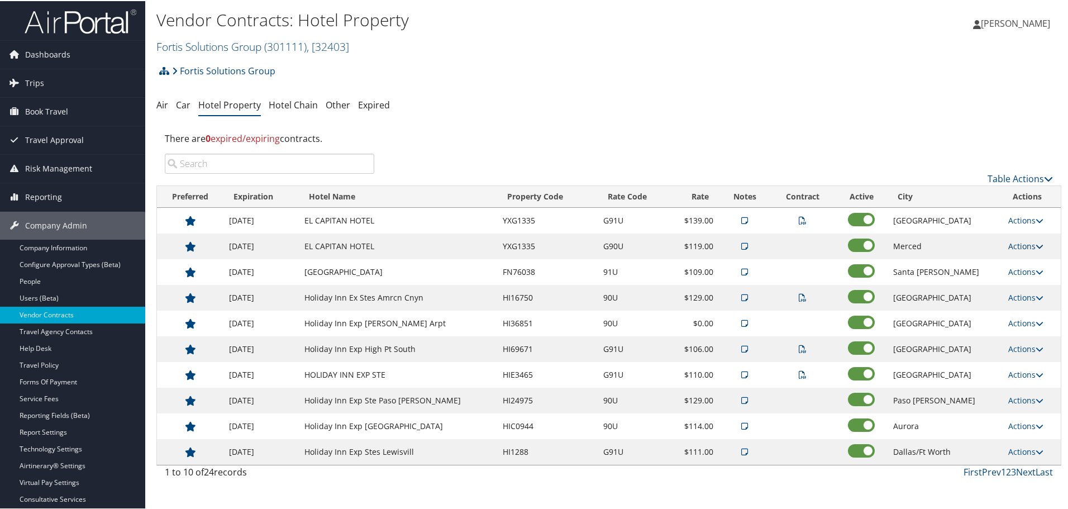
click at [1020, 241] on link "Actions" at bounding box center [1025, 245] width 35 height 11
click at [1022, 280] on link "Edit" at bounding box center [1031, 280] width 60 height 19
select select "NLRA"
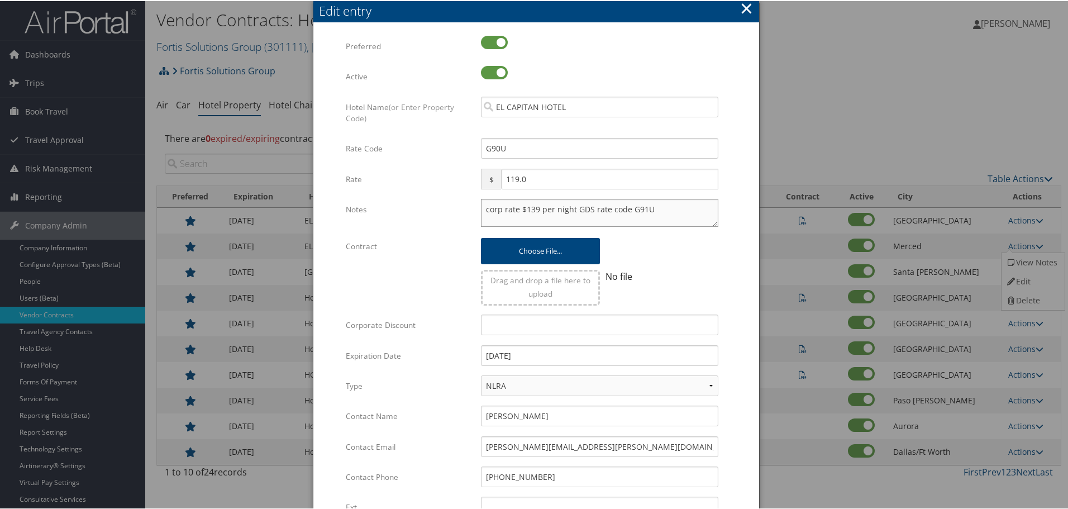
click at [481, 211] on textarea "corp rate $139 per night GDS rate code G91U" at bounding box center [599, 212] width 237 height 28
paste textarea "Rates tested in [GEOGRAPHIC_DATA] [DATE];"
type textarea "Rates tested in TP+ [DATE]; corp rate $139 per night GDS rate code G91U"
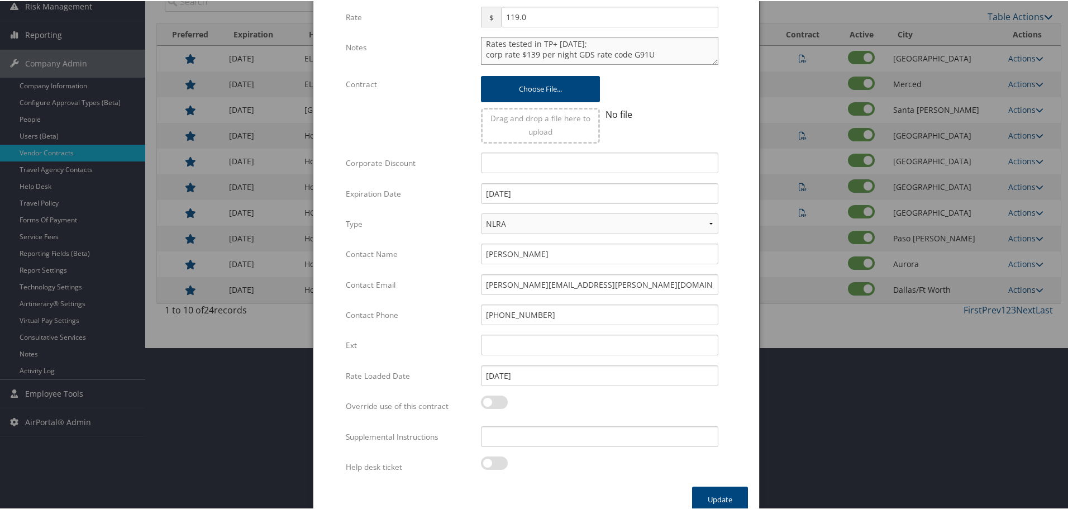
scroll to position [176, 0]
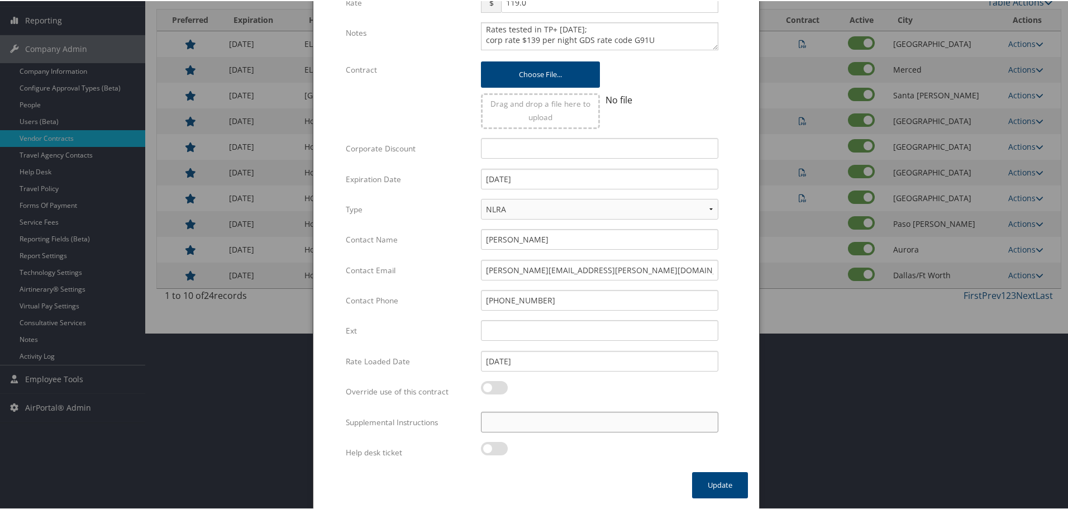
click at [536, 420] on input "Supplemental Instructions" at bounding box center [599, 420] width 237 height 21
paste input "SAB Prop ID -"
paste input "388738"
type input "SAB Prop ID - 388738"
click at [712, 484] on button "Update" at bounding box center [720, 484] width 56 height 26
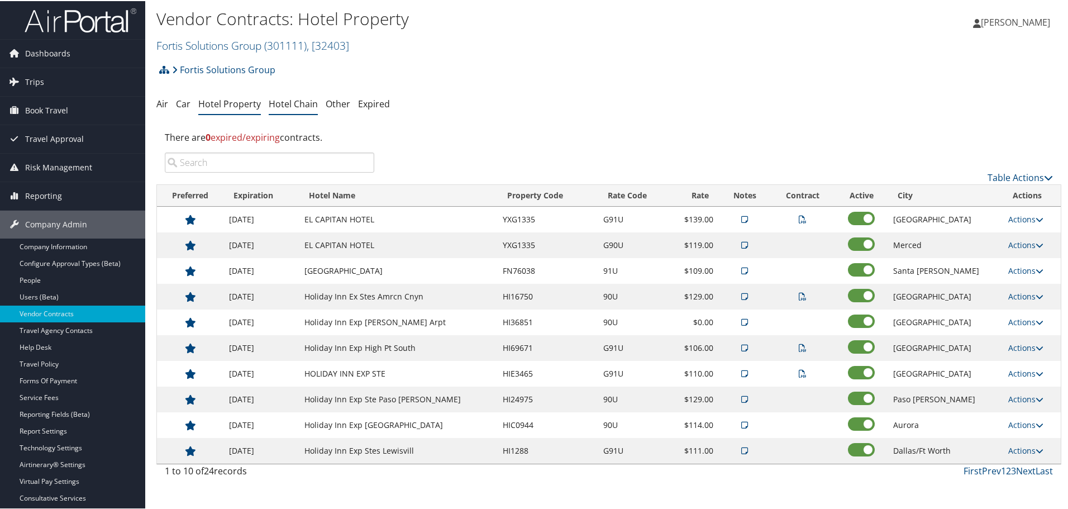
scroll to position [0, 0]
click at [219, 46] on link "Fortis Solutions Group ( 301111 ) , [ 32403 ]" at bounding box center [252, 45] width 193 height 15
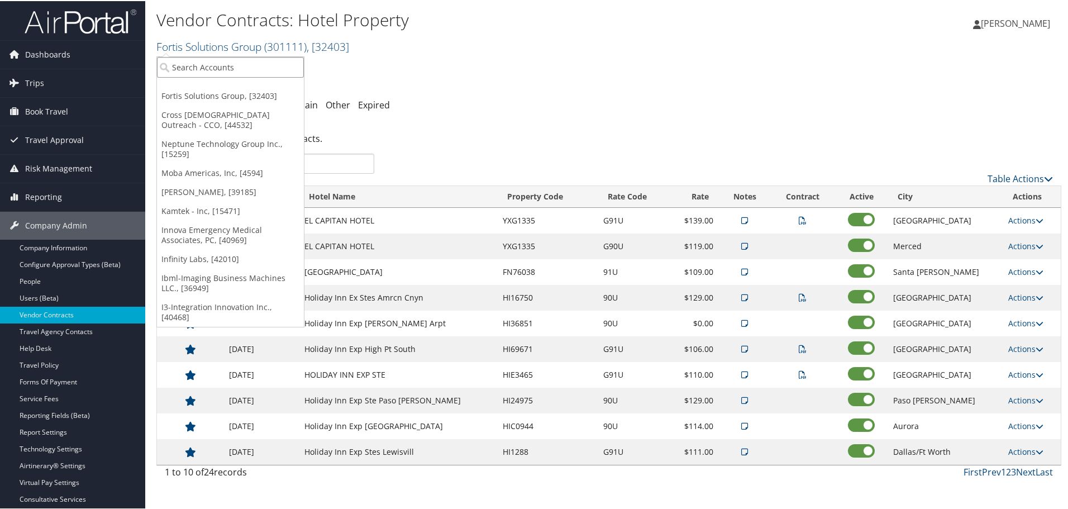
click at [198, 71] on input "search" at bounding box center [230, 66] width 147 height 21
type input "hagerty"
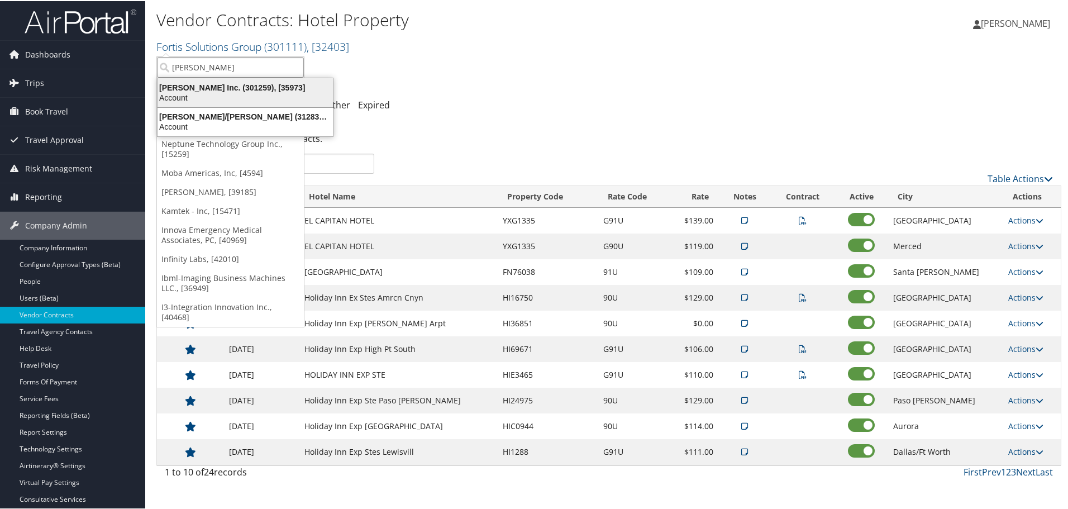
click at [194, 91] on div "Hagerty Inc. (301259), [35973]" at bounding box center [245, 87] width 189 height 10
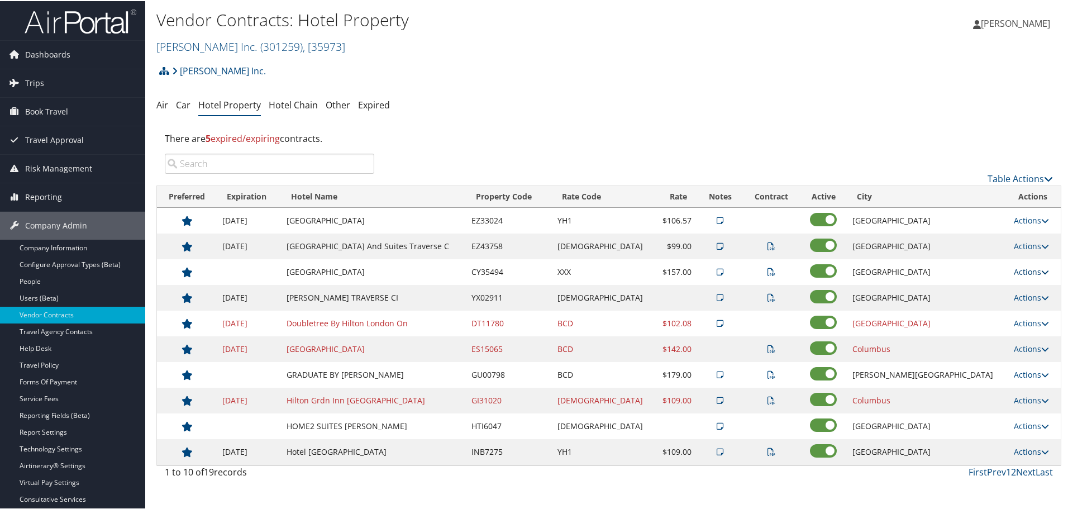
click at [1013, 270] on link "Actions" at bounding box center [1030, 270] width 35 height 11
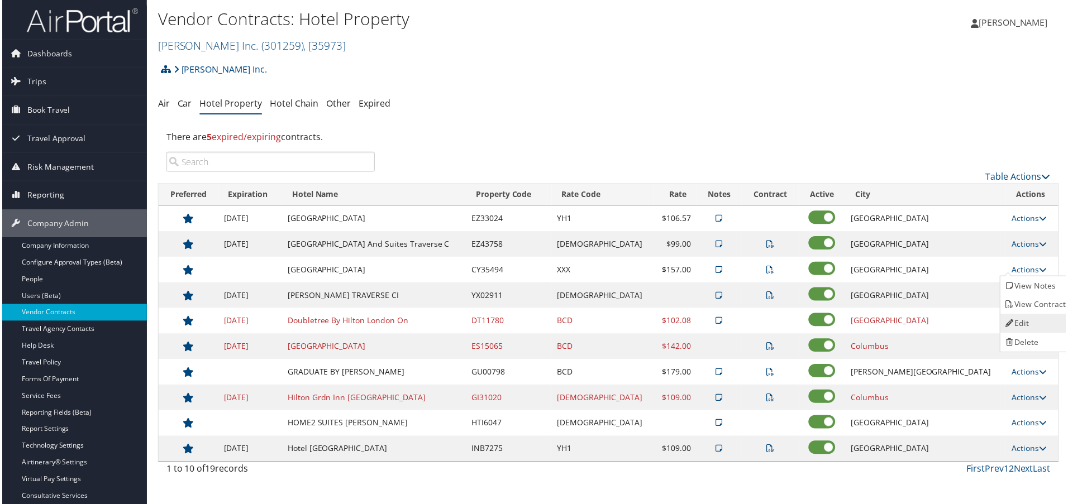
click at [1025, 322] on link "Edit" at bounding box center [1037, 324] width 70 height 19
select select "NLRA"
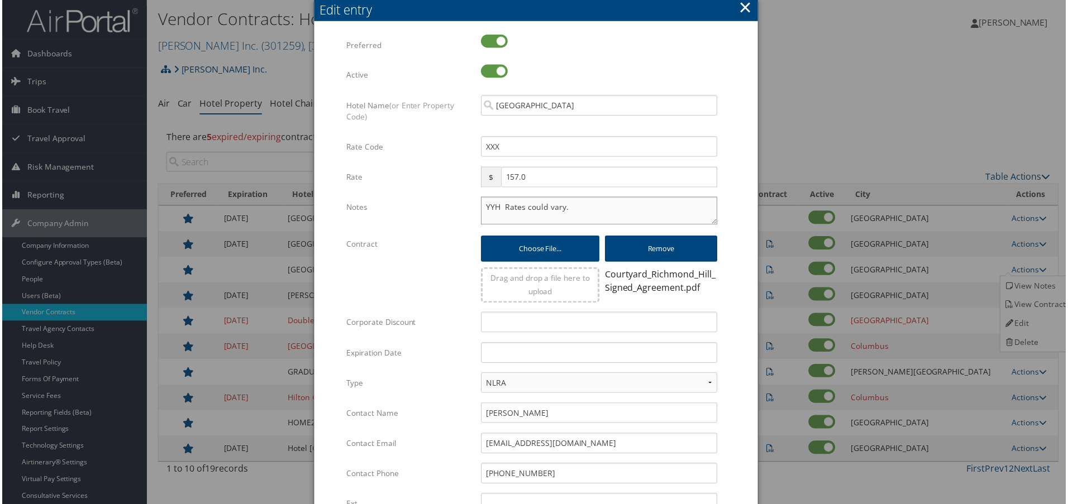
click at [483, 209] on textarea "YYH Rates could vary." at bounding box center [599, 212] width 237 height 28
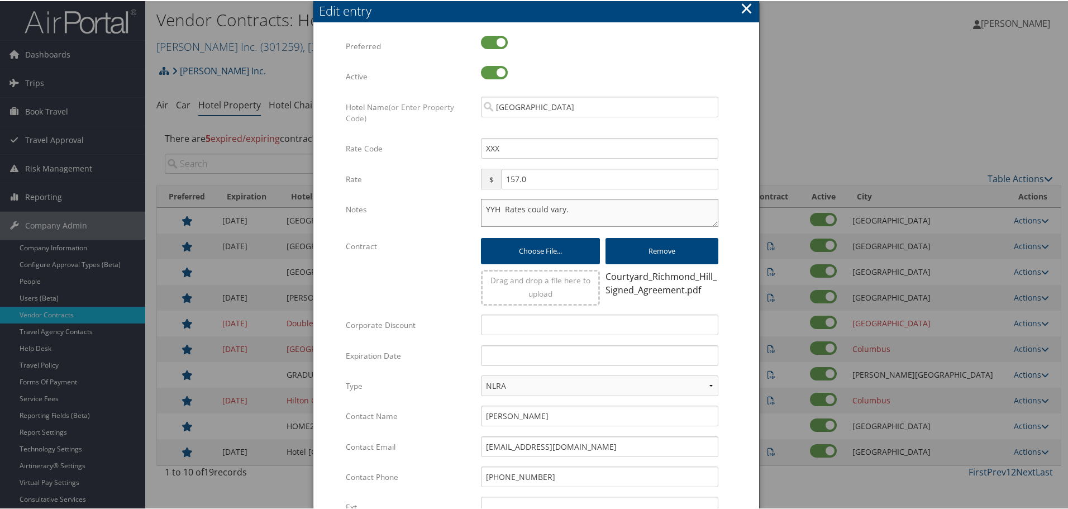
paste textarea "Rates tested in [GEOGRAPHIC_DATA] [DATE];"
type textarea "Rates tested in TP+ [DATE]; YYH Rates could vary."
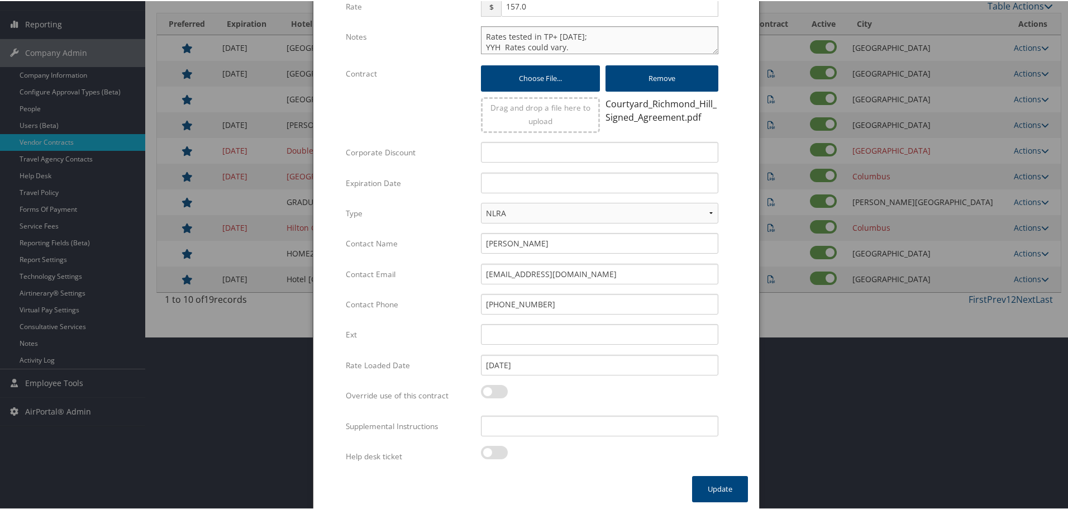
scroll to position [176, 0]
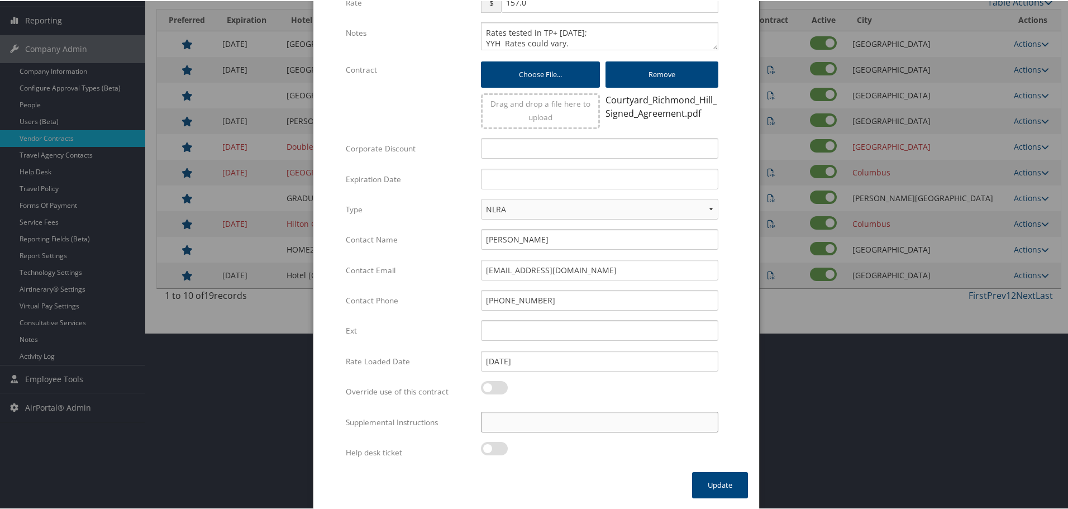
click at [535, 425] on input "Supplemental Instructions" at bounding box center [599, 420] width 237 height 21
paste input "SAB Prop ID -"
type input "SAB Prop ID -"
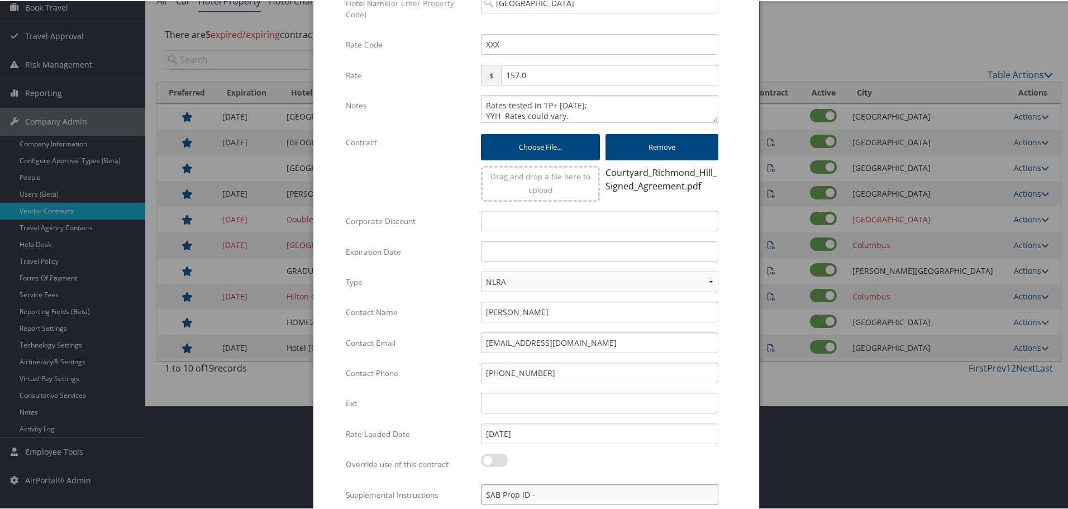
scroll to position [0, 0]
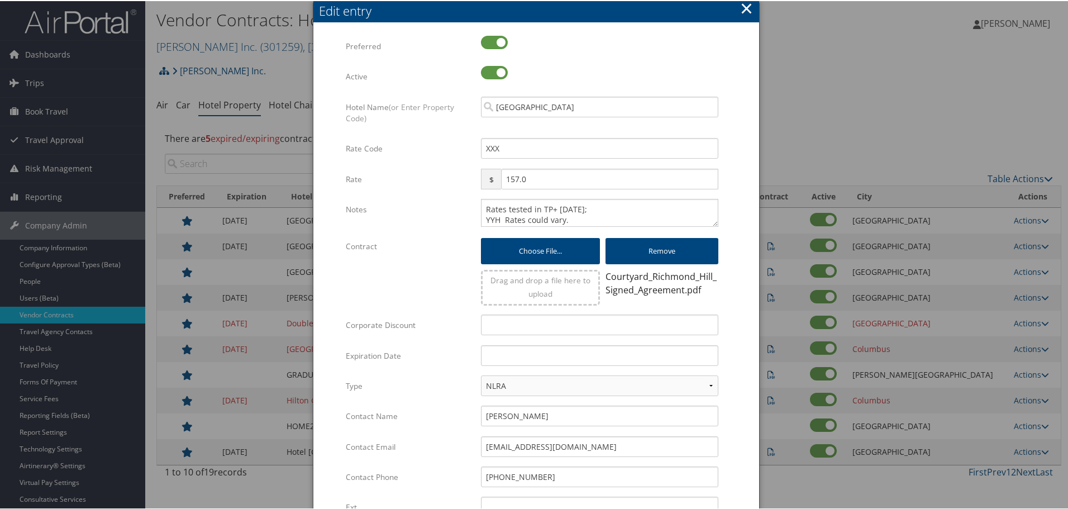
click at [746, 9] on button "×" at bounding box center [746, 7] width 13 height 22
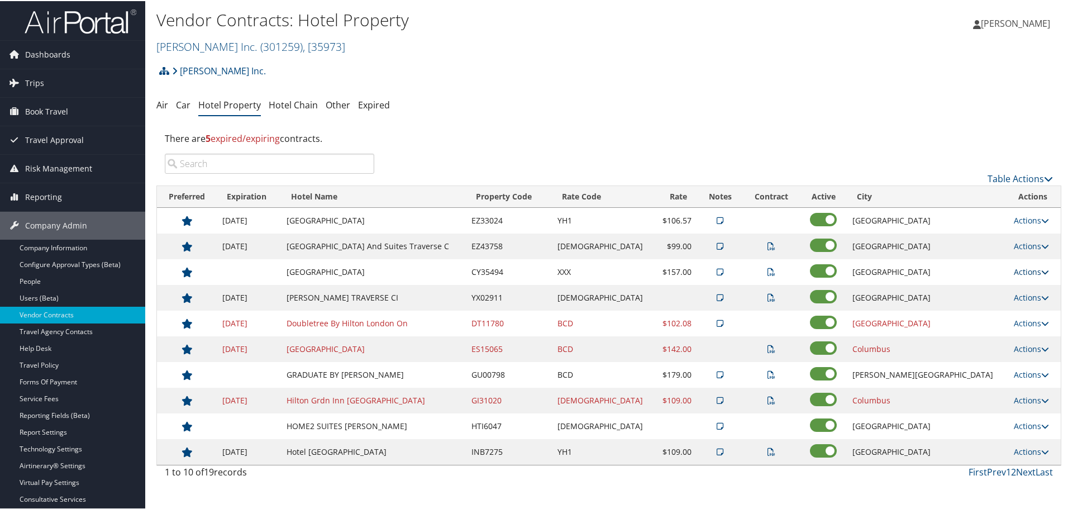
click at [1021, 268] on link "Actions" at bounding box center [1030, 270] width 35 height 11
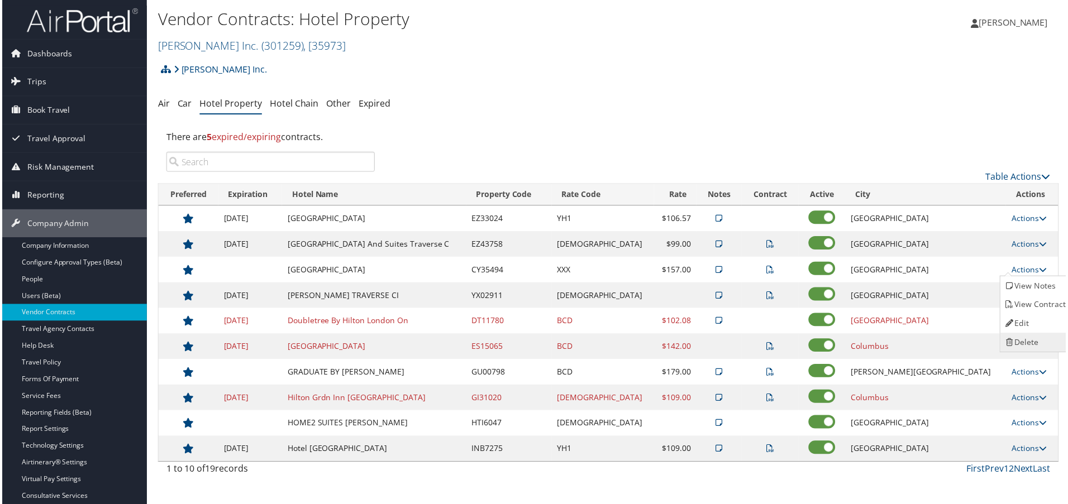
click at [1015, 341] on icon at bounding box center [1012, 344] width 10 height 8
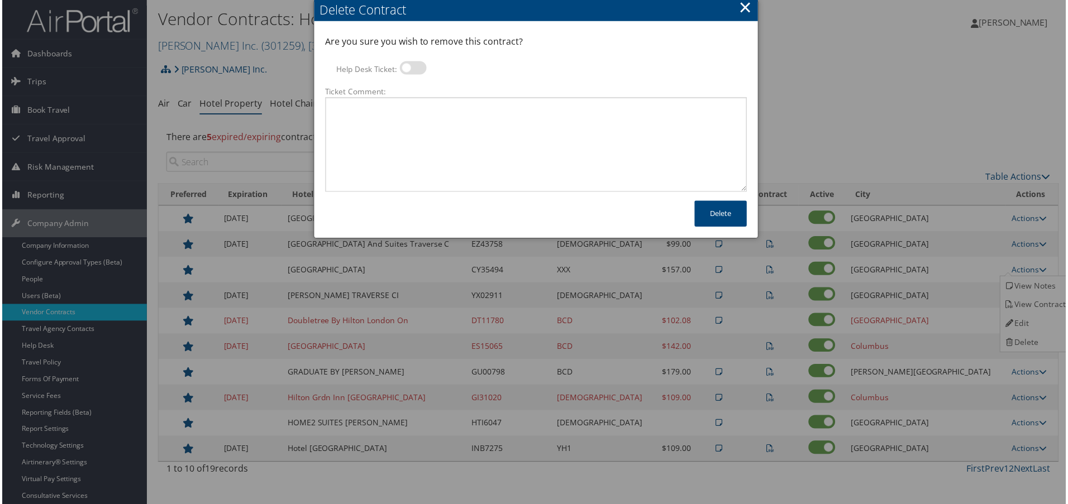
click at [412, 67] on label at bounding box center [412, 67] width 27 height 13
click at [412, 67] on input "Help Desk Ticket:" at bounding box center [408, 69] width 7 height 7
checkbox input "true"
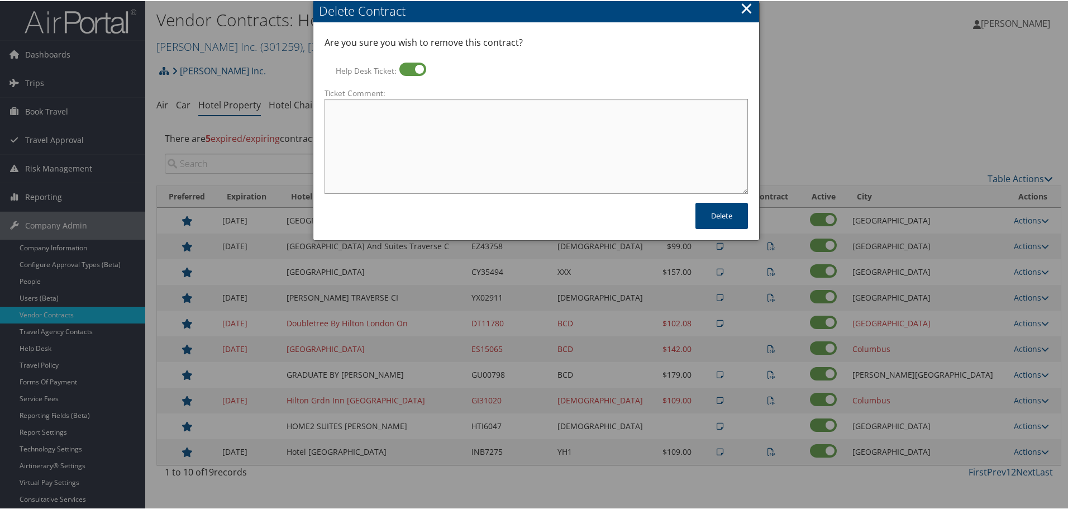
click at [417, 126] on textarea "Ticket Comment:" at bounding box center [535, 145] width 423 height 95
paste textarea "Rates no longer active; remove from profile and preferred status."
type textarea "Rates no longer active; remove from profile and preferred status."
click at [727, 216] on button "Delete" at bounding box center [721, 215] width 52 height 26
